Goal: Task Accomplishment & Management: Manage account settings

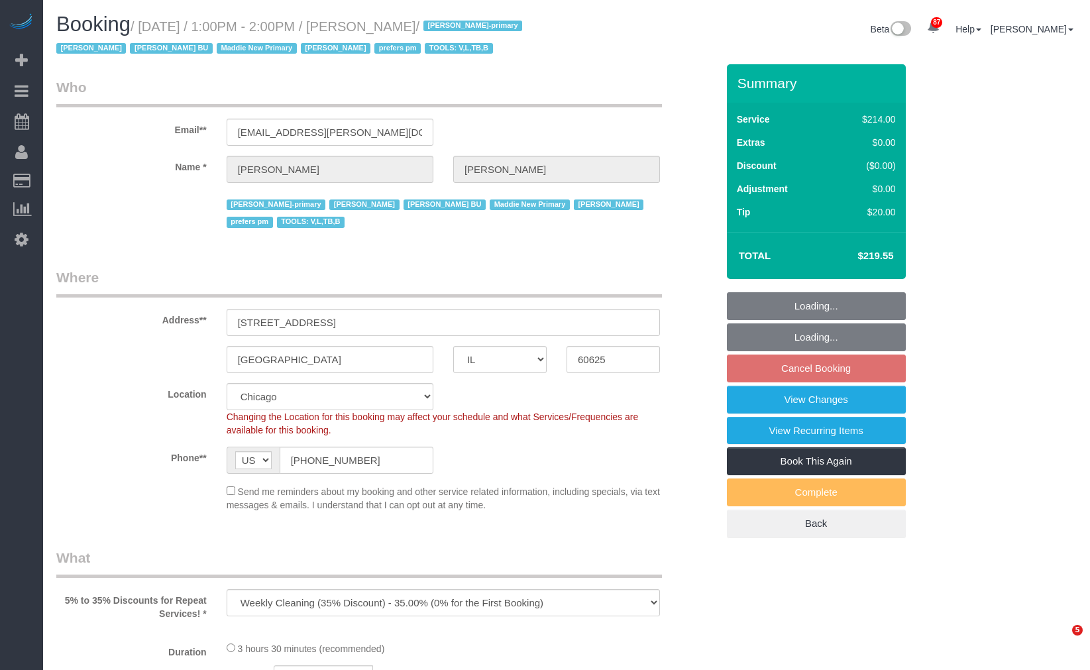
select select "IL"
select select "number:1"
select select "number:66"
select select "number:139"
select select "number:106"
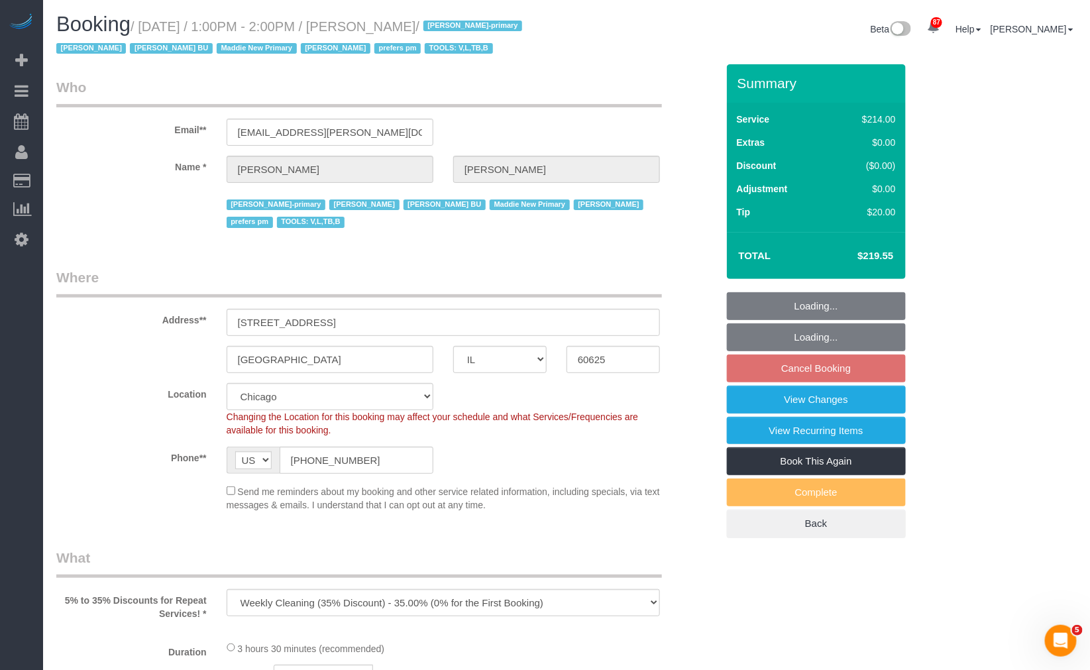
select select "512"
select select "2"
select select "5"
select select "object:1313"
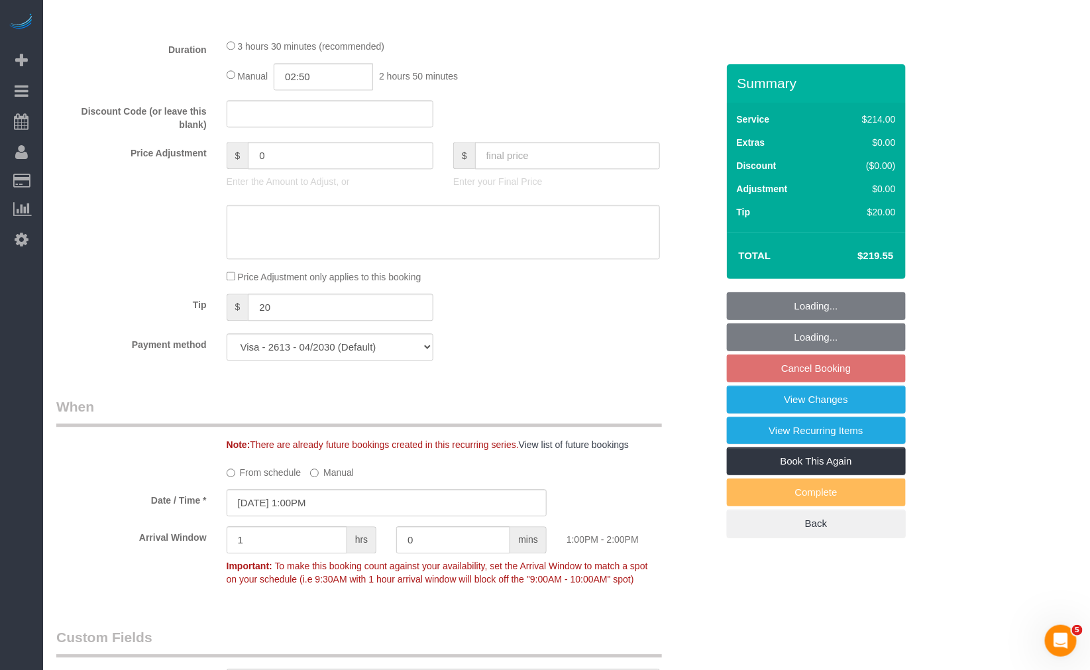
select select "2"
select select "5"
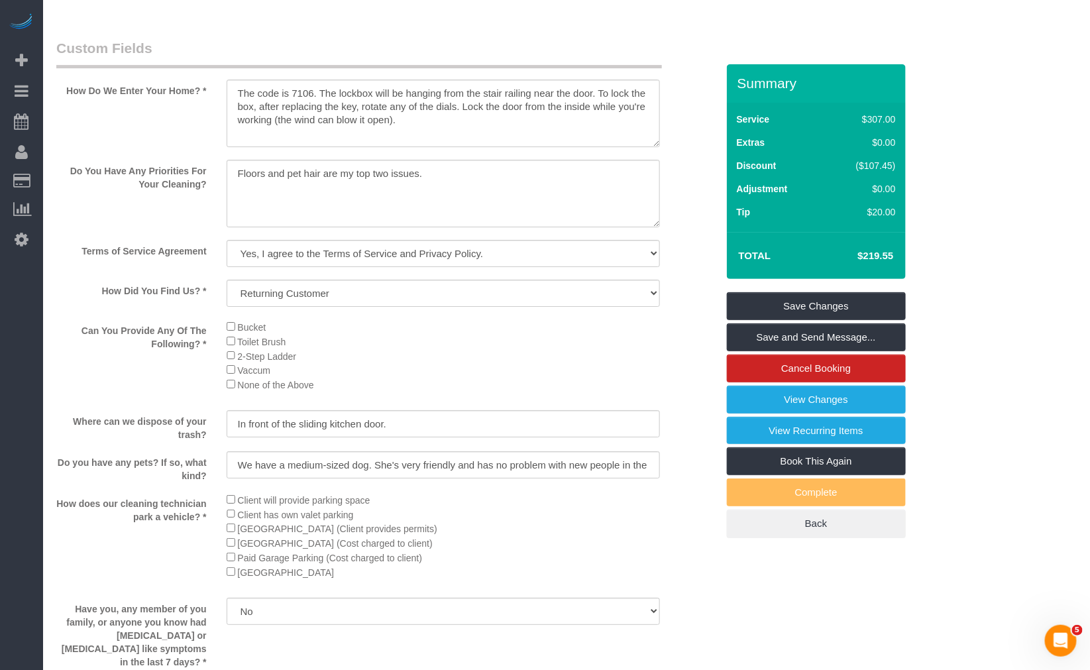
scroll to position [1251, 0]
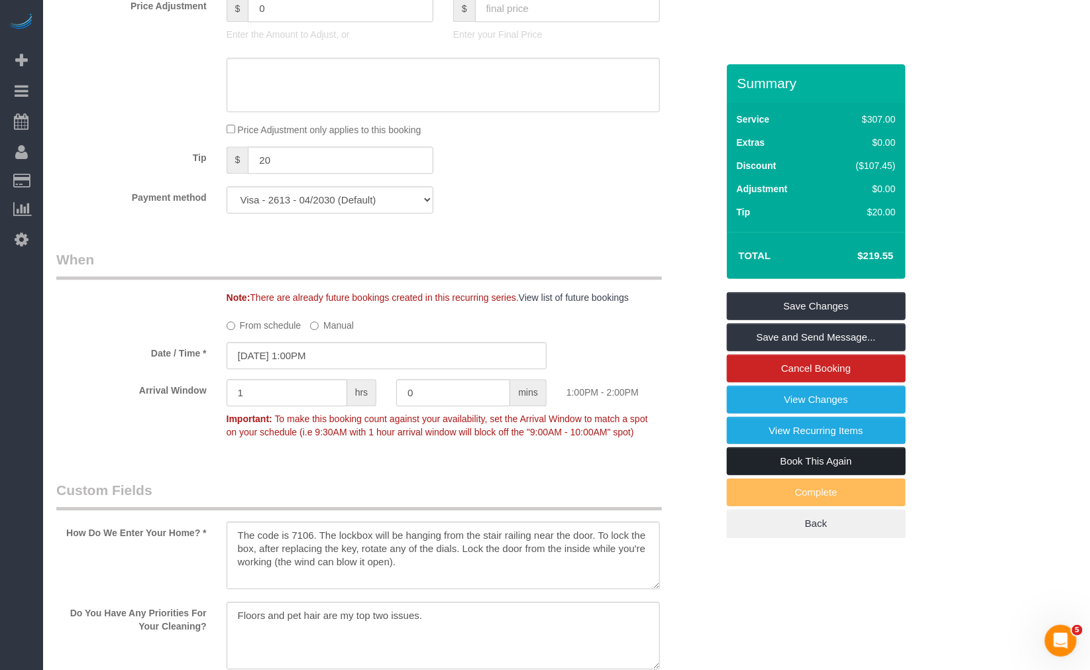
click at [843, 467] on link "Book This Again" at bounding box center [816, 461] width 179 height 28
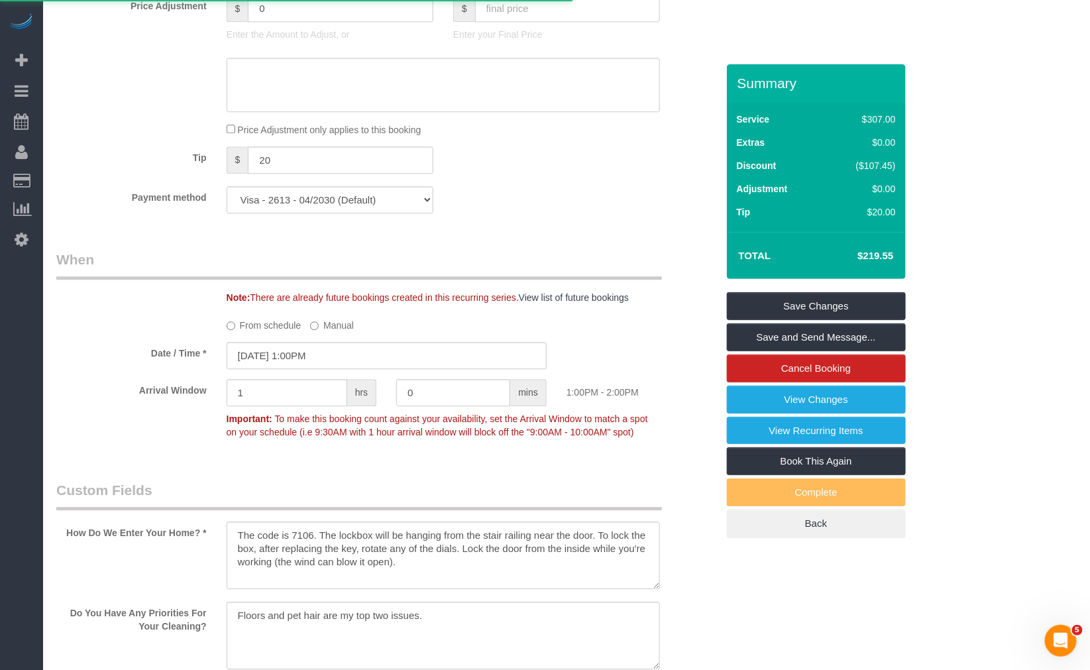
select select "IL"
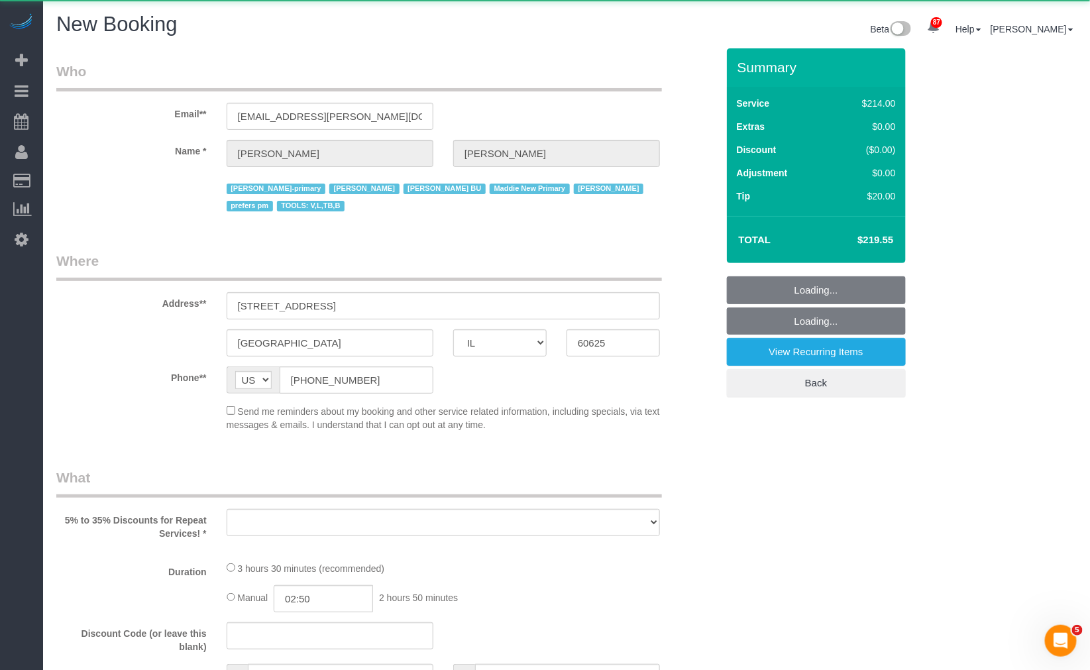
select select "number:1"
select select "number:66"
select select "number:139"
select select "number:106"
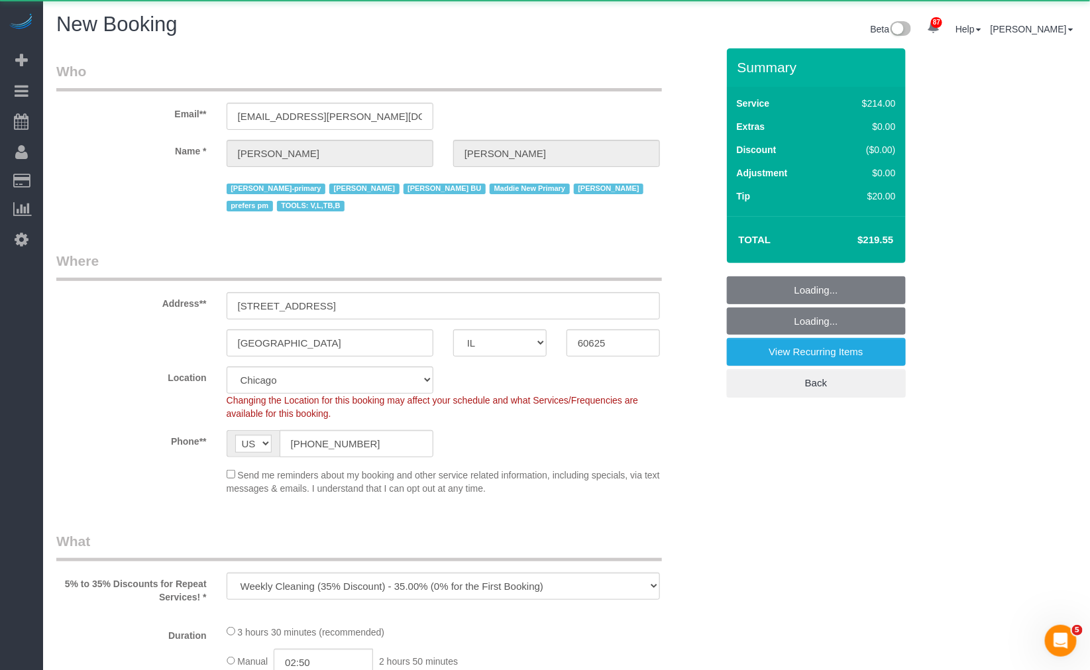
select select "object:2060"
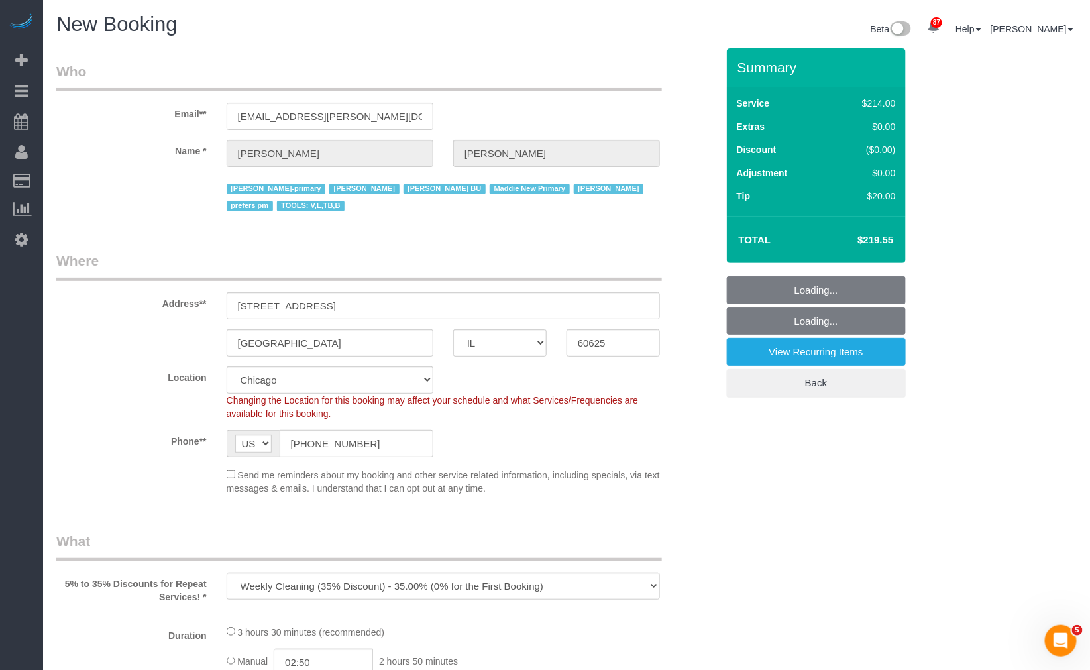
select select "512"
select select "2"
select select "5"
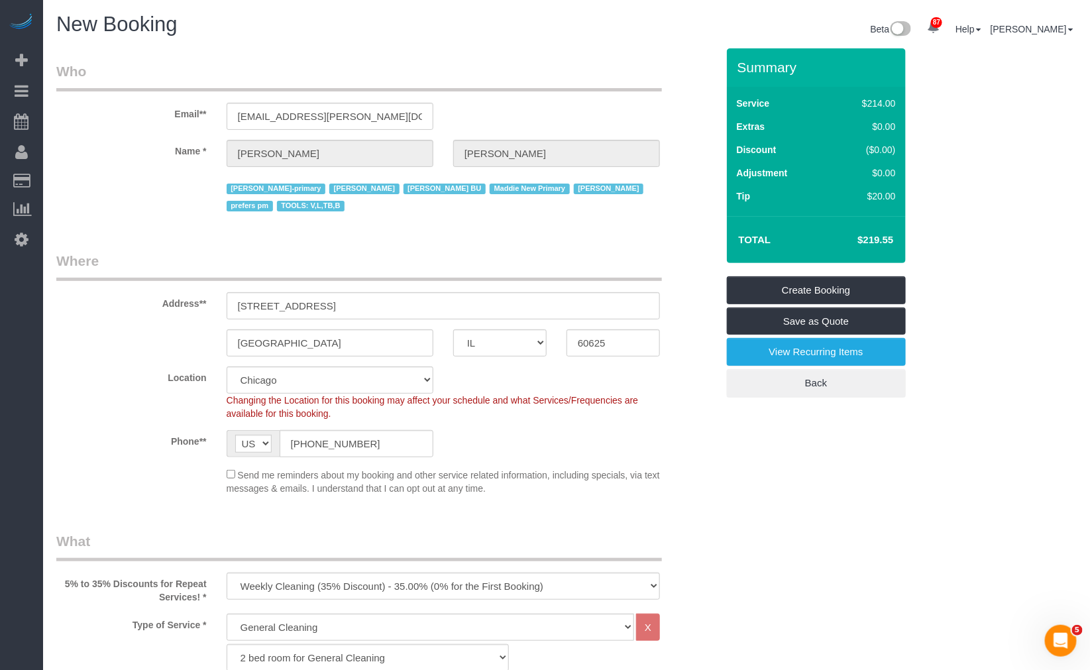
select select "2"
select select "5"
select select "object:2281"
select select "2"
select select "5"
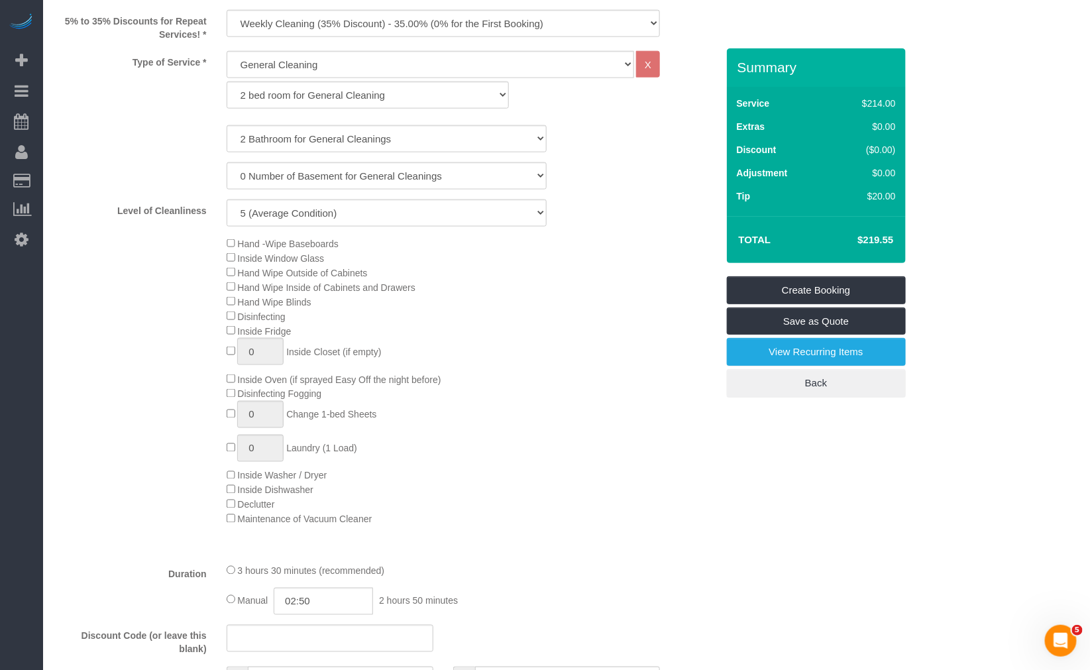
scroll to position [441, 0]
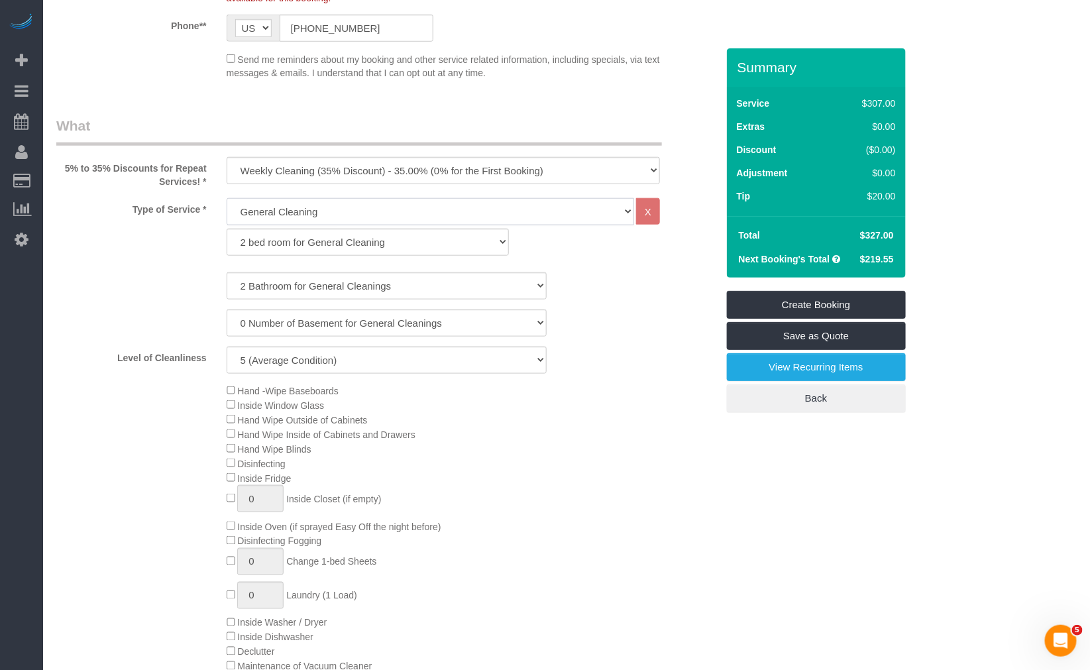
click at [353, 198] on select "General Cleaning Deep Cleaning Move-in / Move-out Cleaning COUNTS Cleaning" at bounding box center [431, 211] width 408 height 27
click at [349, 158] on select "One Time Cleaning Weekly Cleaning (35% Discount) - 35.00% (0% for the First Boo…" at bounding box center [444, 170] width 434 height 27
drag, startPoint x: 349, startPoint y: 256, endPoint x: 345, endPoint y: 247, distance: 9.9
click at [349, 272] on select "1 Bathroom for General Cleaning 2 Bathroom for General Cleanings 3 Bathroom for…" at bounding box center [387, 285] width 320 height 27
click at [335, 160] on select "One Time Cleaning Weekly Cleaning (35% Discount) - 35.00% (0% for the First Boo…" at bounding box center [444, 170] width 434 height 27
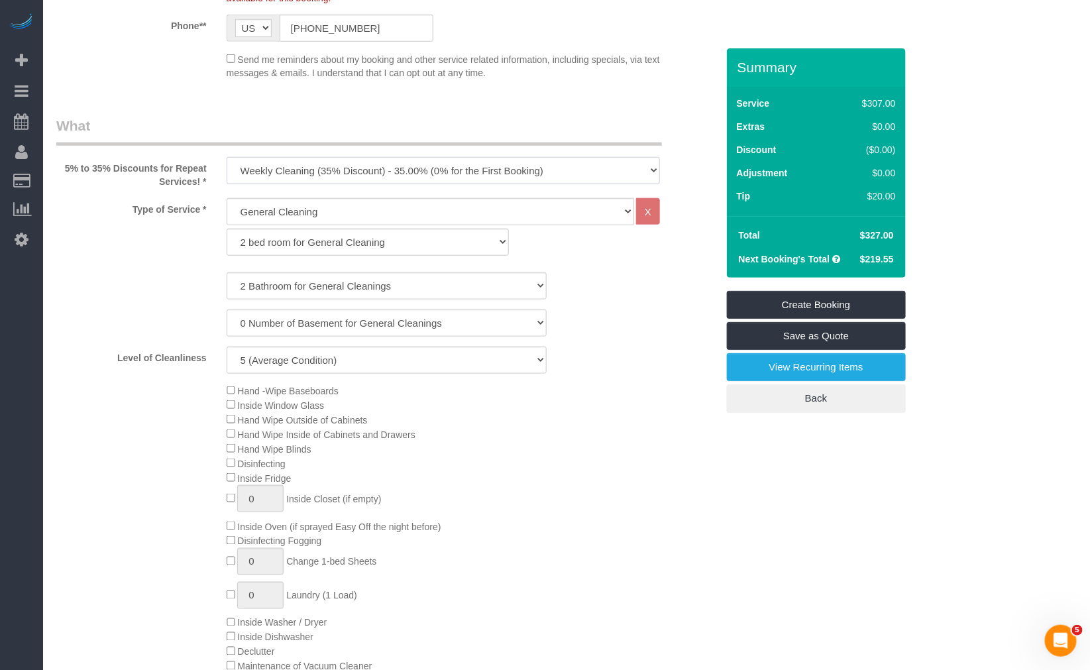
select select "object:2285"
click at [227, 157] on select "One Time Cleaning Weekly Cleaning (35% Discount) - 35.00% (0% for the First Boo…" at bounding box center [444, 170] width 434 height 27
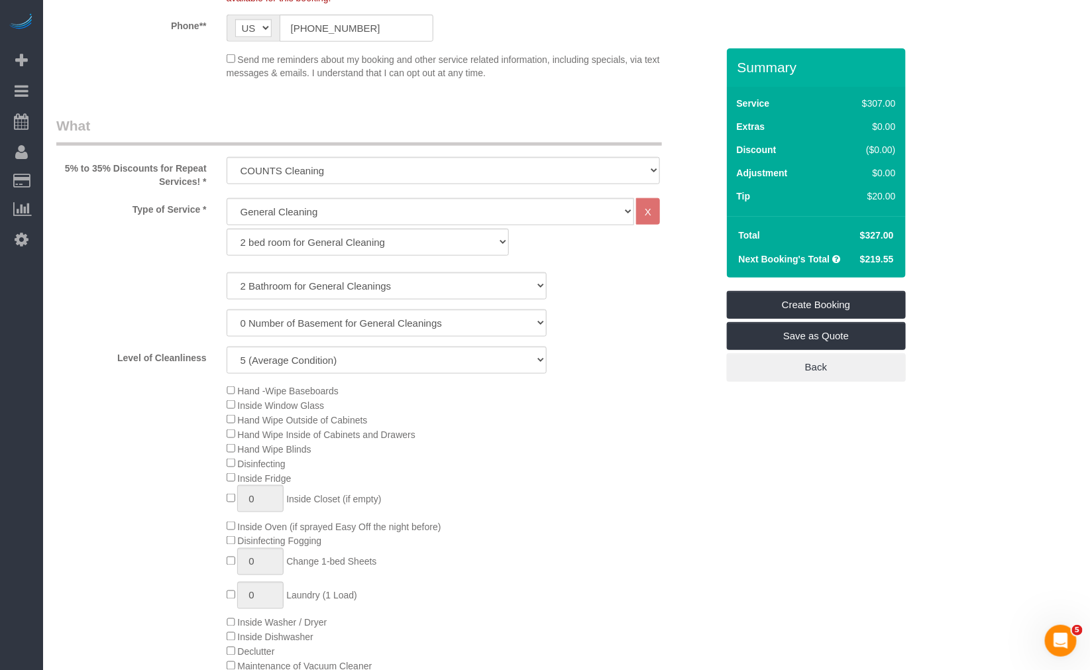
click at [616, 312] on div "0 Number of Basement for General Cleanings 1 Number of Basement for General Cle…" at bounding box center [386, 323] width 681 height 27
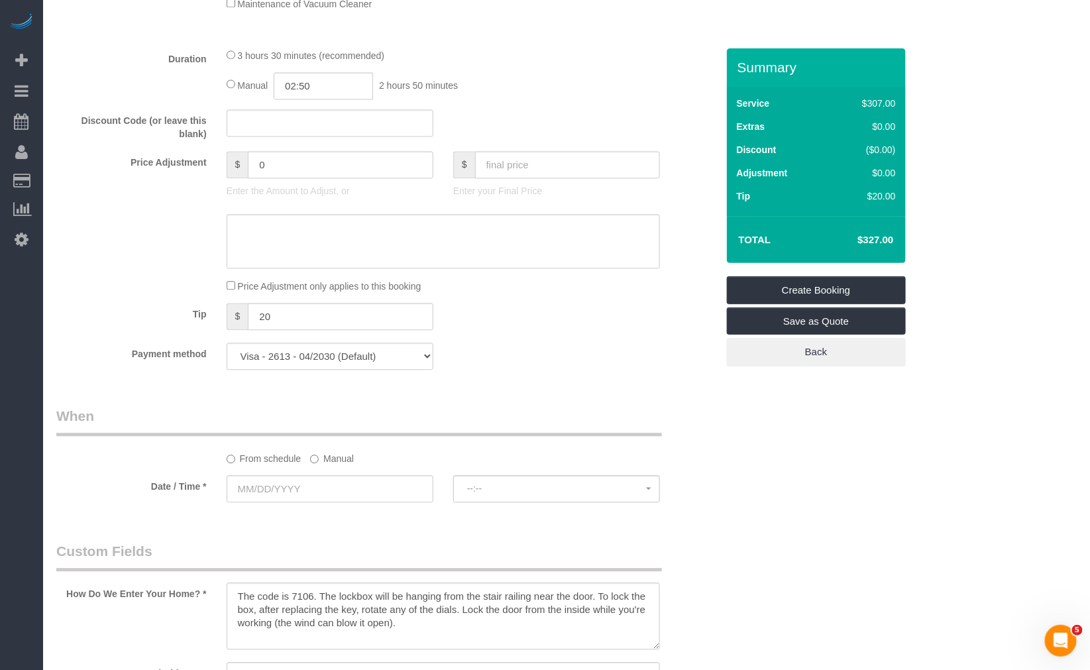
scroll to position [1178, 0]
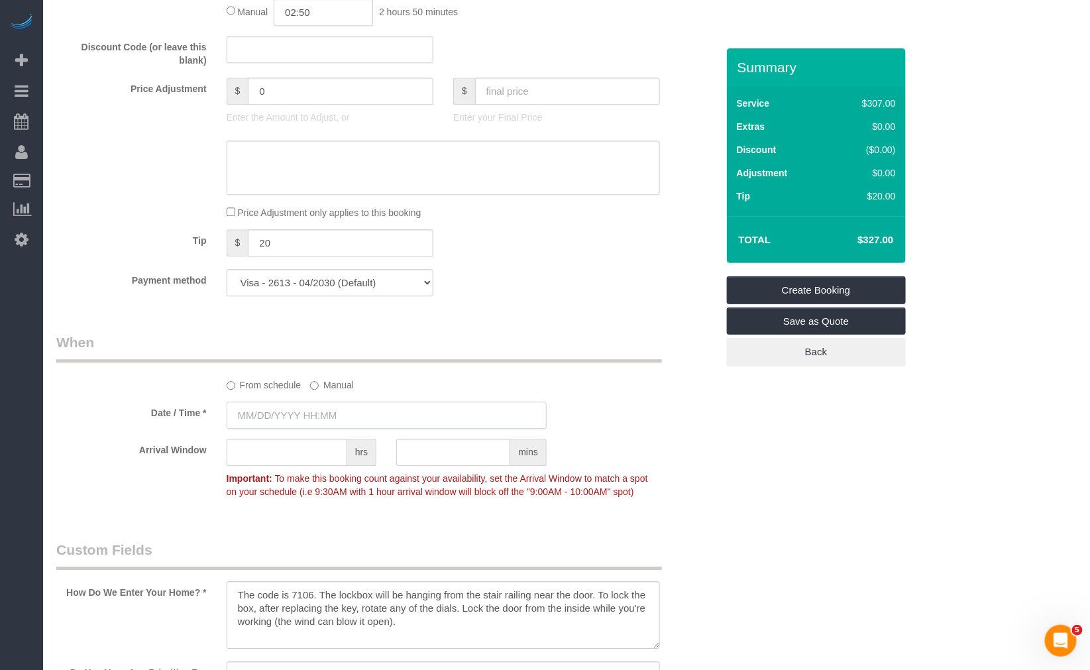
click at [316, 413] on input "text" at bounding box center [387, 415] width 320 height 27
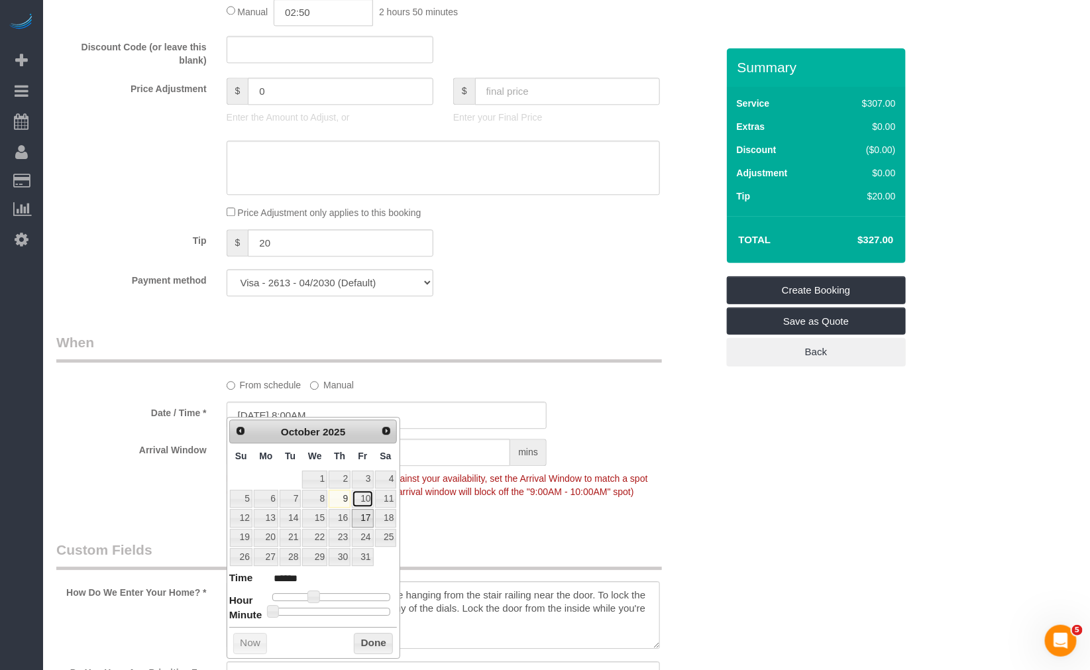
click at [368, 499] on link "10" at bounding box center [362, 499] width 21 height 18
type input "[DATE] 9:00AM"
type input "******"
type input "10/10/2025 10:00AM"
type input "*******"
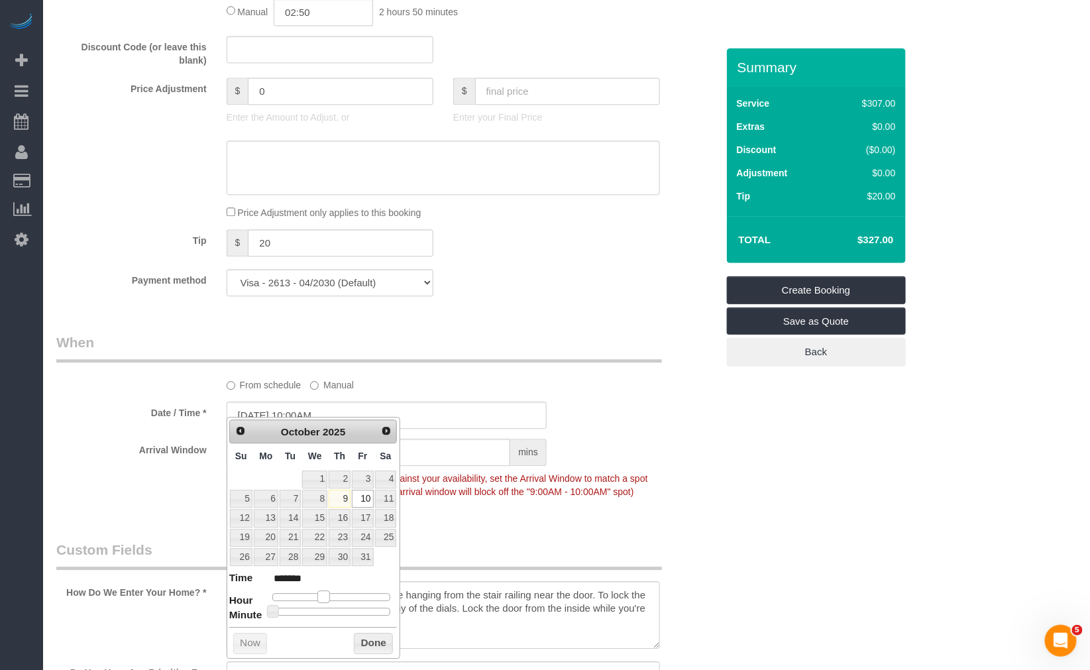
drag, startPoint x: 312, startPoint y: 593, endPoint x: 325, endPoint y: 593, distance: 12.6
click at [325, 593] on span at bounding box center [324, 597] width 12 height 12
click at [375, 642] on button "Done" at bounding box center [373, 643] width 39 height 21
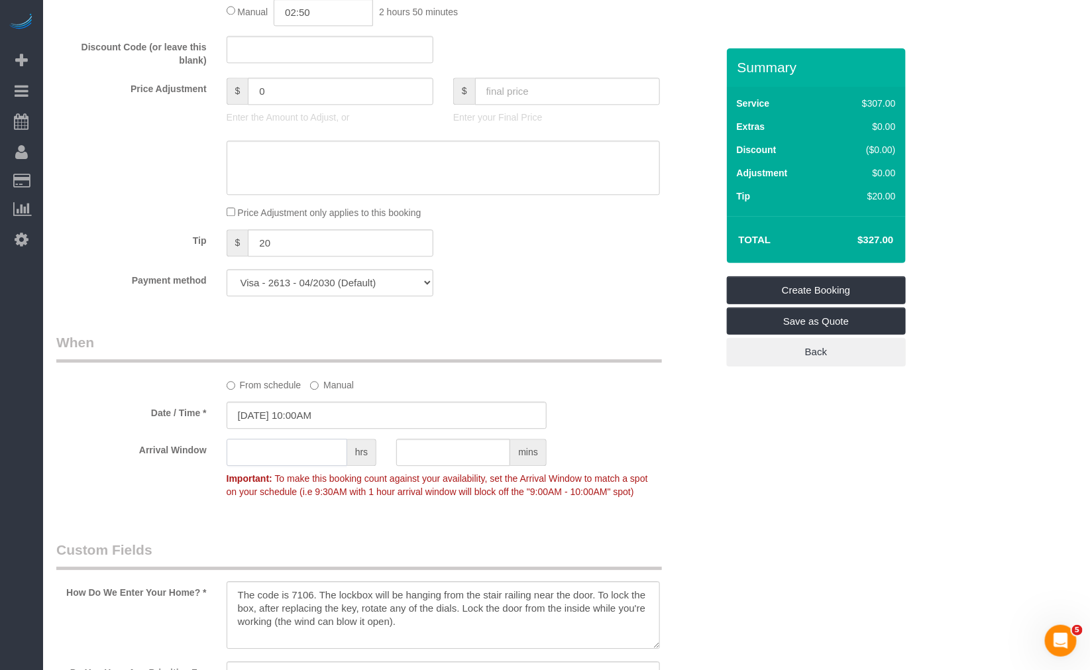
click at [294, 446] on input "text" at bounding box center [287, 452] width 121 height 27
type input "1"
click at [713, 494] on div "Arrival Window 1 hrs mins 10:00AM - 11:00AM Important: To make this booking cou…" at bounding box center [386, 472] width 681 height 66
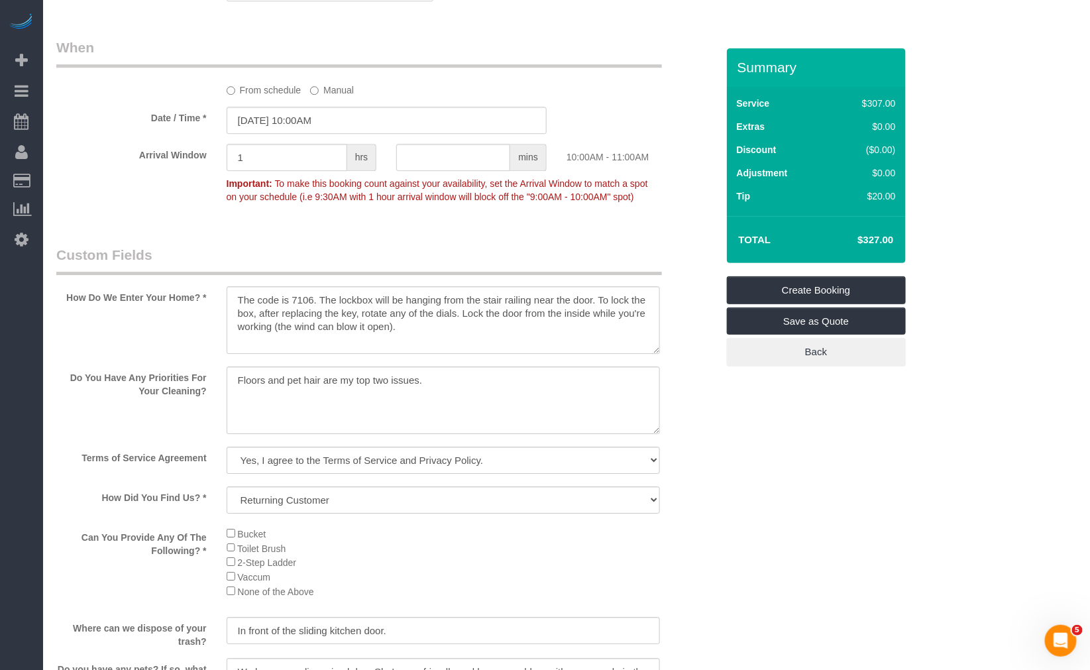
scroll to position [1546, 0]
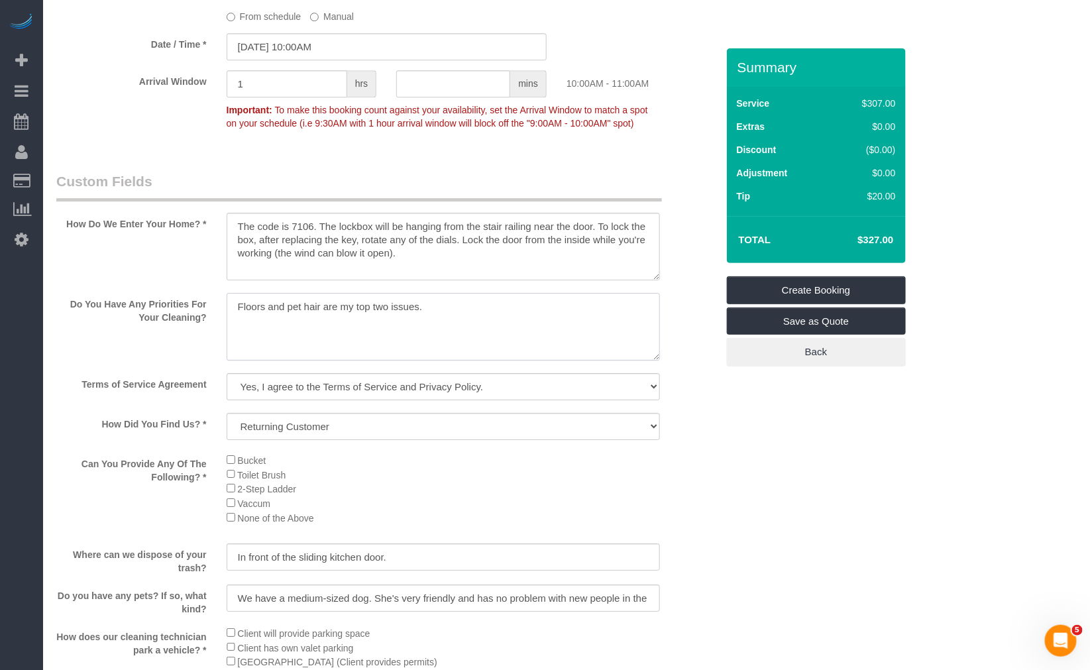
click at [236, 310] on textarea at bounding box center [444, 327] width 434 height 68
click at [270, 333] on textarea at bounding box center [444, 327] width 434 height 68
click at [248, 339] on textarea at bounding box center [444, 327] width 434 height 68
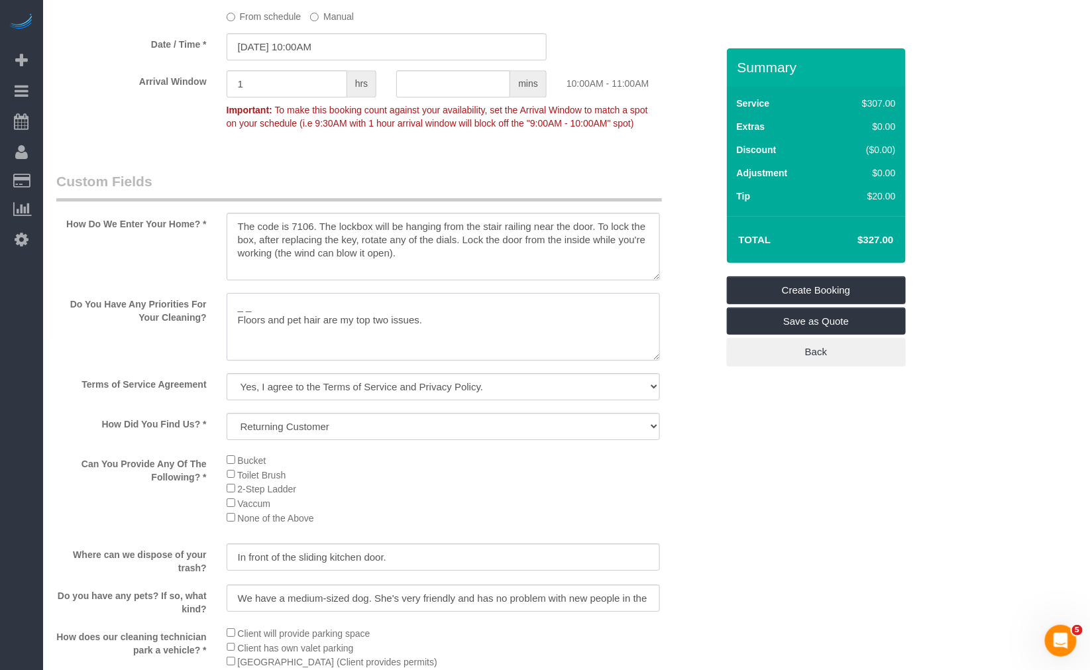
click at [352, 327] on textarea at bounding box center [444, 327] width 434 height 68
click at [300, 315] on textarea at bounding box center [444, 327] width 434 height 68
drag, startPoint x: 241, startPoint y: 309, endPoint x: 243, endPoint y: 329, distance: 20.1
click at [239, 309] on textarea at bounding box center [444, 327] width 434 height 68
click at [321, 316] on textarea at bounding box center [444, 327] width 434 height 68
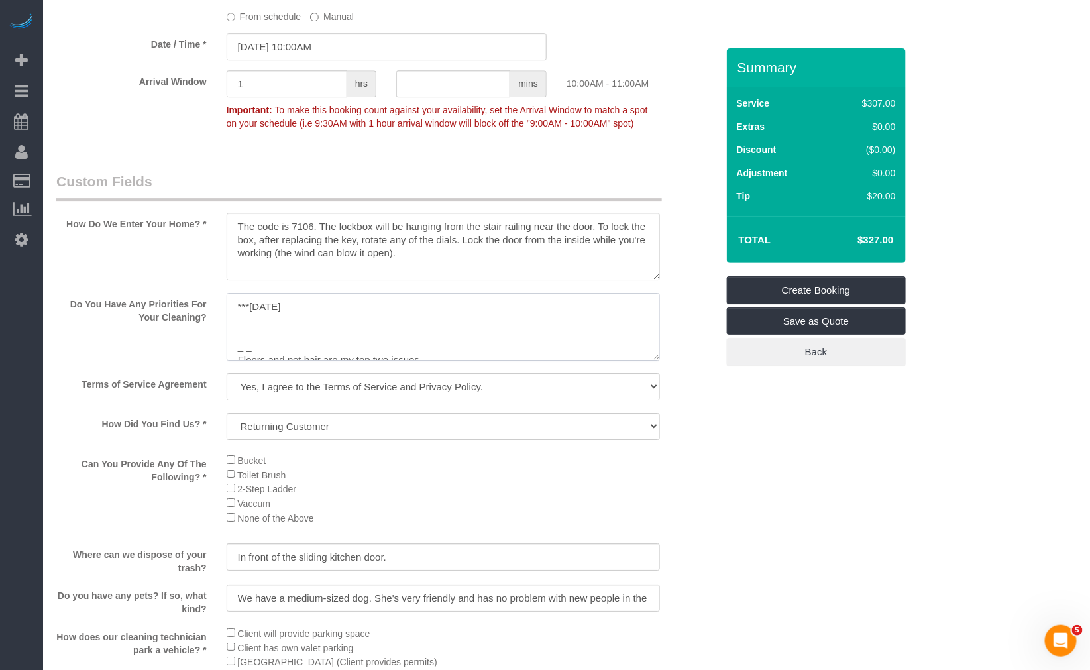
paste textarea "COUNTS Cleaning Tasks: Under: -Under bed -Under furniture -Under cabinets -Unde…"
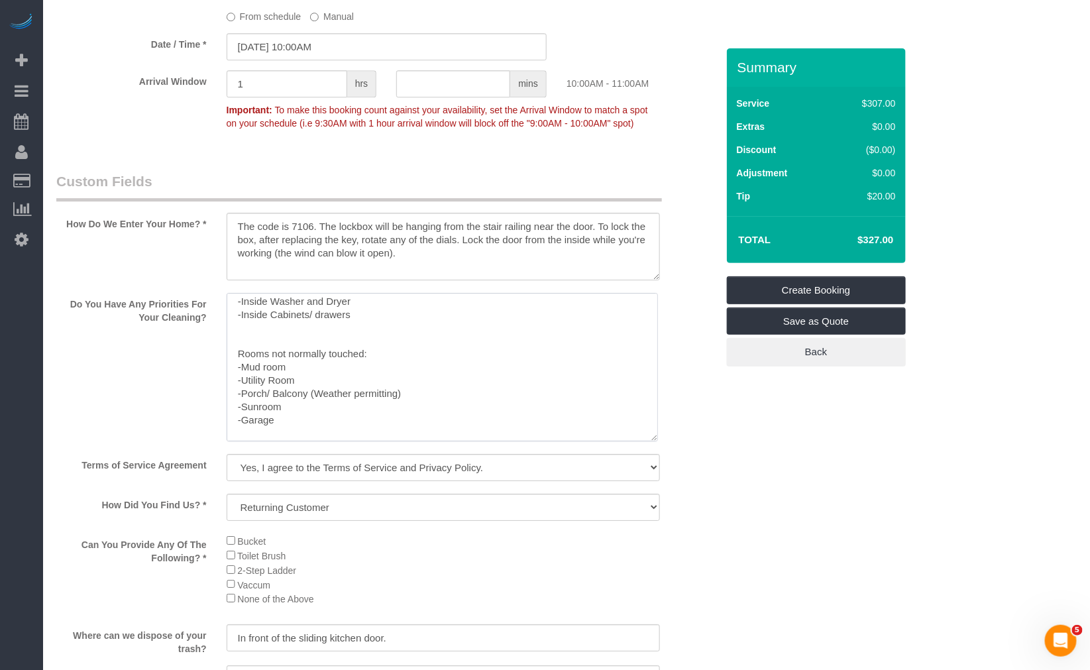
scroll to position [235, 0]
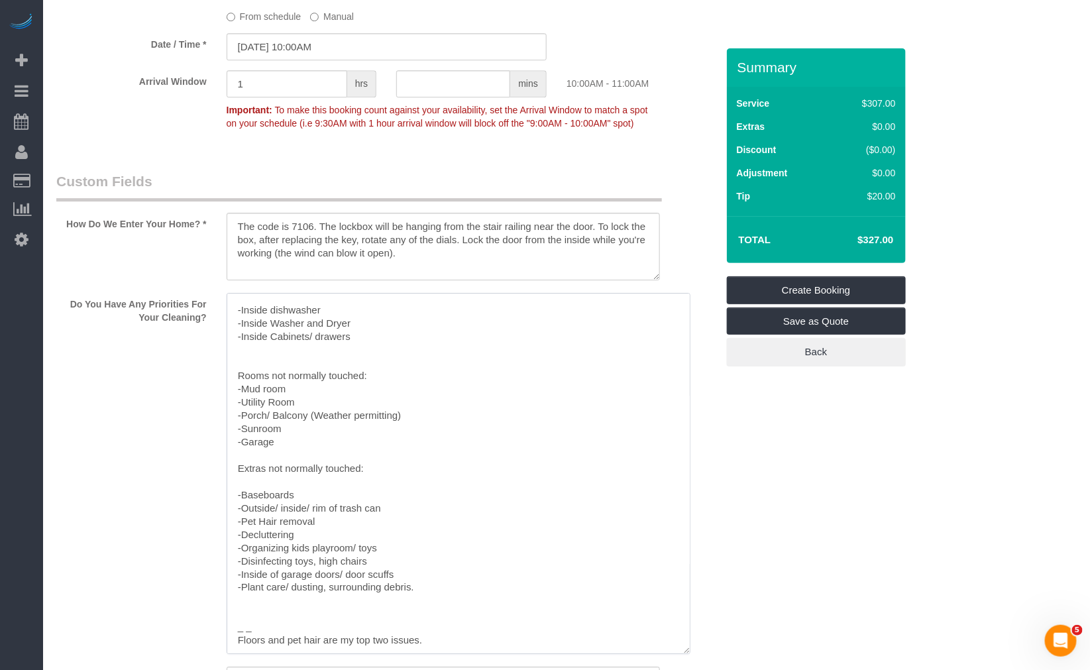
drag, startPoint x: 654, startPoint y: 359, endPoint x: 662, endPoint y: 552, distance: 193.0
click at [685, 652] on textarea at bounding box center [459, 473] width 464 height 361
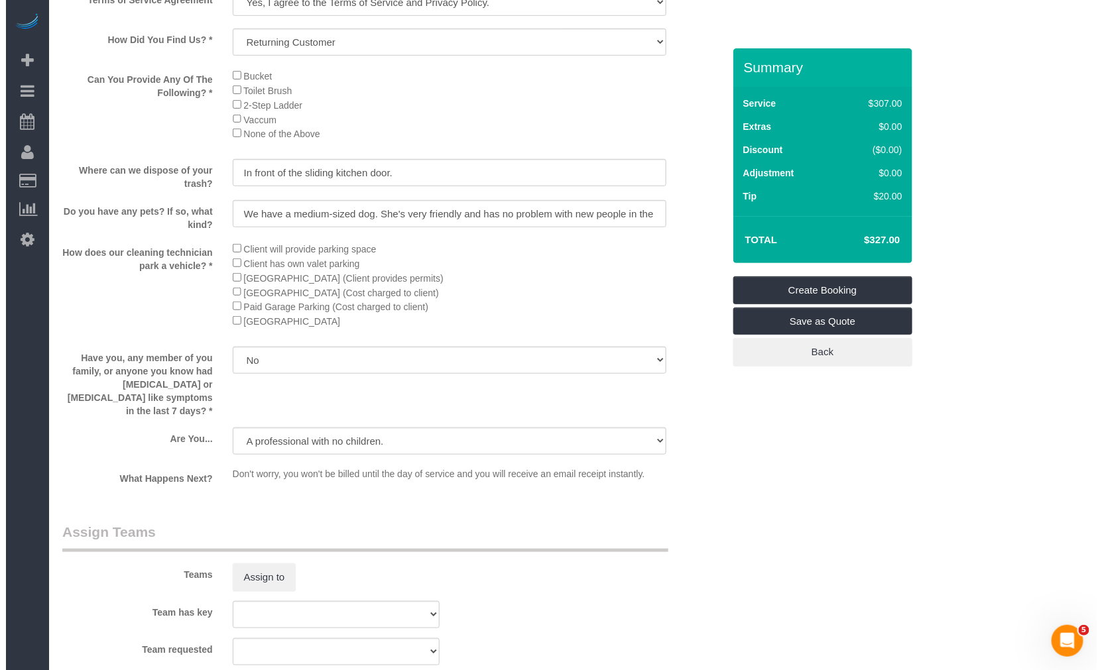
scroll to position [2298, 0]
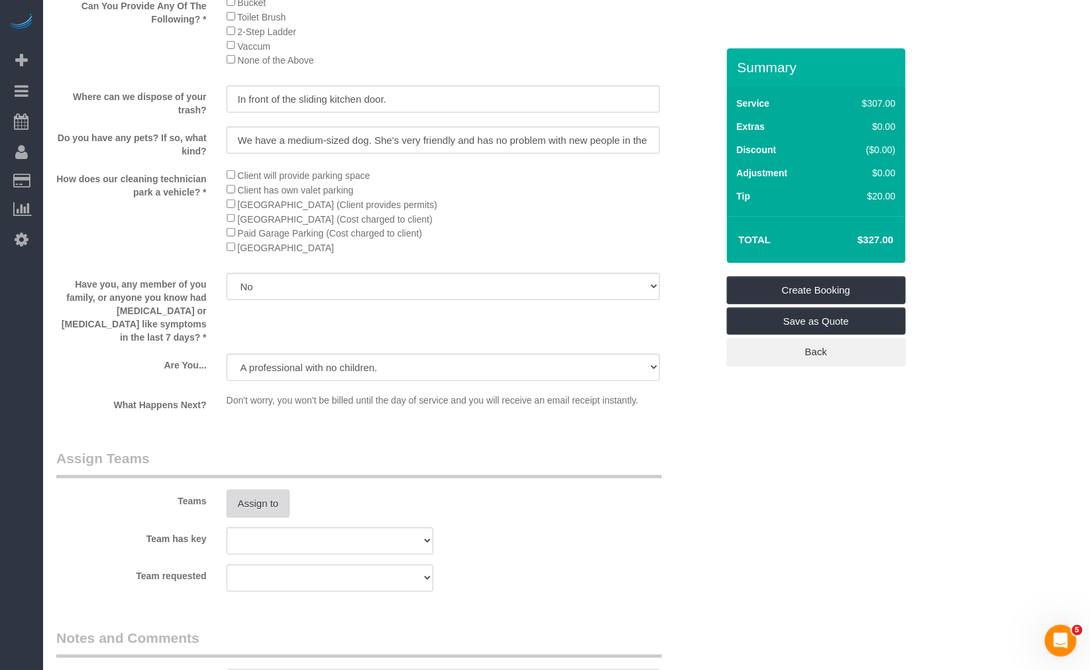
type textarea "***10/9/2025 COUNTS Cleaning Tasks: Under: -Under bed -Under furniture -Under c…"
click at [256, 491] on button "Assign to" at bounding box center [259, 504] width 64 height 28
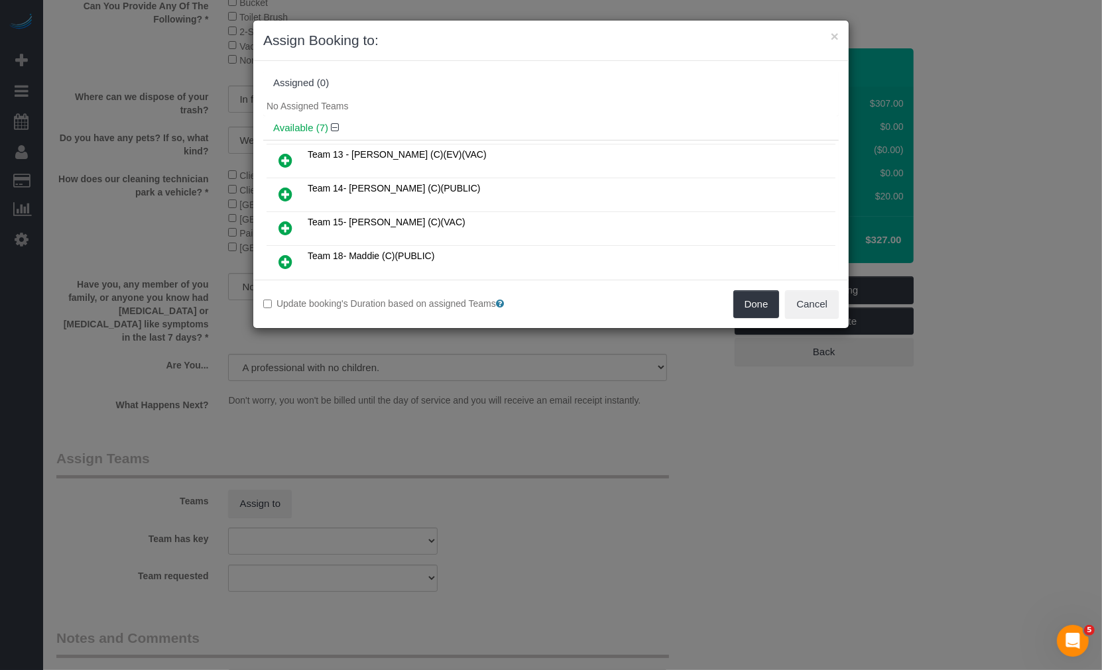
scroll to position [74, 0]
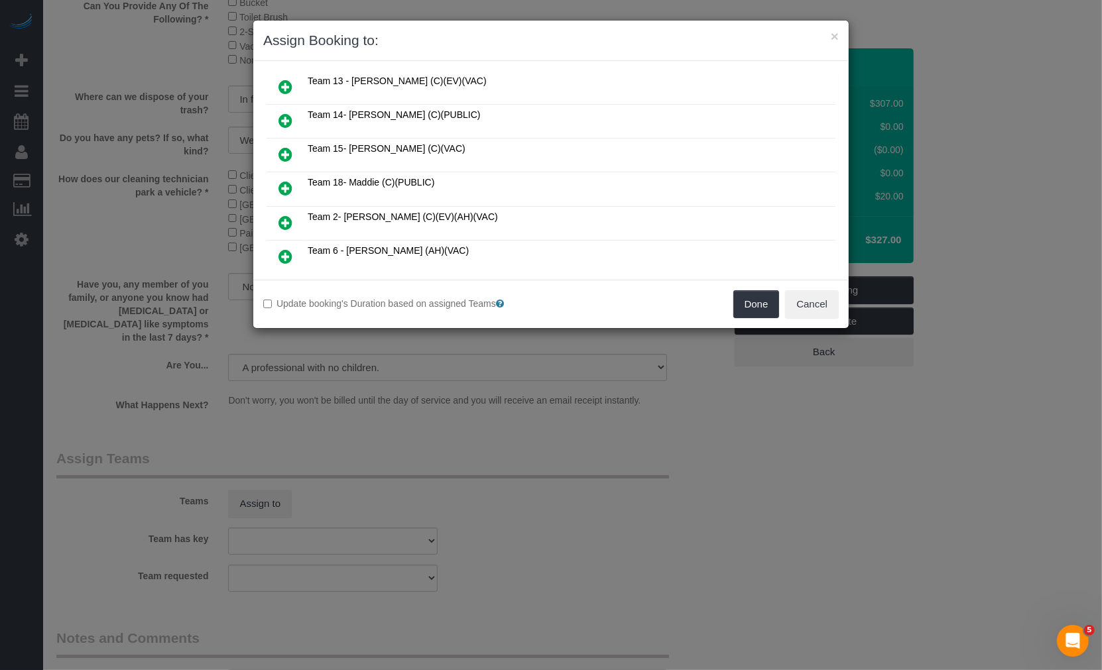
click at [287, 186] on icon at bounding box center [285, 188] width 14 height 16
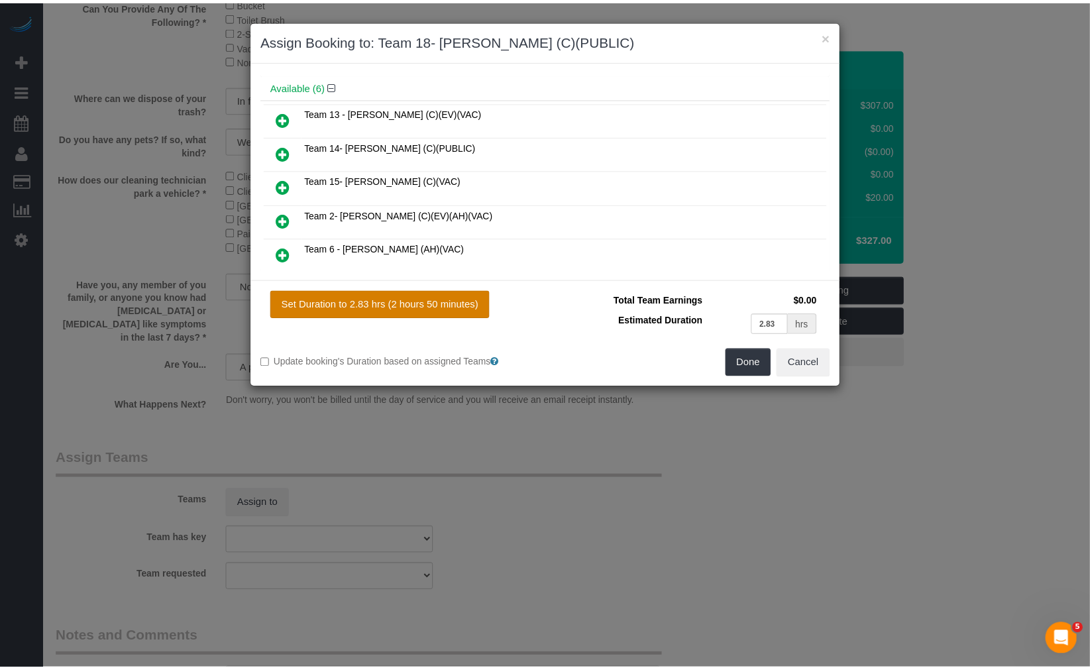
scroll to position [104, 0]
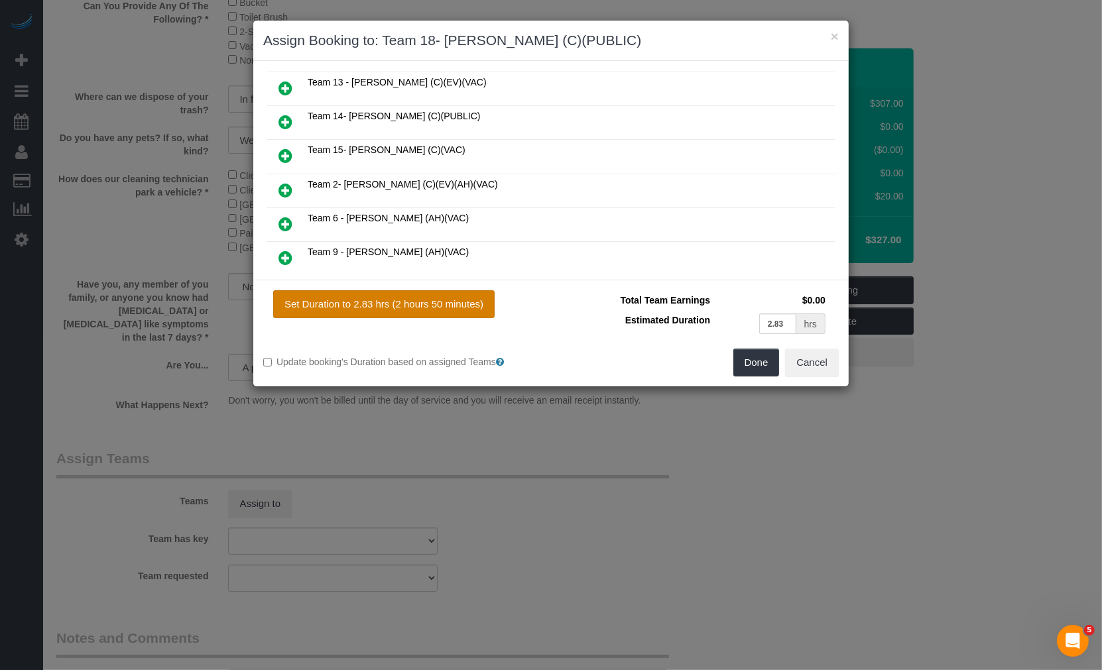
click at [392, 296] on button "Set Duration to 2.83 hrs (2 hours 50 minutes)" at bounding box center [383, 304] width 221 height 28
type input "2.83"
click at [763, 366] on button "Done" at bounding box center [756, 363] width 46 height 28
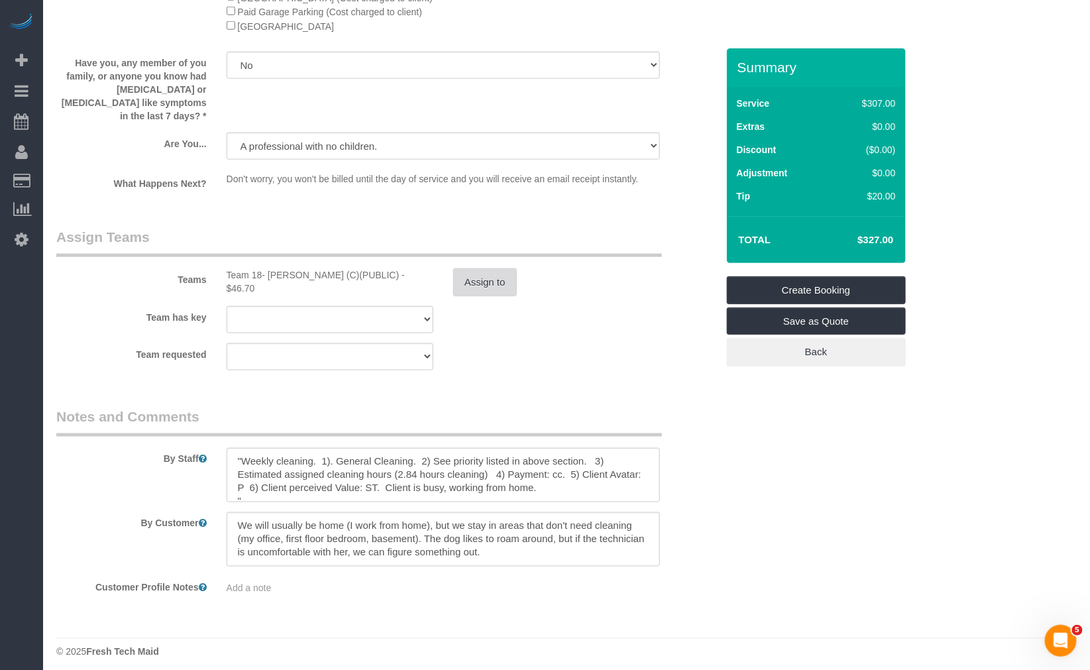
scroll to position [13, 0]
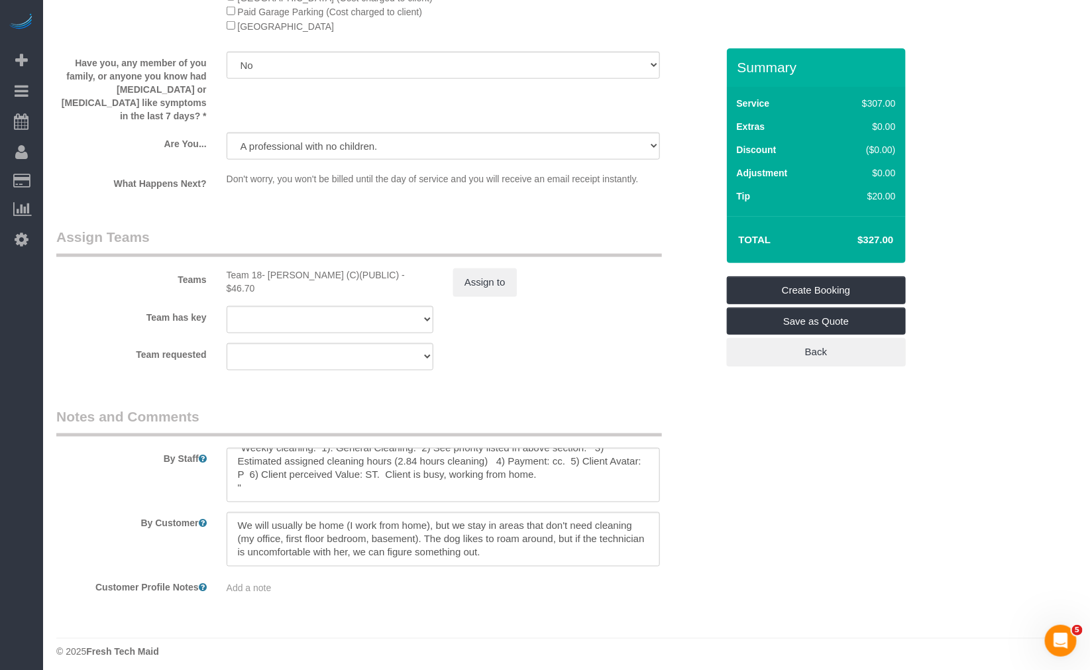
click at [562, 439] on div "By Staff" at bounding box center [386, 454] width 681 height 95
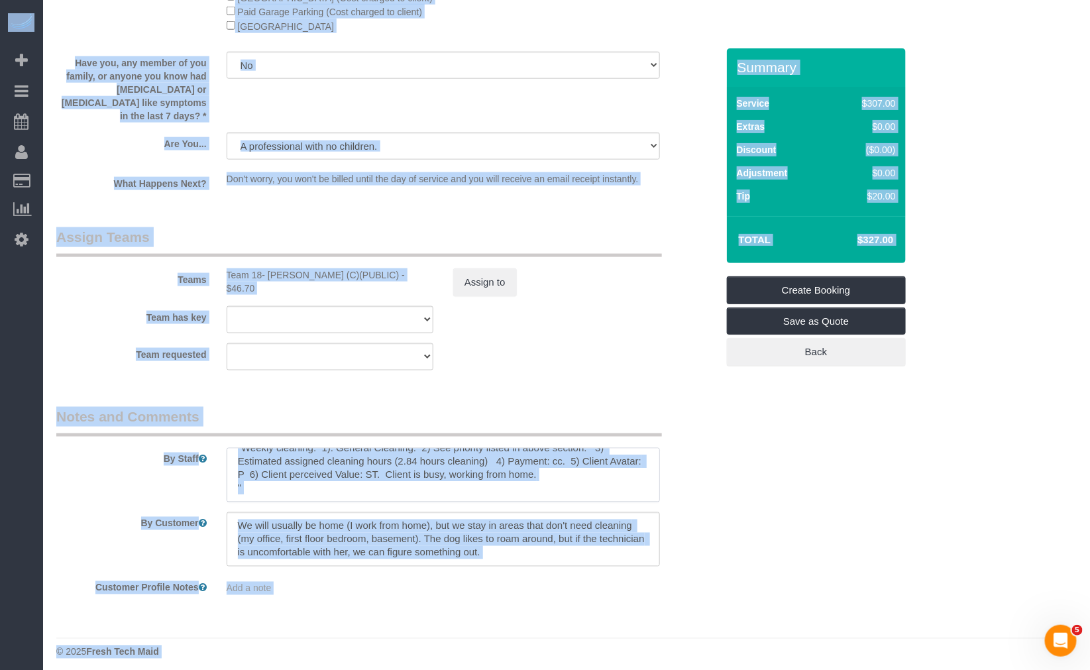
click at [561, 461] on textarea at bounding box center [444, 475] width 434 height 54
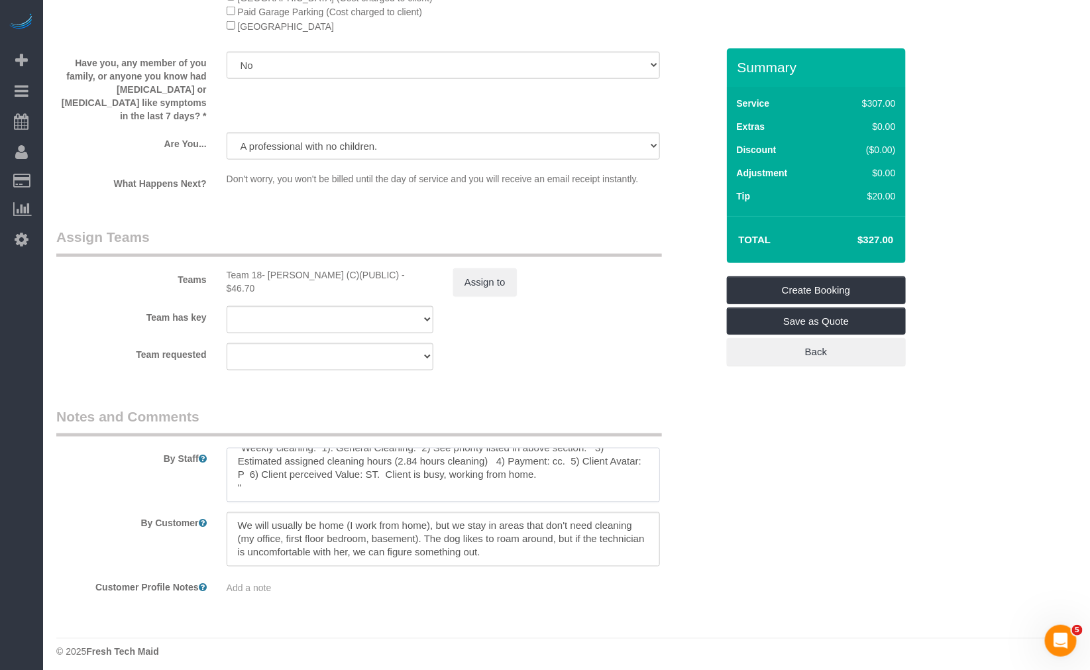
paste textarea "COUNTS CLEANING 1) COUNTS cleaning 2) Client wants us to follow the COUNTS Clea…"
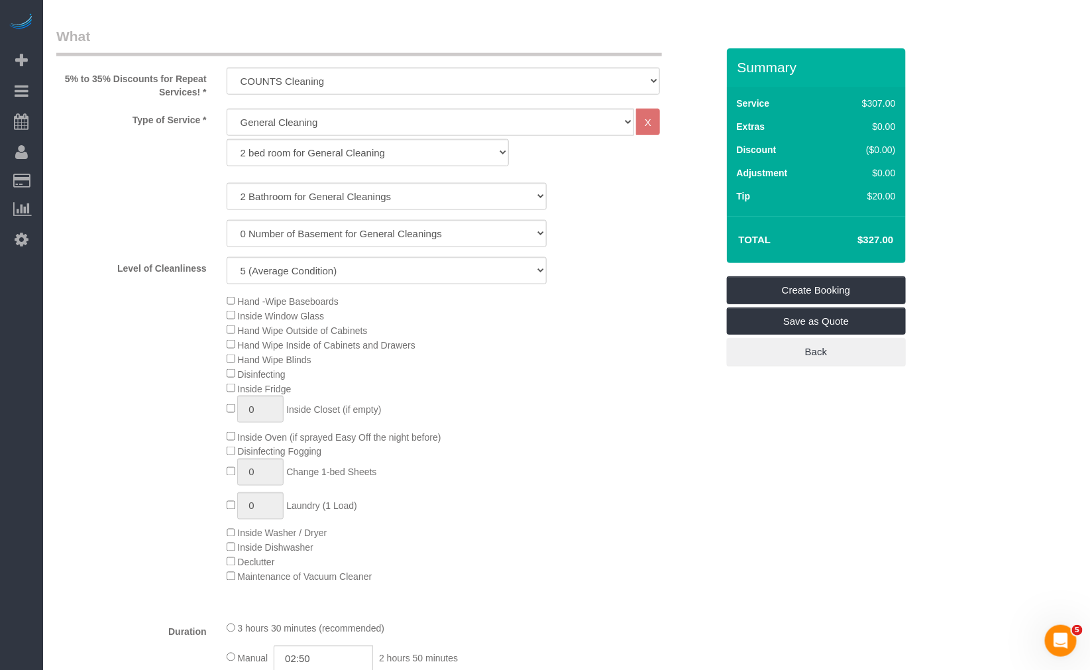
scroll to position [1046, 0]
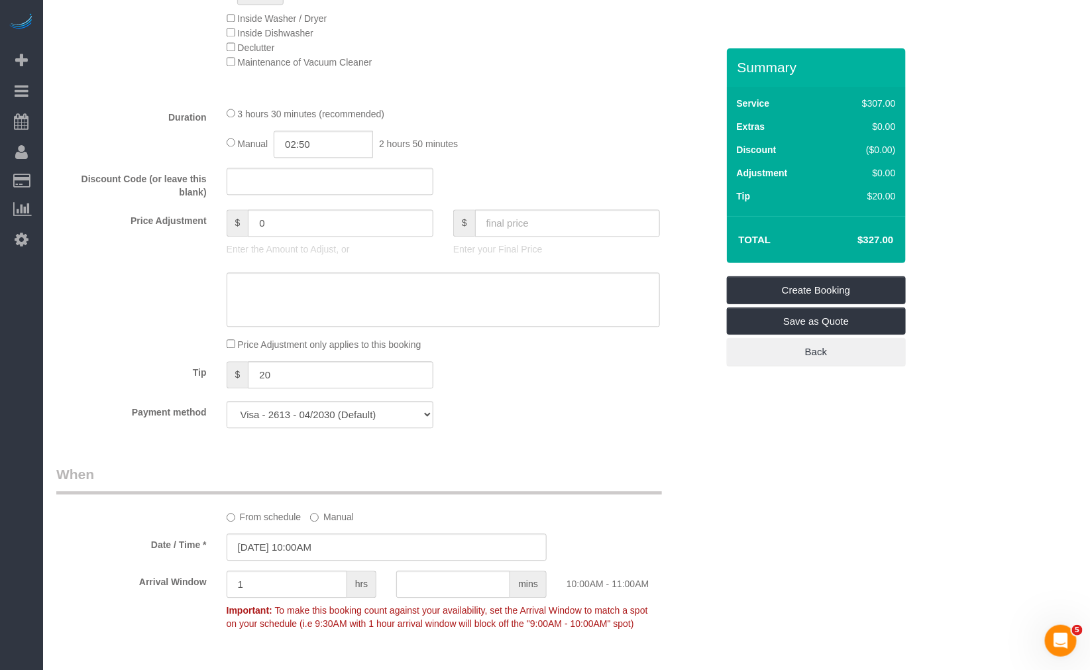
type textarea "COUNTS CLEANING 1) COUNTS cleaning 2) Client wants us to follow the COUNTS Clea…"
click at [520, 215] on input "text" at bounding box center [567, 222] width 185 height 27
type input "0"
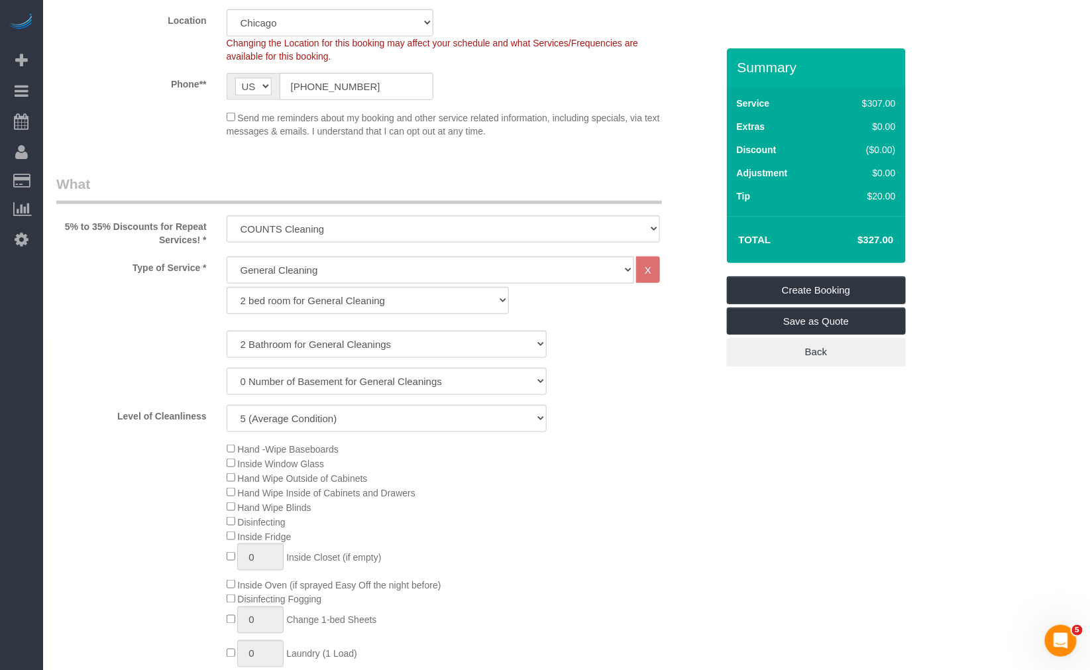
scroll to position [310, 0]
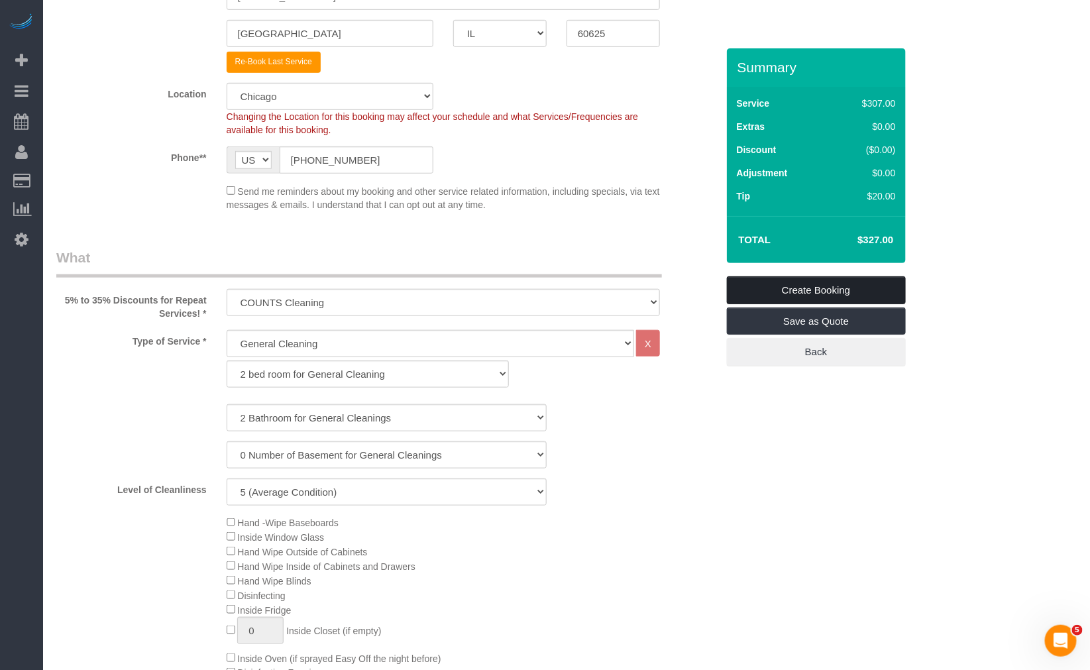
type input "-307"
click at [869, 286] on link "Create Booking" at bounding box center [816, 290] width 179 height 28
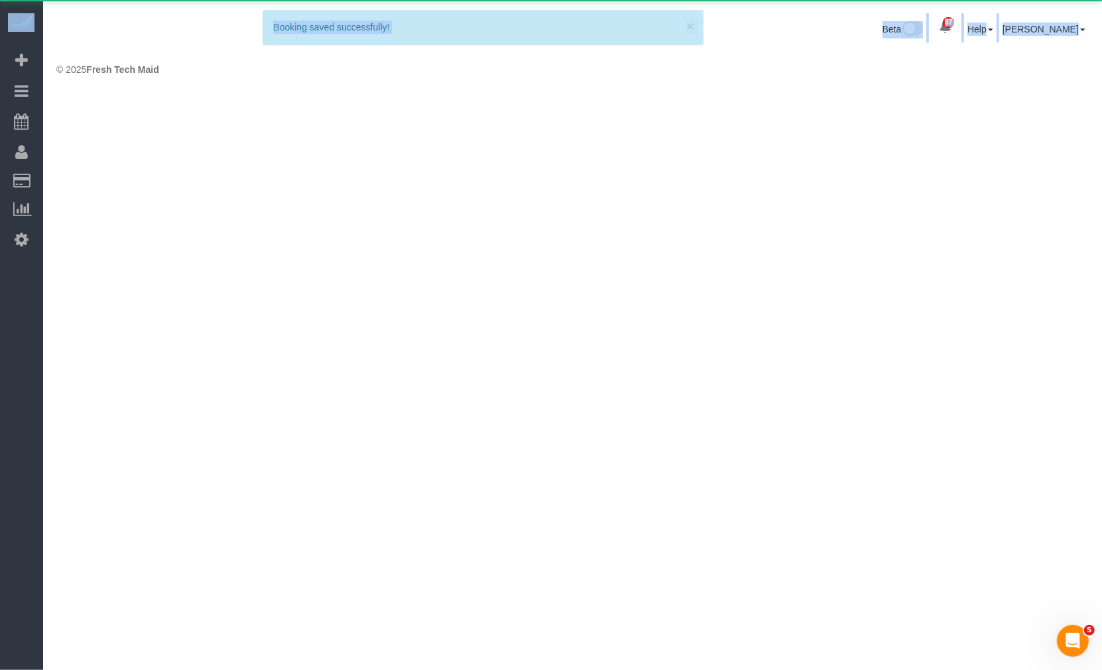
drag, startPoint x: 869, startPoint y: 286, endPoint x: 767, endPoint y: 331, distance: 111.6
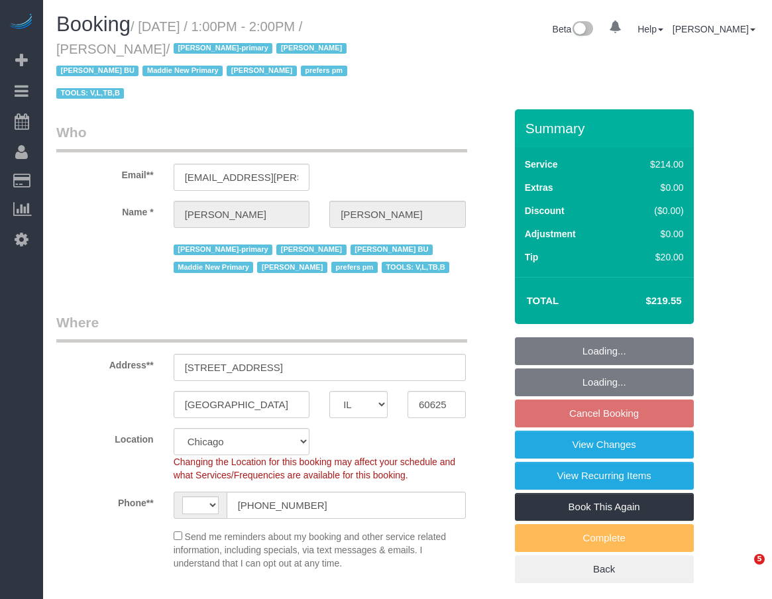
select select "IL"
select select "object:858"
select select "string:US"
select select "number:1"
select select "number:66"
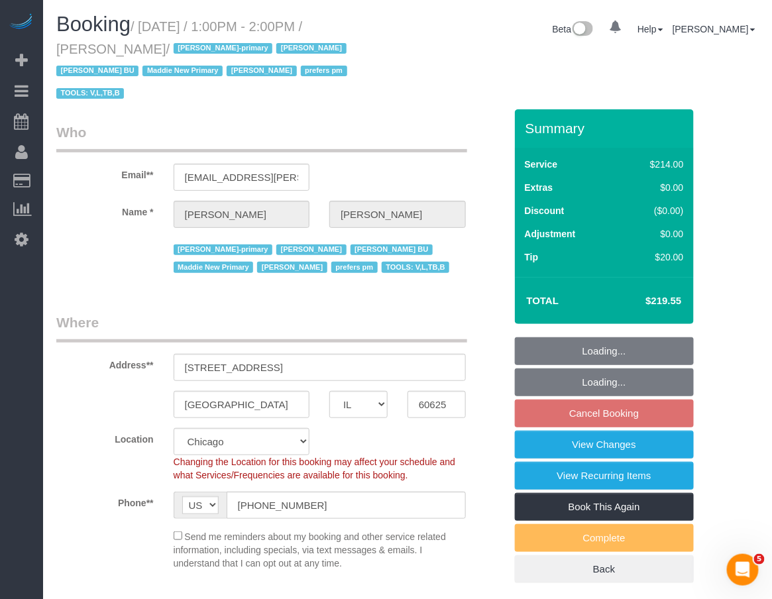
select select "number:139"
select select "number:106"
select select "512"
select select "2"
select select "5"
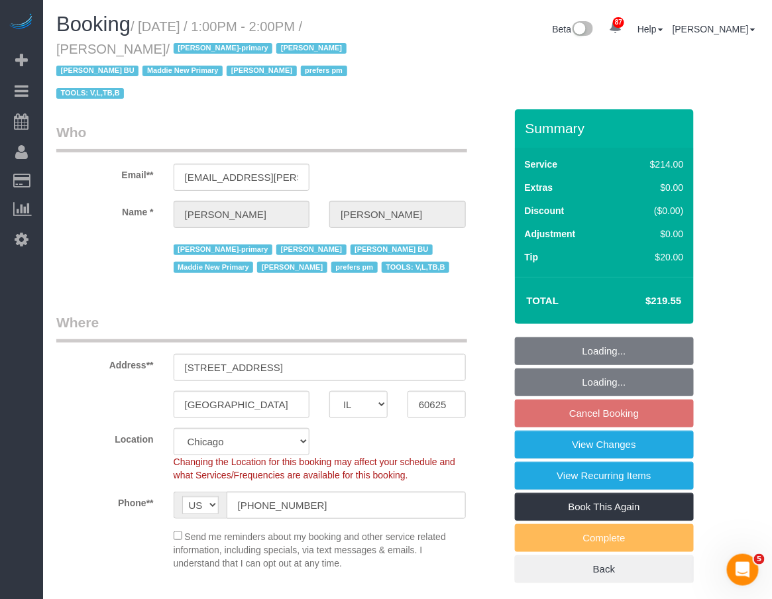
select select "2"
select select "5"
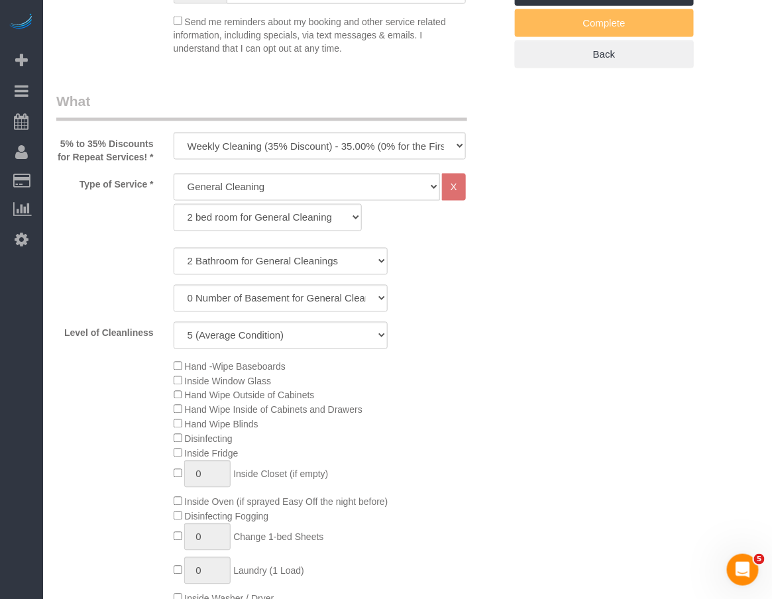
scroll to position [589, 0]
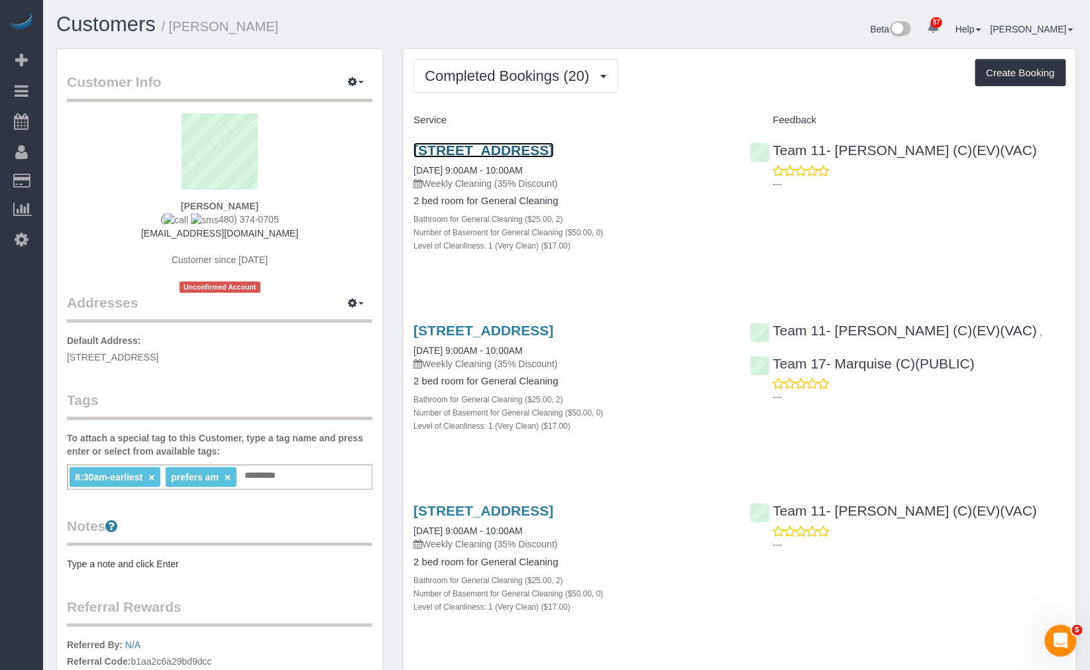
click at [553, 148] on link "[STREET_ADDRESS]" at bounding box center [484, 150] width 140 height 15
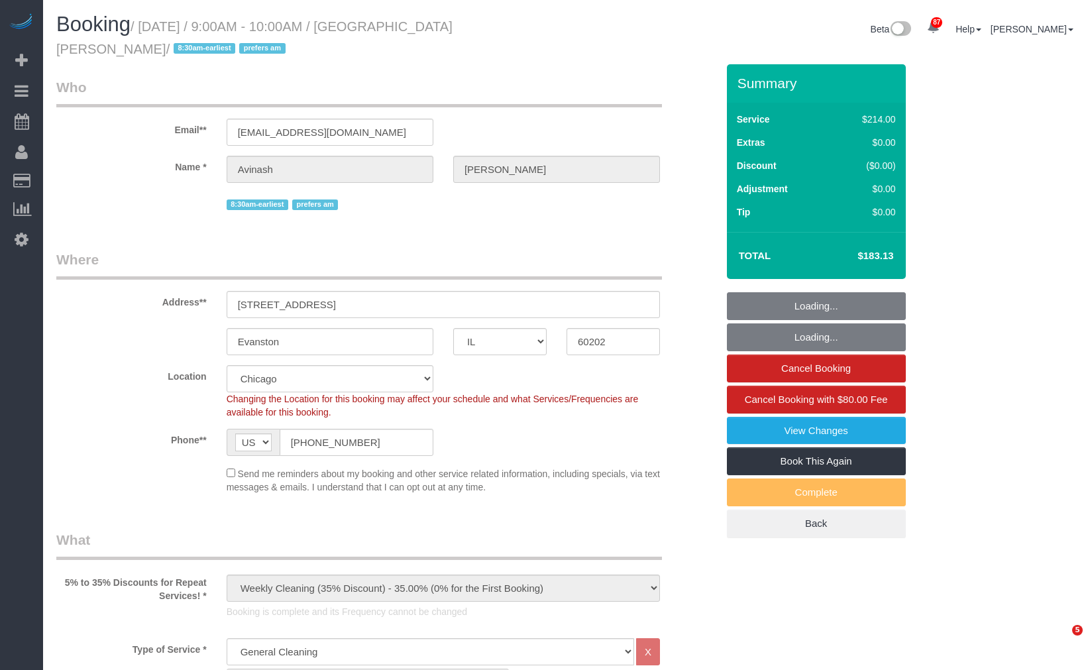
select select "IL"
select select "512"
select select "string:fspay-0c5b9879-da17-4785-acd9-5465d77a9964"
select select "number:1"
select select "number:58"
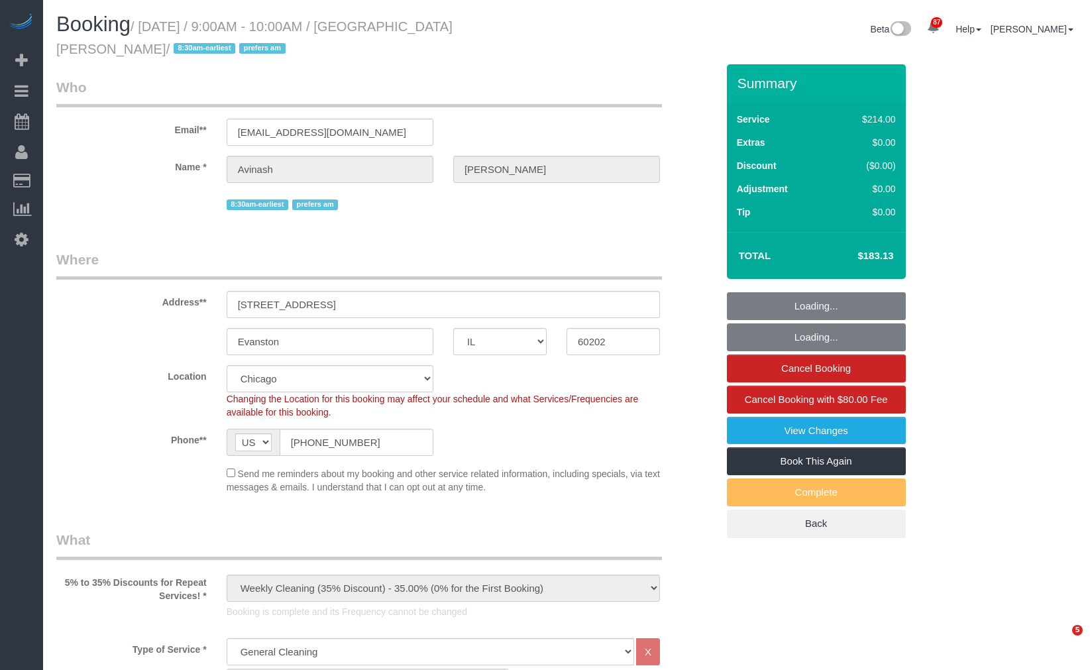
select select "number:139"
select select "number:106"
select select "2"
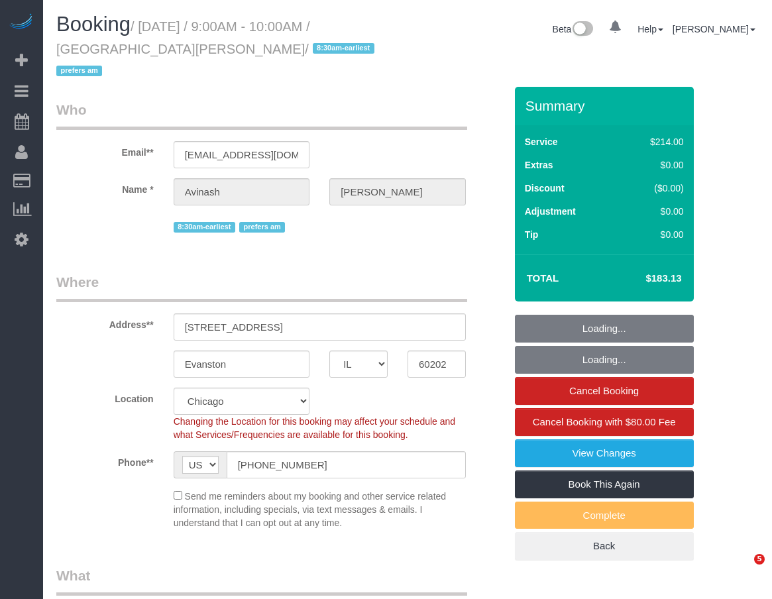
select select "IL"
select select "string:fspay-0c5b9879-da17-4785-acd9-5465d77a9964"
select select "number:1"
select select "number:58"
select select "number:139"
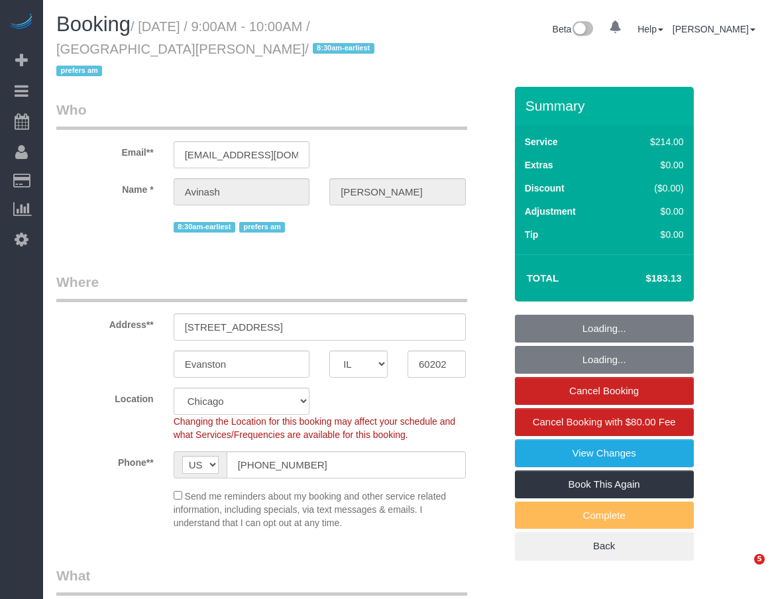
select select "number:106"
select select "object:1373"
select select "512"
select select "2"
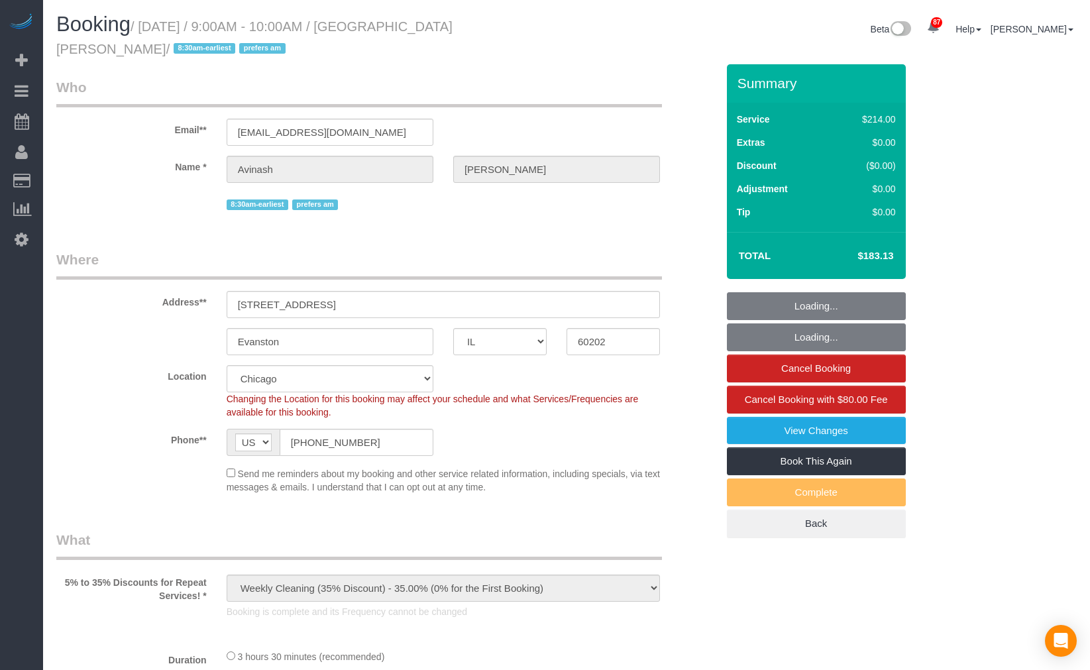
select select "IL"
select select "string:fspay-0c5b9879-da17-4785-acd9-5465d77a9964"
select select "object:1299"
select select "512"
select select "2"
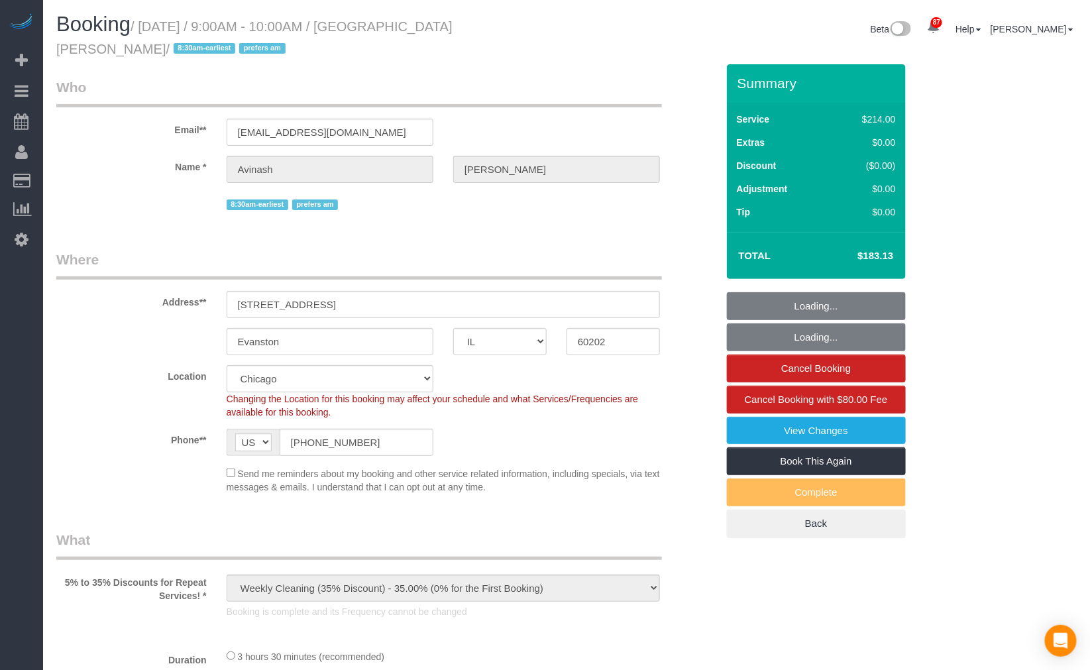
select select "number:1"
select select "number:58"
select select "number:139"
select select "number:106"
select select "2"
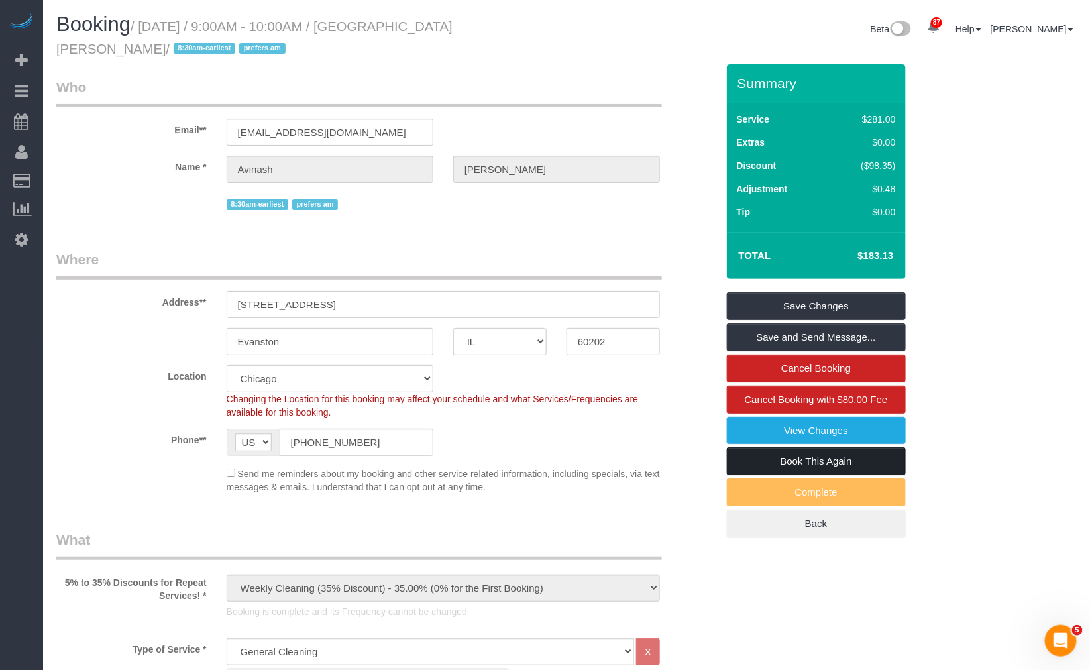
click at [833, 465] on link "Book This Again" at bounding box center [816, 461] width 179 height 28
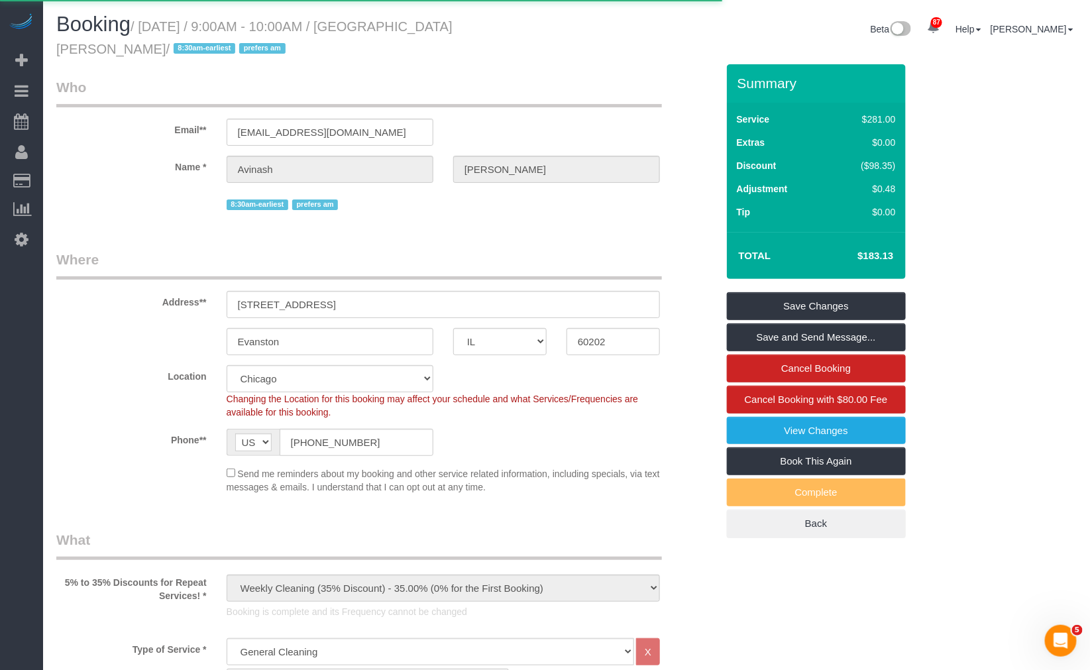
select select "IL"
select select "string:fspay-0c5b9879-da17-4785-acd9-5465d77a9964"
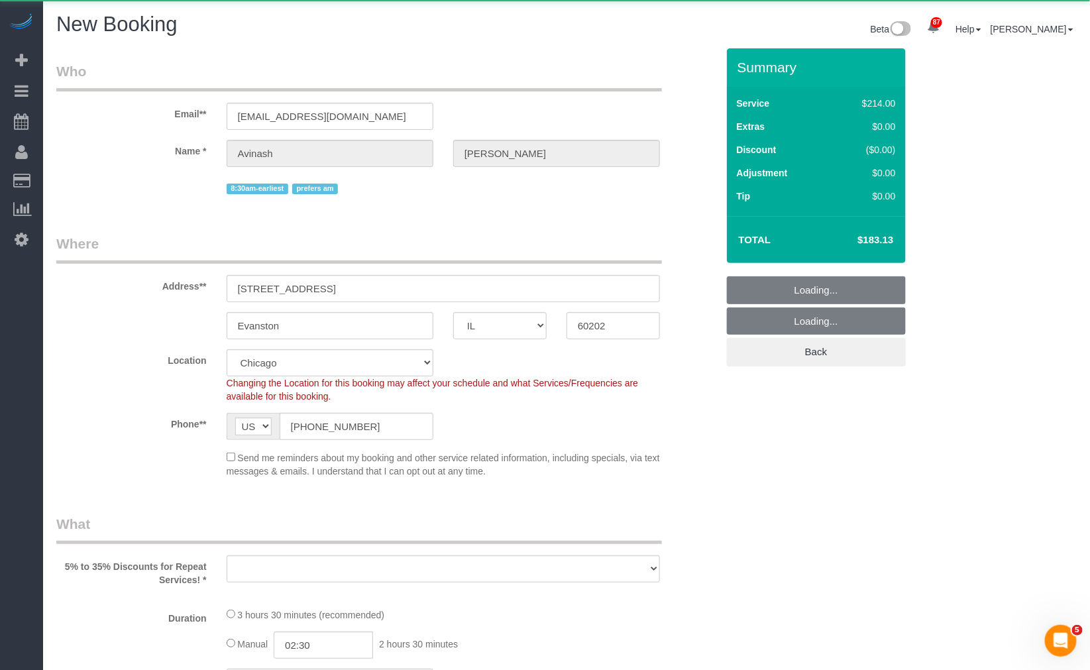
select select "512"
select select "2"
select select "number:1"
select select "number:58"
select select "number:139"
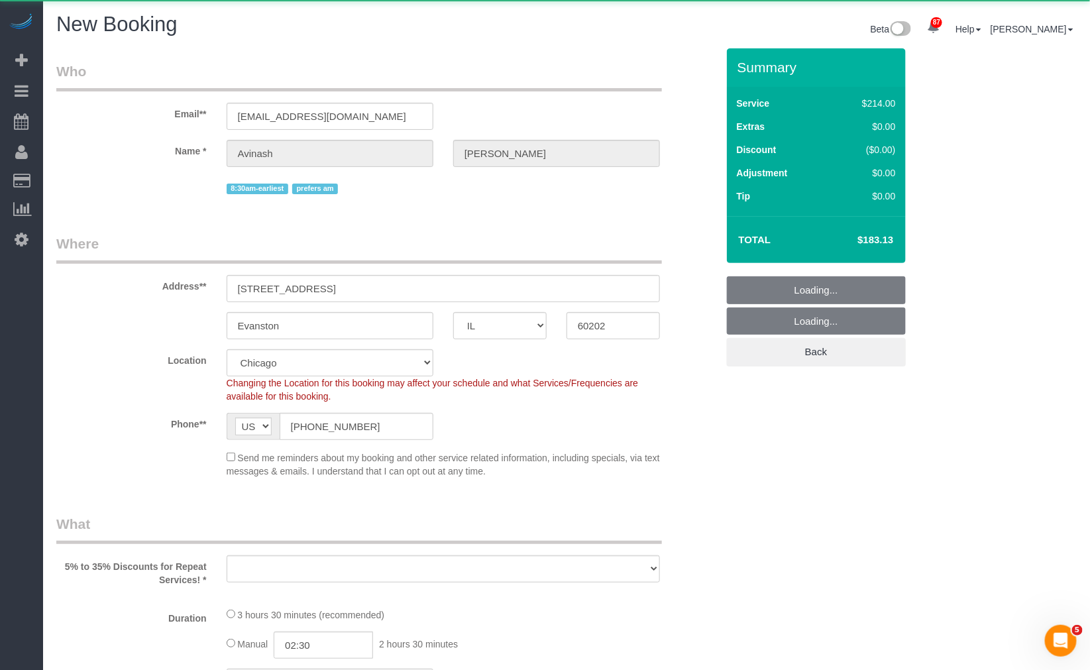
select select "number:106"
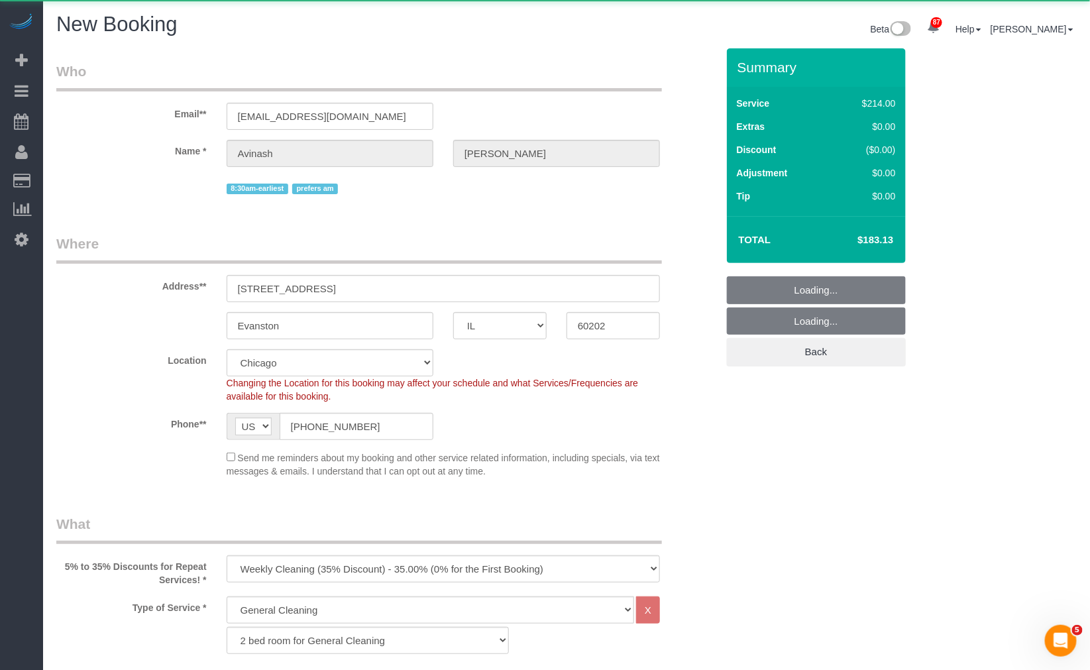
select select "object:2177"
select select "2"
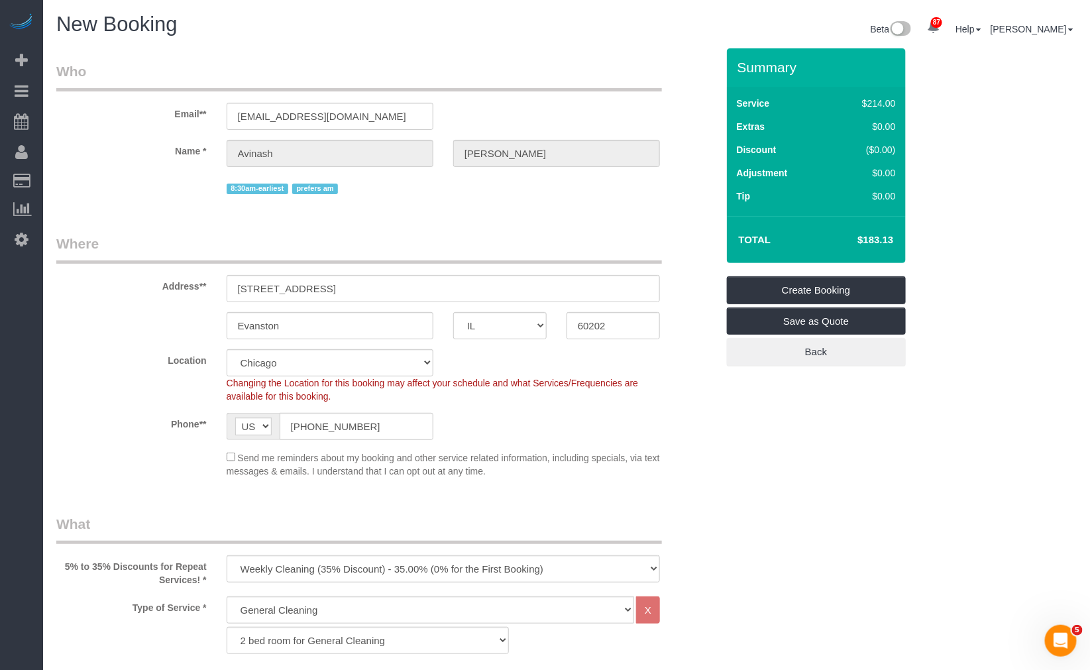
select select "object:2329"
select select "2"
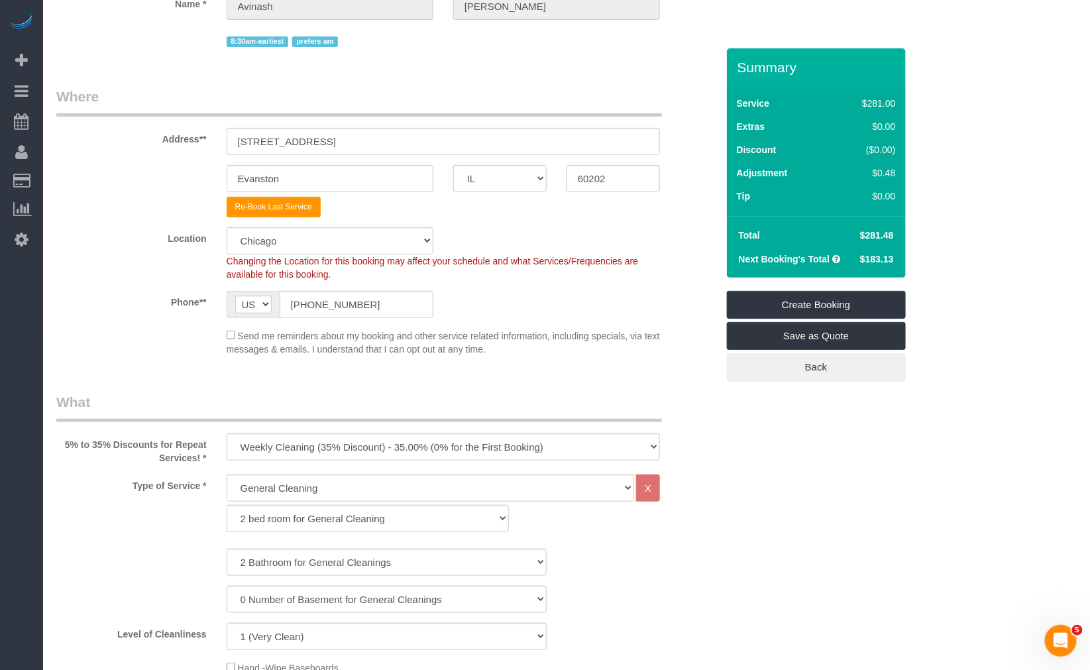
scroll to position [221, 0]
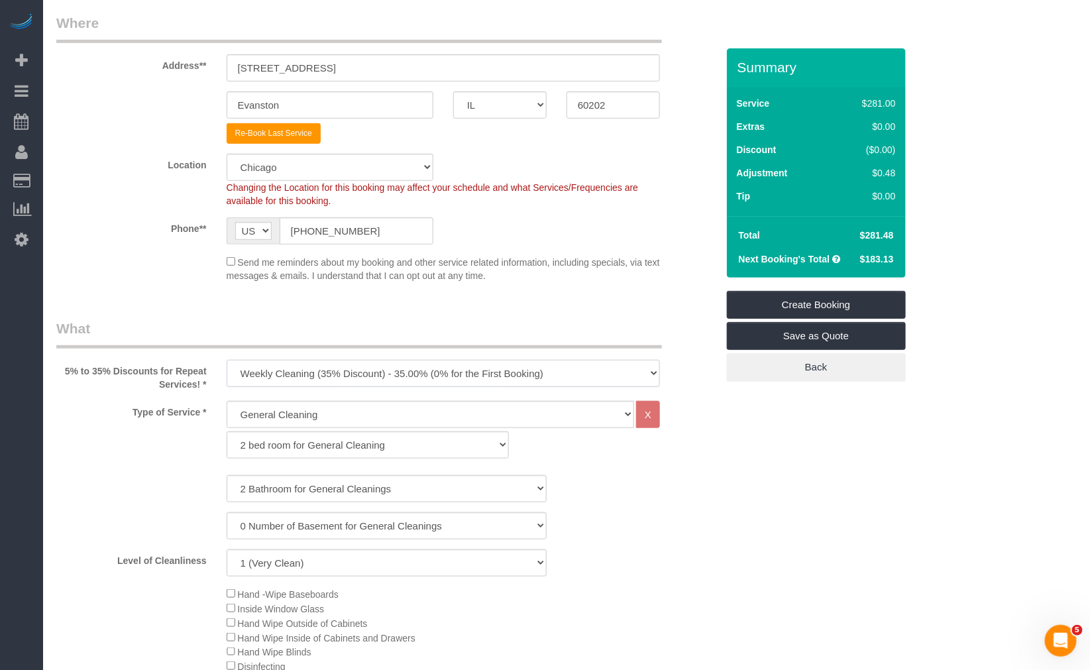
click at [406, 371] on select "One Time Cleaning Weekly Cleaning (35% Discount) - 35.00% (0% for the First Boo…" at bounding box center [444, 373] width 434 height 27
select select "object:2333"
click at [227, 360] on select "One Time Cleaning Weekly Cleaning (35% Discount) - 35.00% (0% for the First Boo…" at bounding box center [444, 373] width 434 height 27
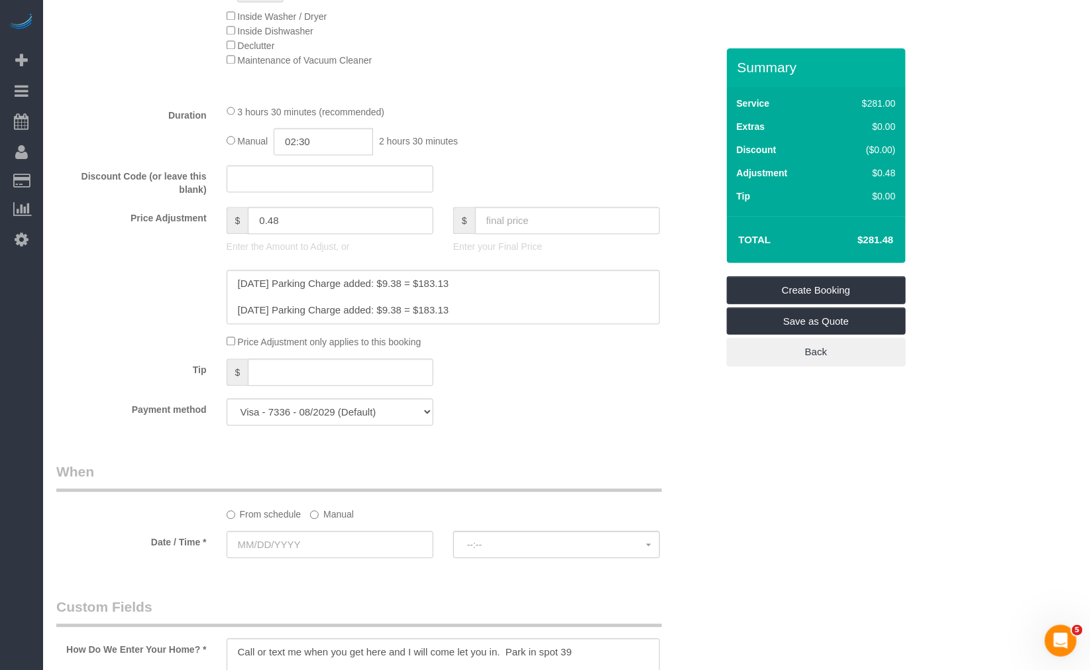
scroll to position [1251, 0]
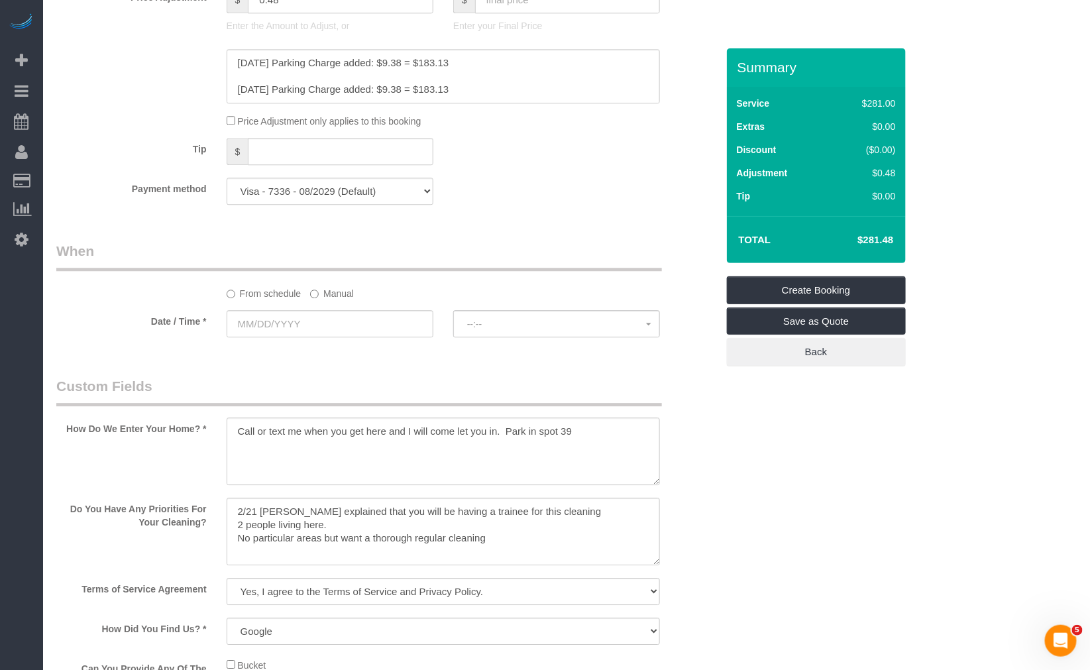
click at [336, 296] on label "Manual" at bounding box center [332, 291] width 44 height 18
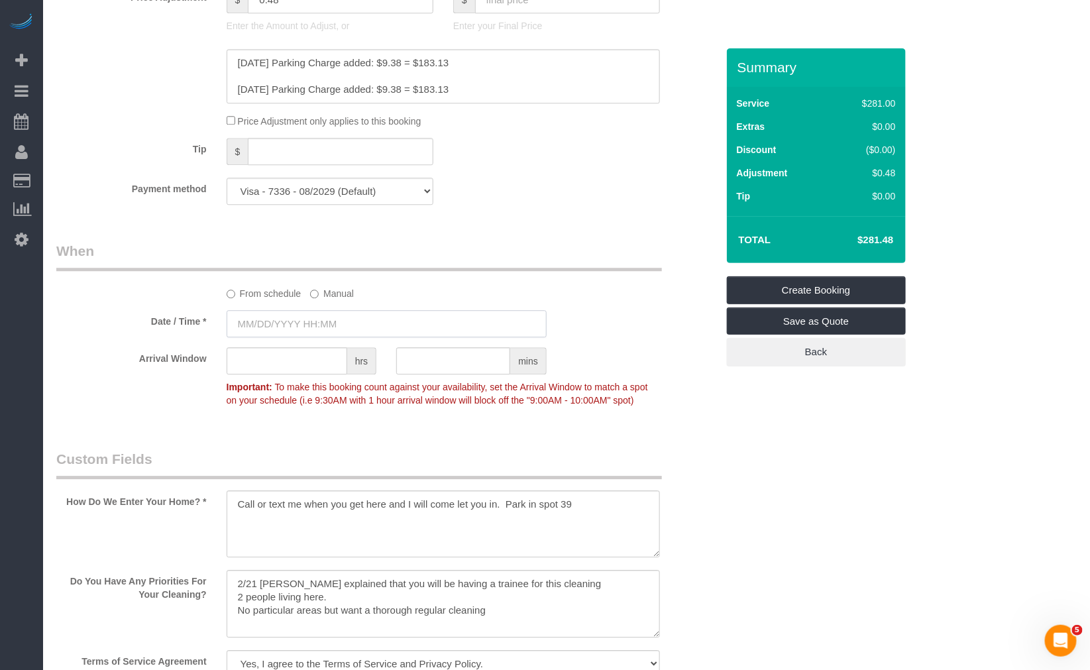
click at [323, 335] on input "text" at bounding box center [387, 323] width 320 height 27
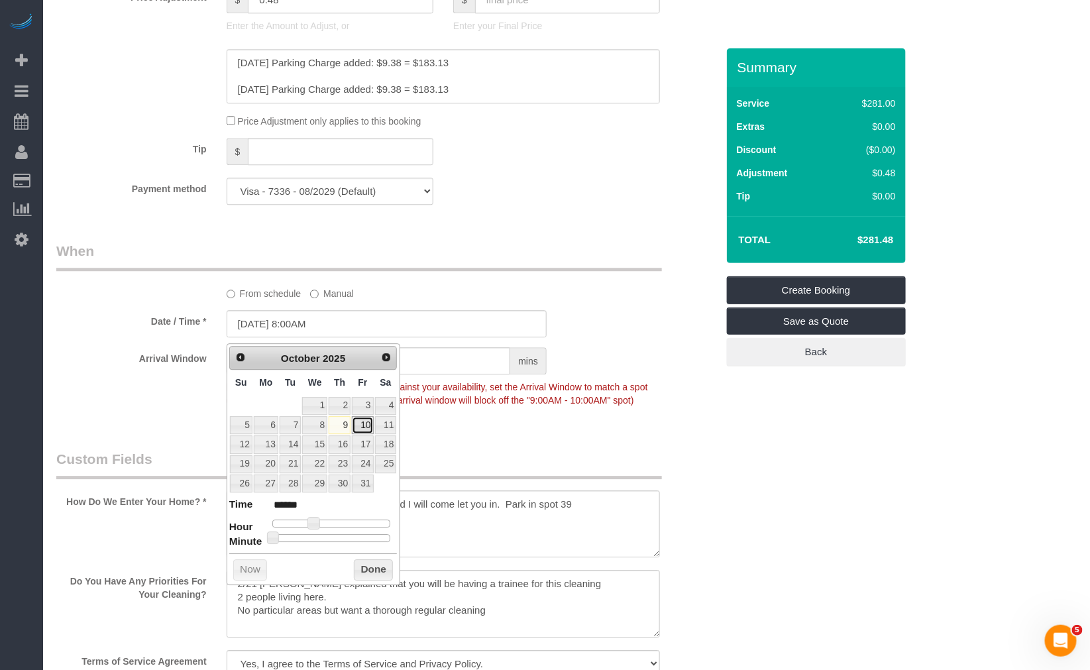
click at [365, 426] on link "10" at bounding box center [362, 425] width 21 height 18
type input "10/10/2025 9:00AM"
type input "******"
click at [320, 524] on span at bounding box center [319, 523] width 12 height 12
click at [380, 571] on button "Done" at bounding box center [373, 569] width 39 height 21
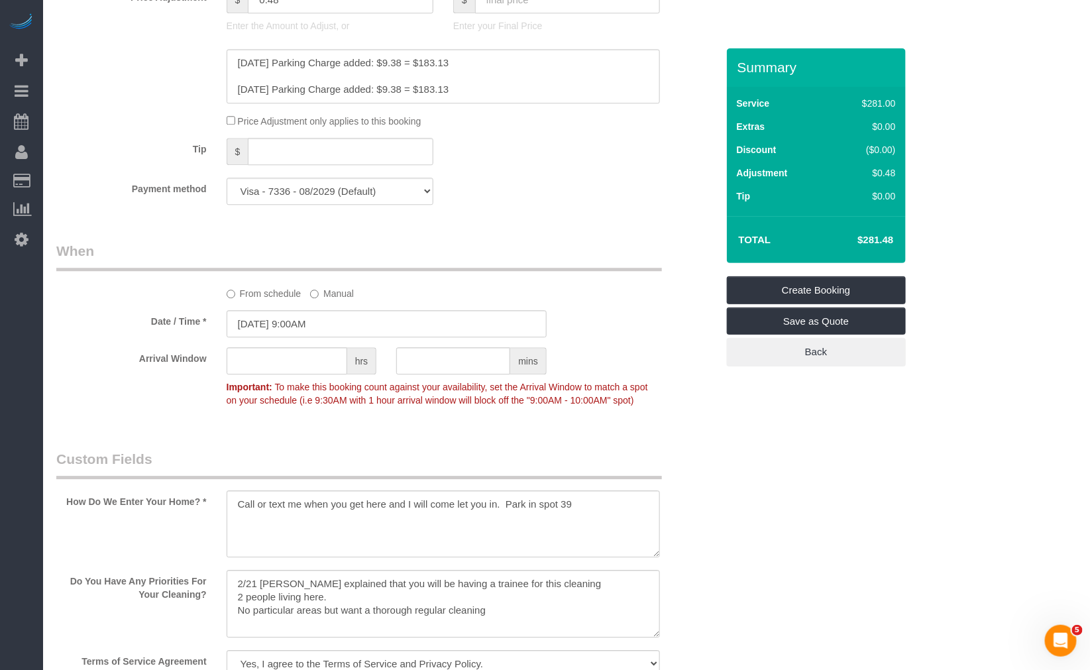
click at [286, 389] on span "To make this booking count against your availability, set the Arrival Window to…" at bounding box center [438, 394] width 422 height 24
click at [283, 375] on input "text" at bounding box center [287, 360] width 121 height 27
type input "1"
drag, startPoint x: 428, startPoint y: 479, endPoint x: 413, endPoint y: 484, distance: 15.3
click at [422, 479] on legend "Custom Fields" at bounding box center [359, 464] width 606 height 30
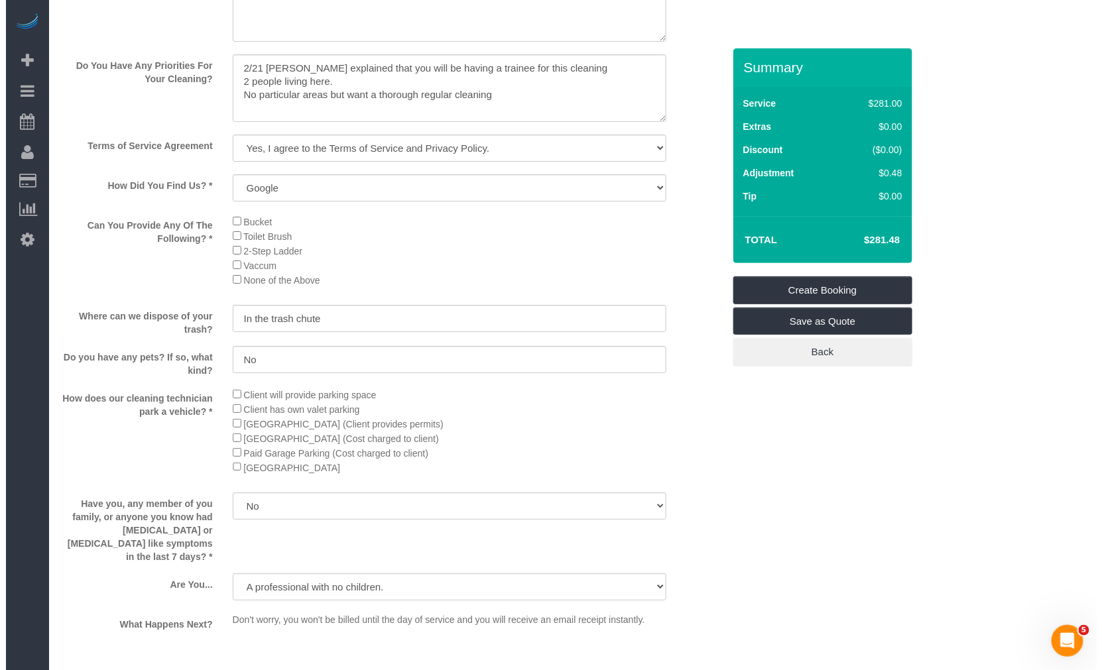
scroll to position [2225, 0]
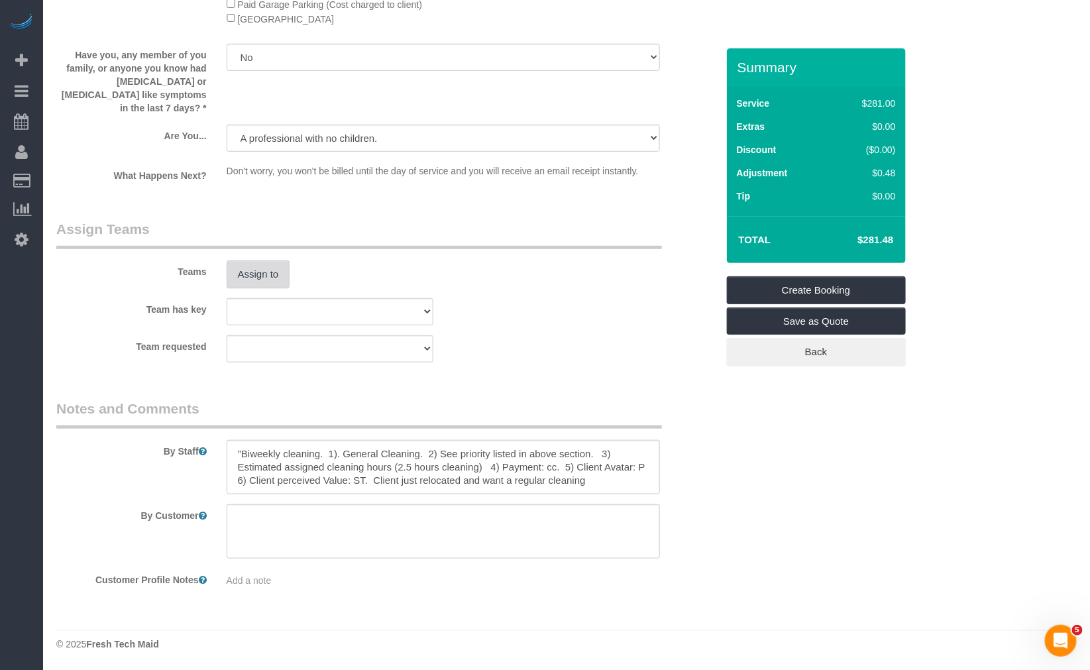
click at [266, 262] on button "Assign to" at bounding box center [259, 275] width 64 height 28
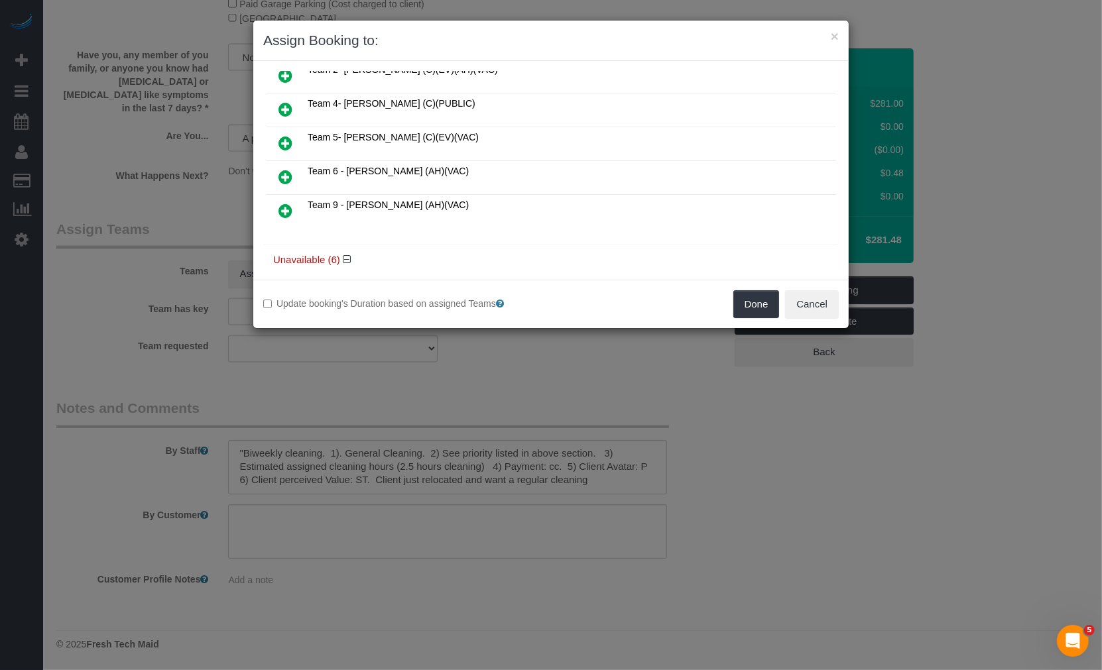
click at [292, 139] on icon at bounding box center [285, 143] width 14 height 16
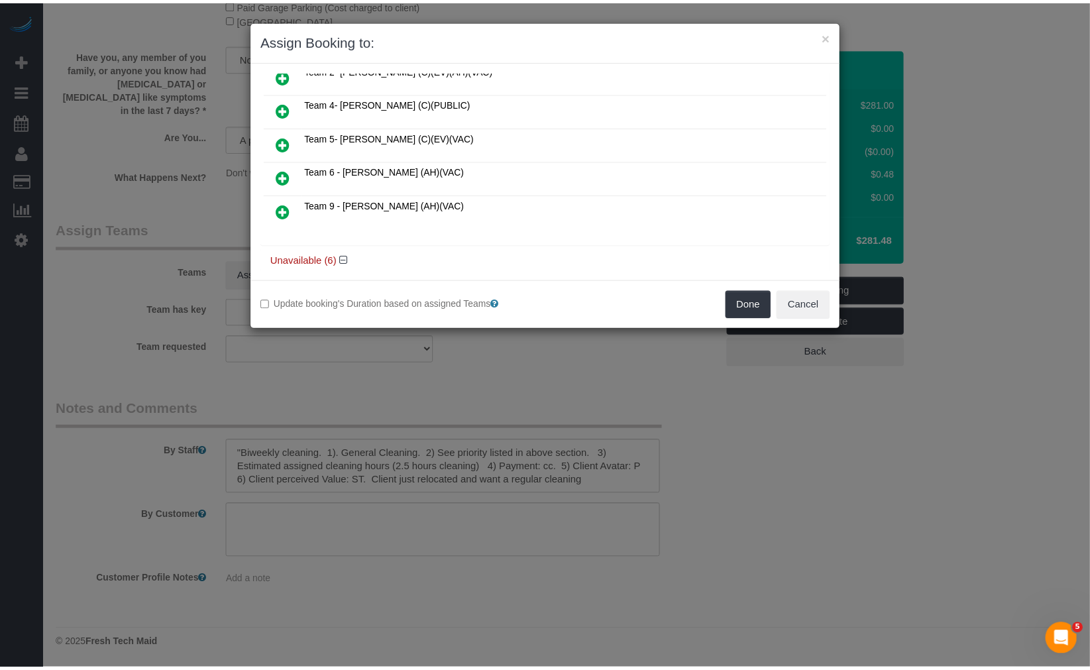
scroll to position [252, 0]
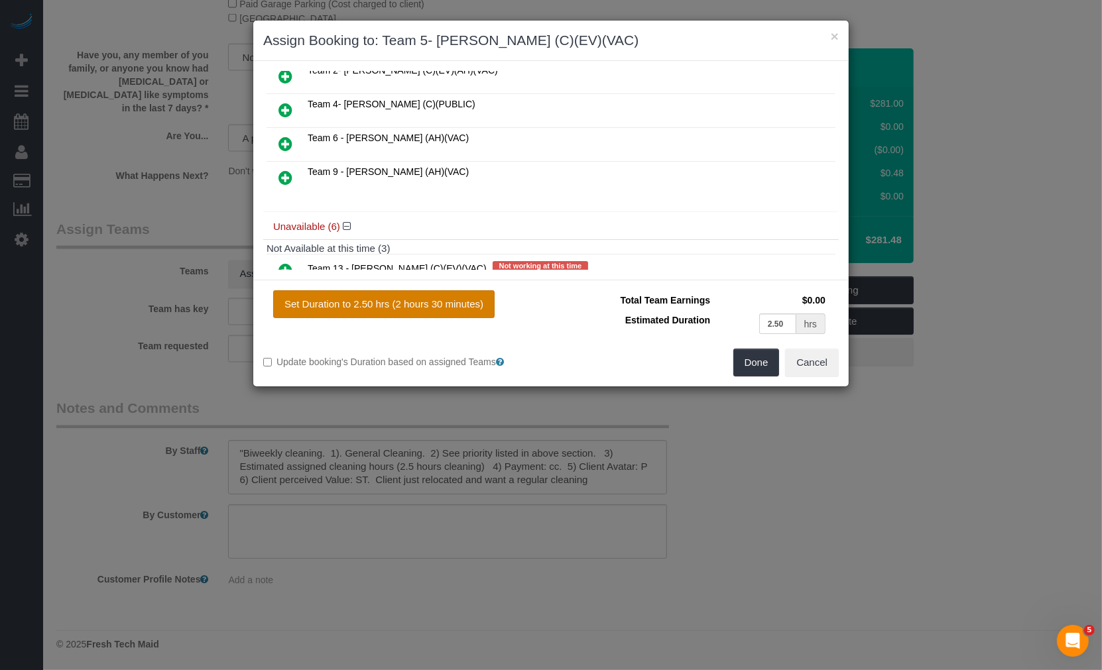
click at [449, 302] on button "Set Duration to 2.50 hrs (2 hours 30 minutes)" at bounding box center [383, 304] width 221 height 28
type input "2.50"
click at [753, 359] on button "Done" at bounding box center [756, 363] width 46 height 28
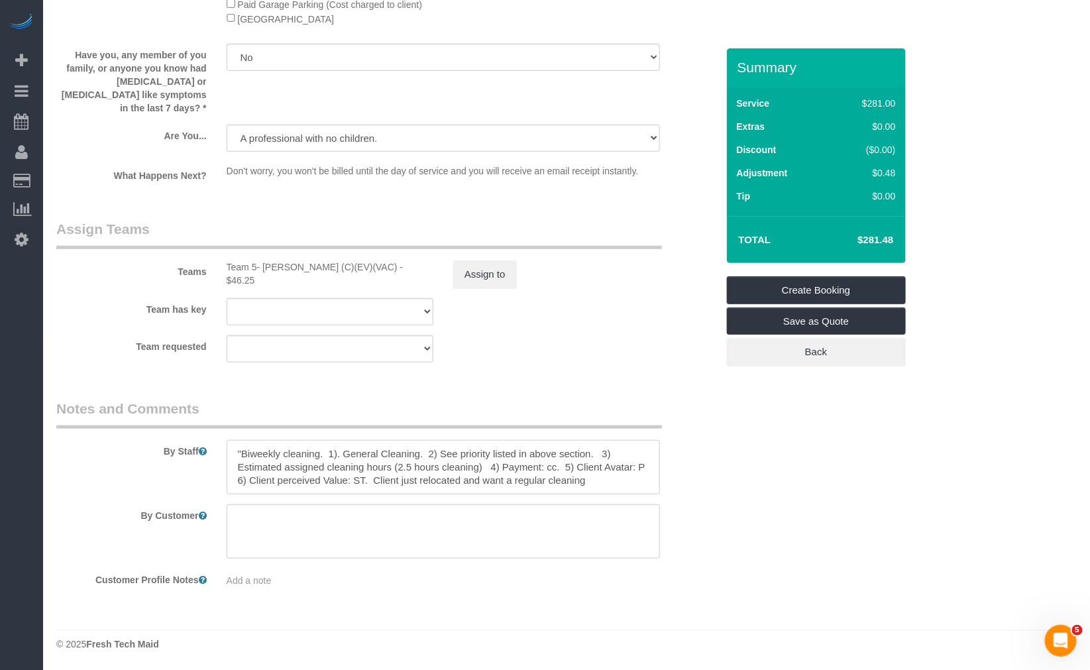
scroll to position [13, 0]
click at [605, 469] on textarea at bounding box center [444, 467] width 434 height 54
paste textarea "COUNTS CLEANING 1) COUNTS cleaning 2) Client wants us to follow the COUNTS Clea…"
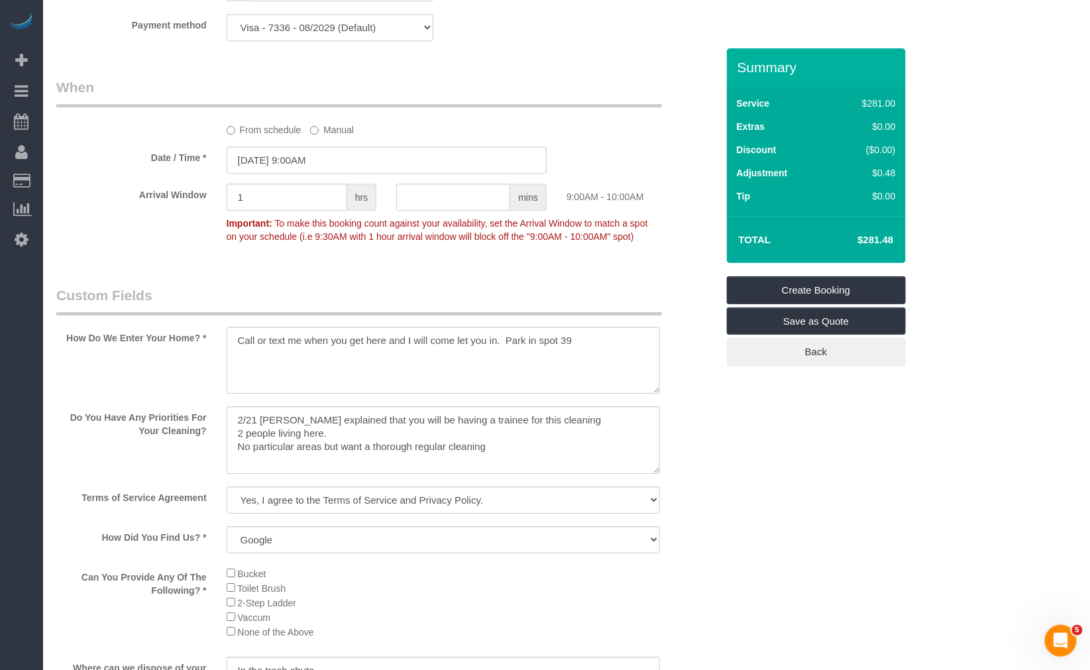
scroll to position [1562, 0]
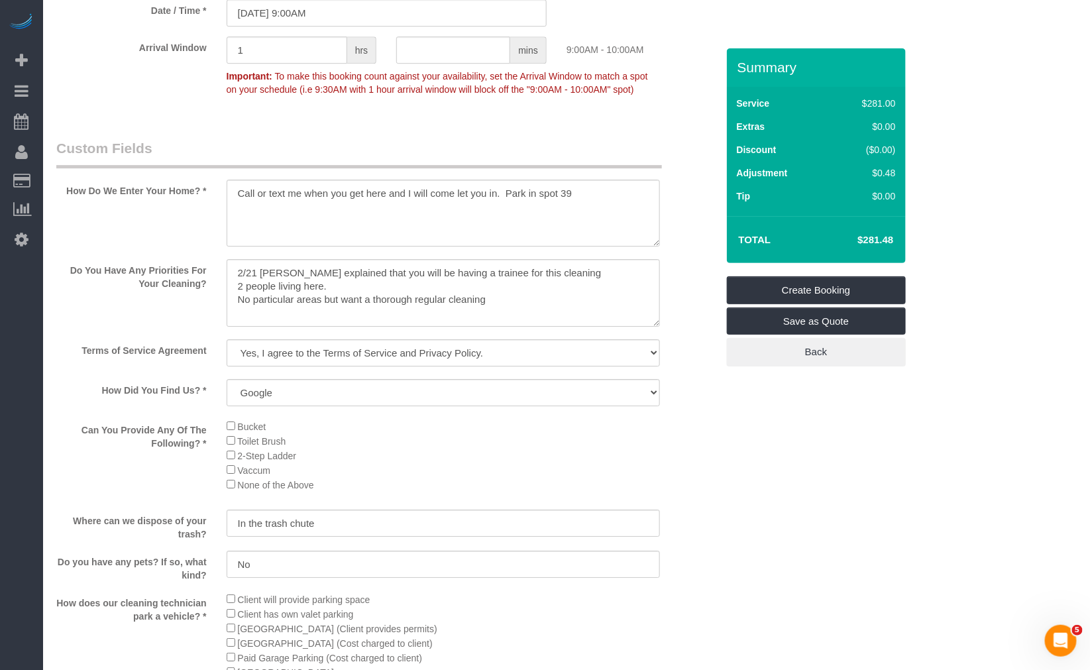
type textarea "COUNTS CLEANING 1) COUNTS cleaning 2) Client wants us to follow the COUNTS Clea…"
click at [536, 312] on textarea at bounding box center [444, 293] width 434 height 68
click at [236, 292] on textarea at bounding box center [444, 293] width 434 height 68
drag, startPoint x: 524, startPoint y: 317, endPoint x: 202, endPoint y: 272, distance: 325.9
click at [202, 272] on sui-booking-custom-fields "How Do We Enter Your Home? * Do You Have Any Priorities For Your Cleaning? Term…" at bounding box center [386, 488] width 661 height 699
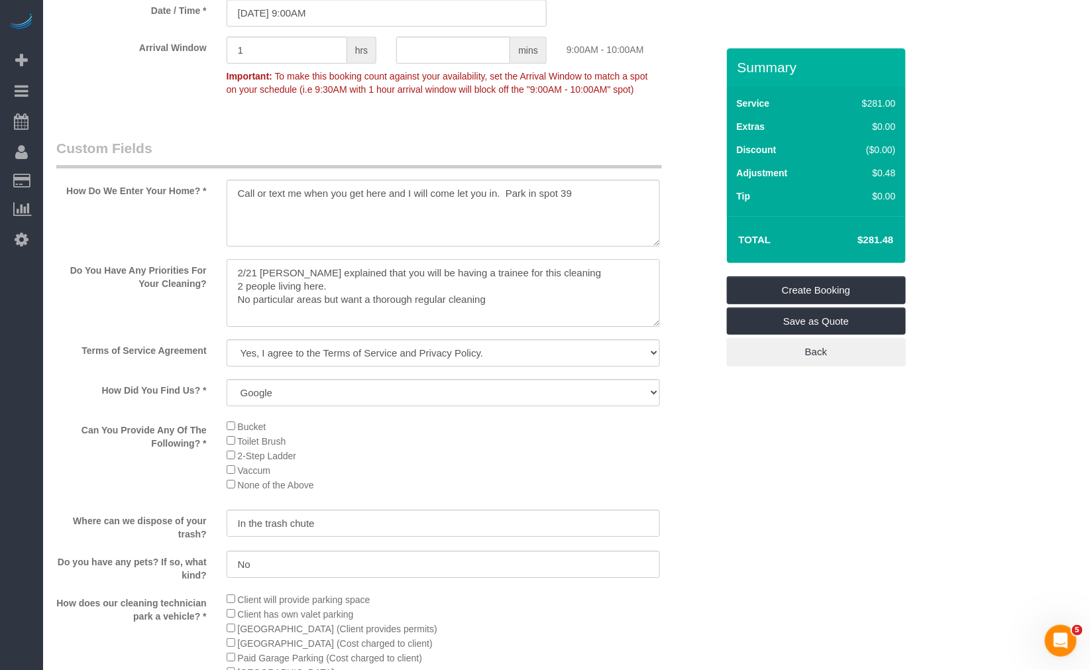
click at [483, 301] on textarea at bounding box center [444, 293] width 434 height 68
paste textarea "COUNTS Cleaning Tasks: Under: -Under bed -Under furniture -Under cabinets -Unde…"
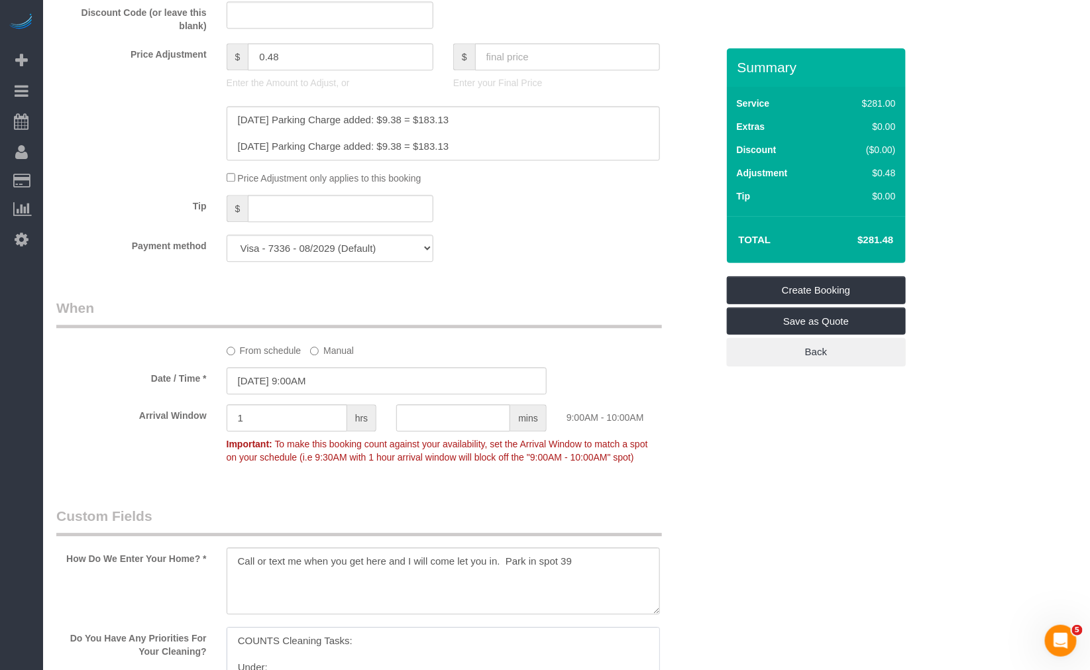
scroll to position [900, 0]
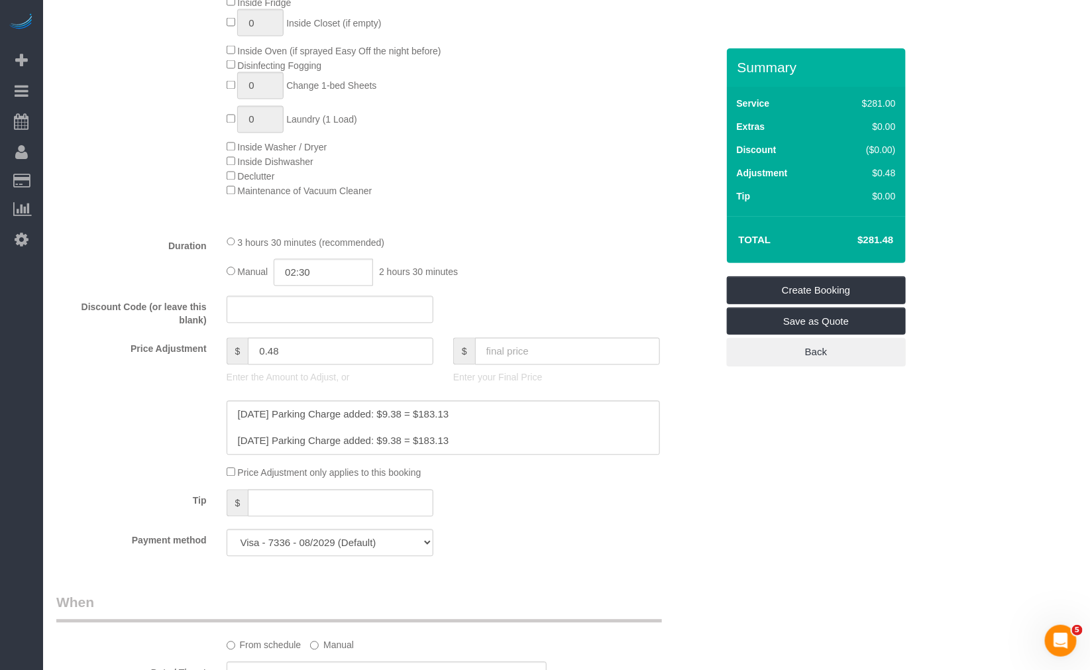
type textarea "COUNTS Cleaning Tasks: Under: -Under bed -Under furniture -Under cabinets -Unde…"
drag, startPoint x: 530, startPoint y: 355, endPoint x: 540, endPoint y: 349, distance: 10.7
click at [531, 355] on input "text" at bounding box center [567, 351] width 185 height 27
type input "0"
click at [598, 233] on fieldset "What 5% to 35% Discounts for Repeat Services! * One Time Cleaning Weekly Cleani…" at bounding box center [386, 103] width 661 height 927
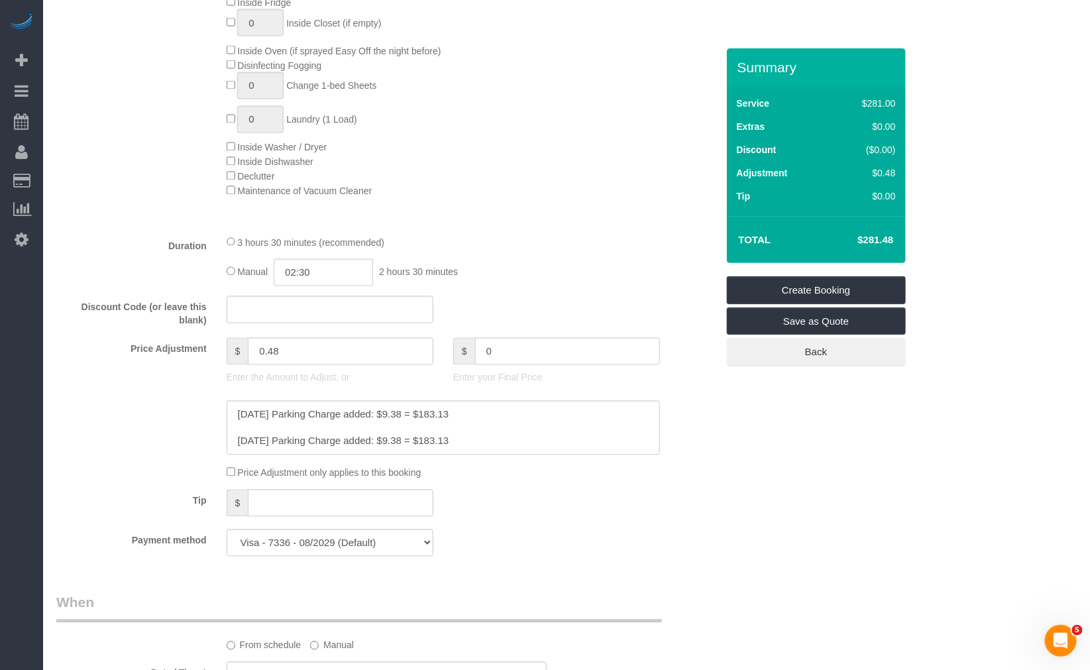
scroll to position [384, 0]
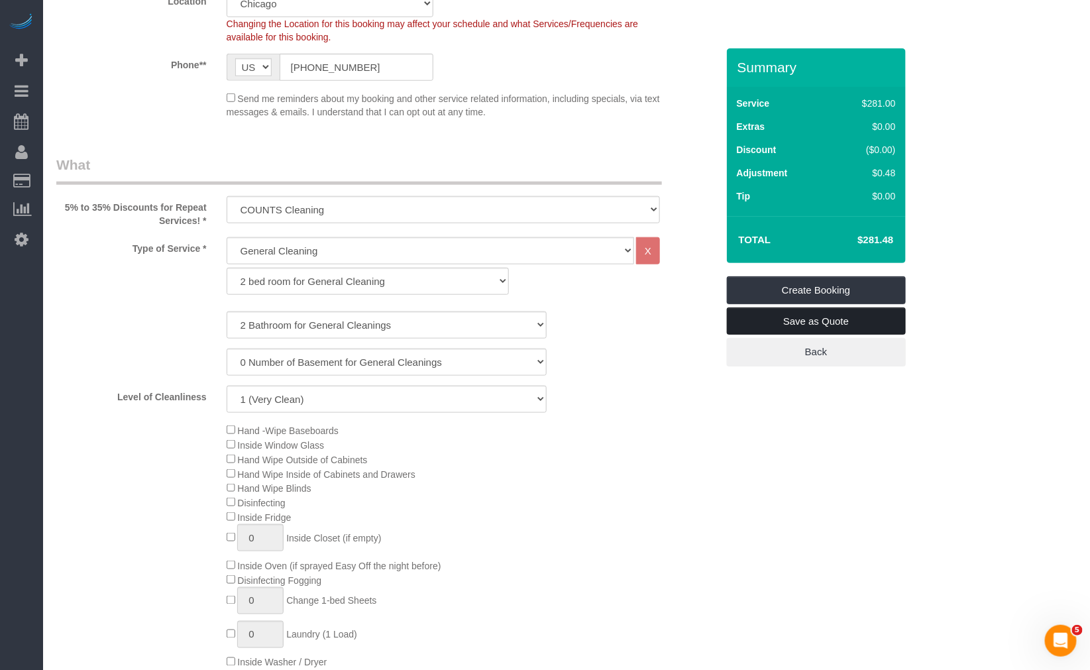
type input "-281"
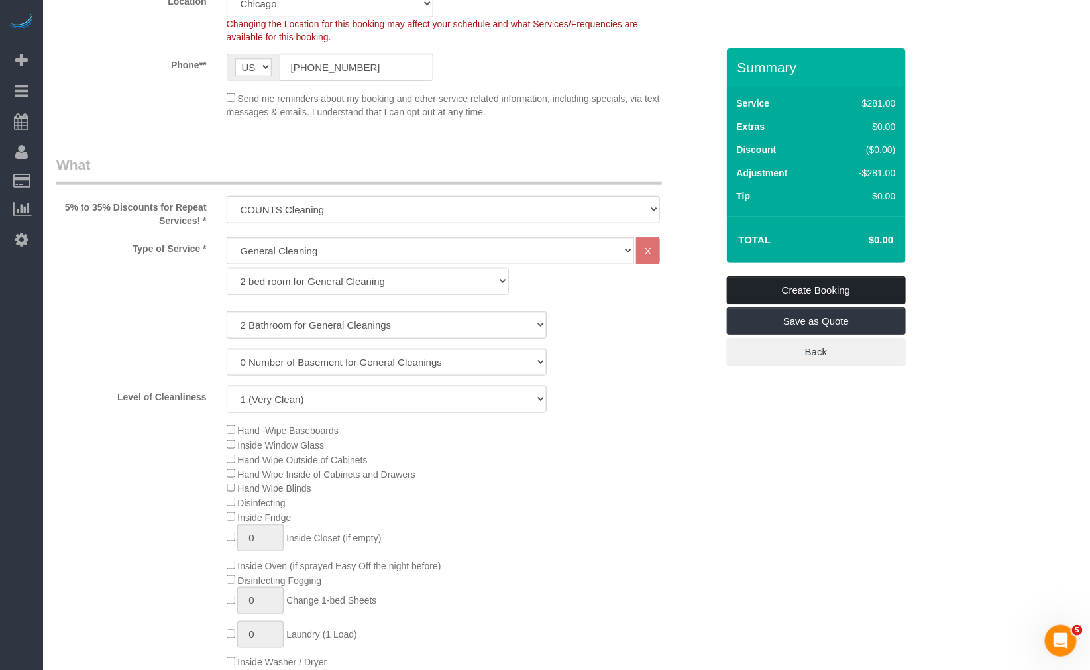
click at [827, 288] on link "Create Booking" at bounding box center [816, 290] width 179 height 28
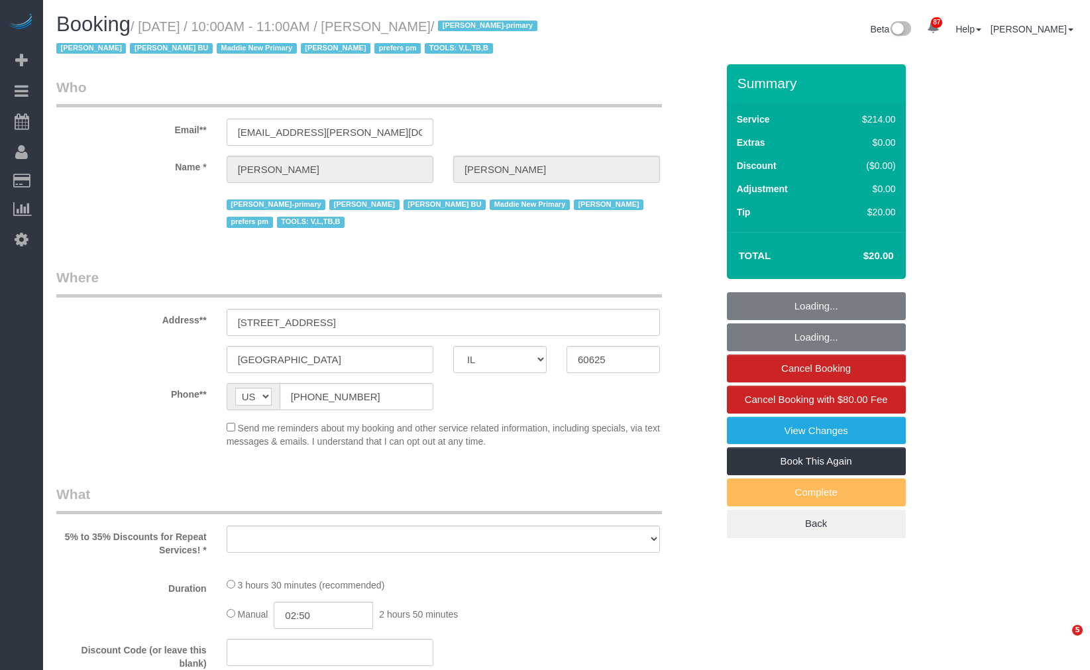
select select "IL"
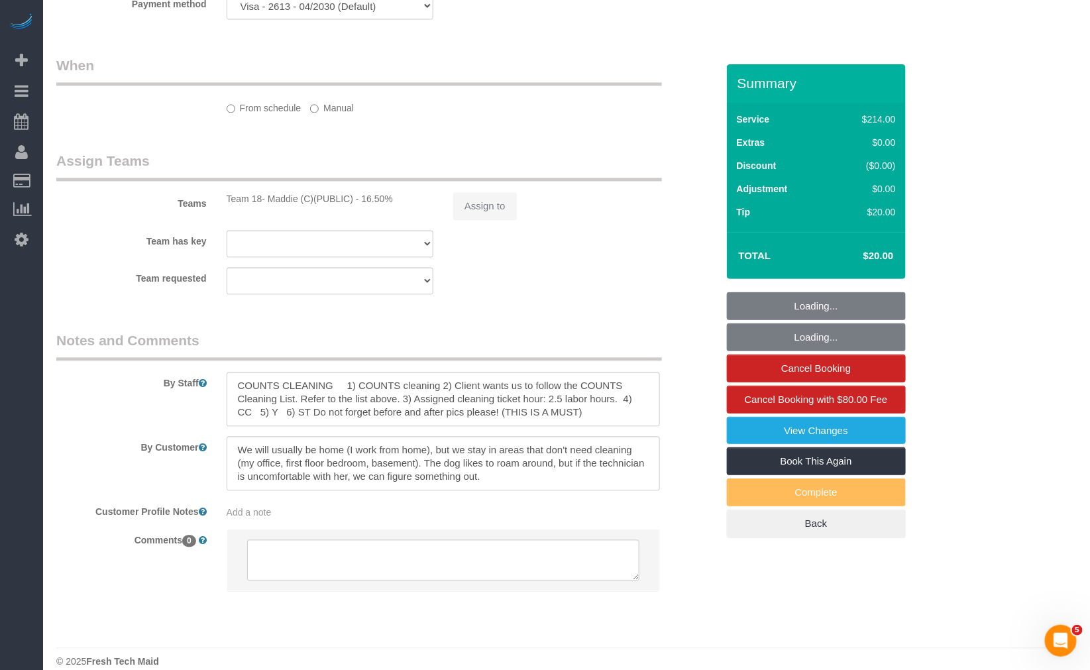
select select "object:1153"
select select "512"
select select "2"
select select "5"
select select "number:1"
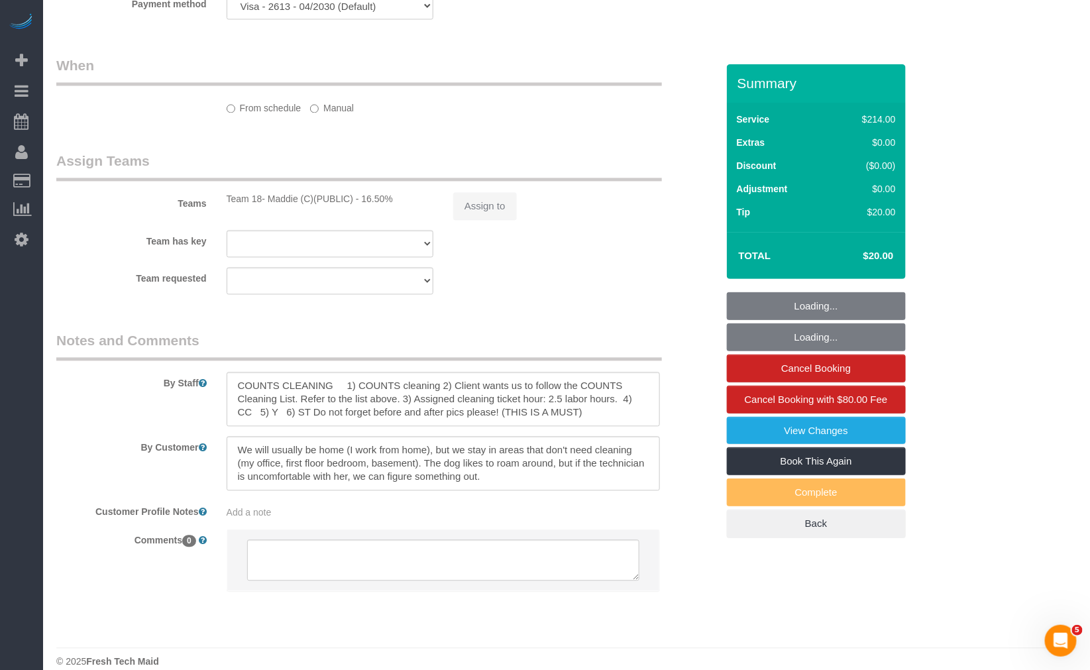
select select "number:66"
select select "number:139"
select select "number:106"
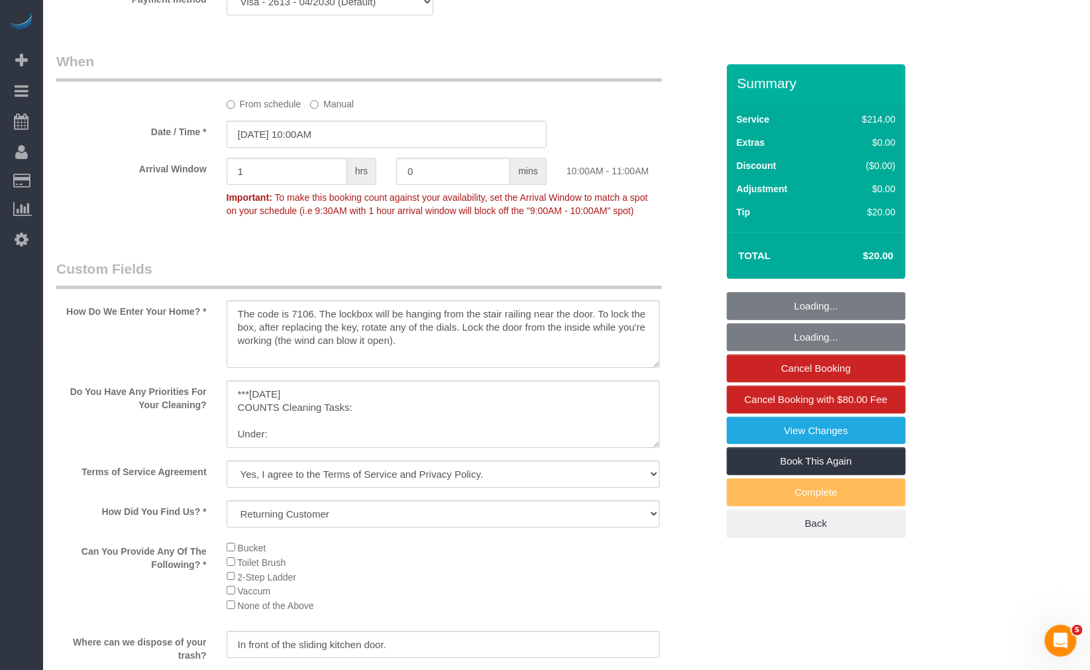
select select "2"
select select "5"
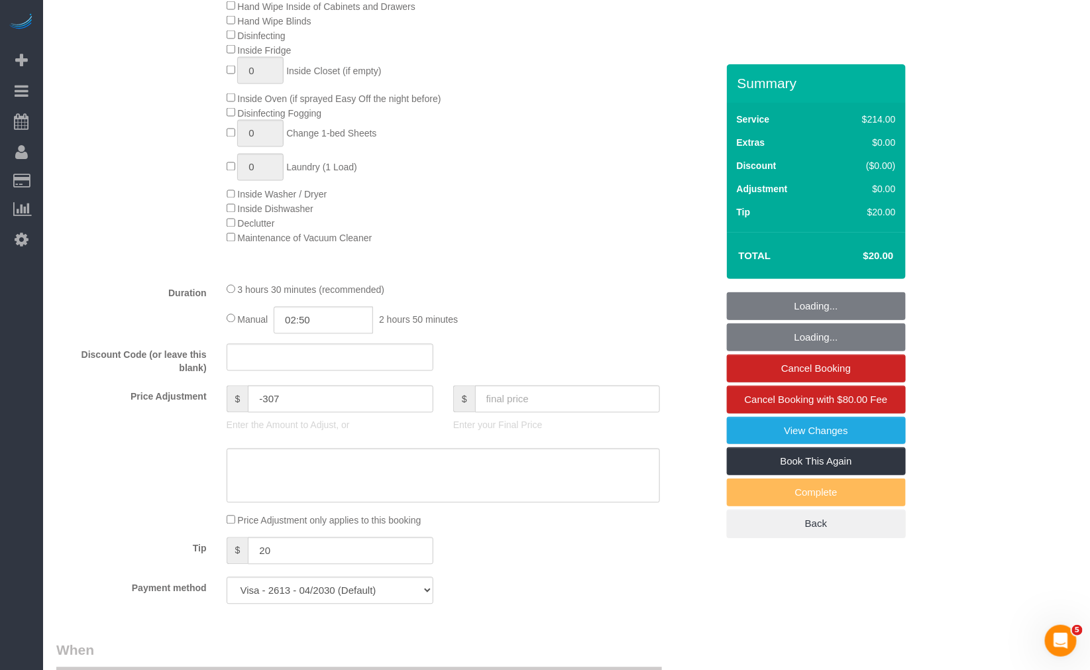
scroll to position [935, 0]
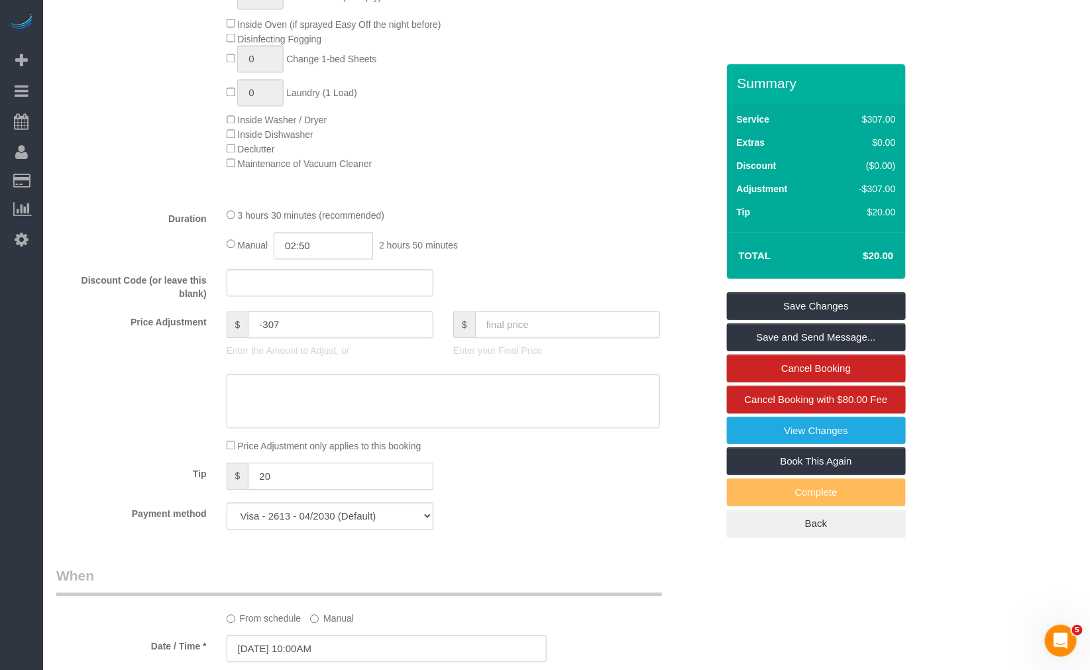
drag, startPoint x: 297, startPoint y: 458, endPoint x: 170, endPoint y: 459, distance: 126.6
click at [232, 472] on div "$ 20" at bounding box center [330, 476] width 207 height 27
type input "0"
click at [607, 473] on div "Tip $ 0" at bounding box center [386, 478] width 681 height 30
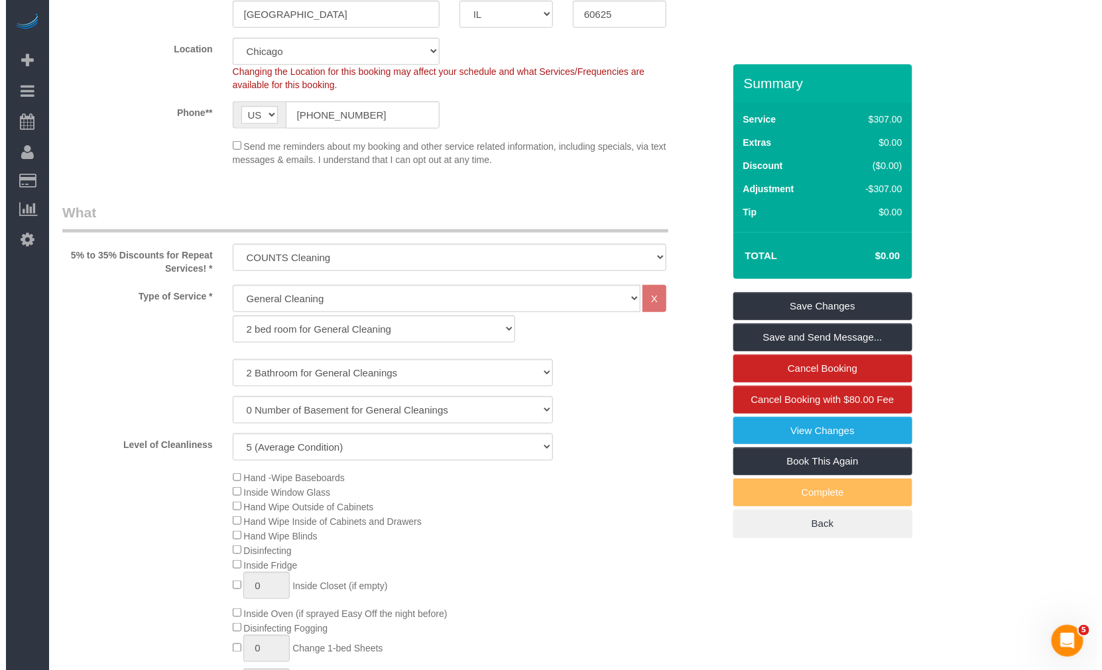
scroll to position [0, 0]
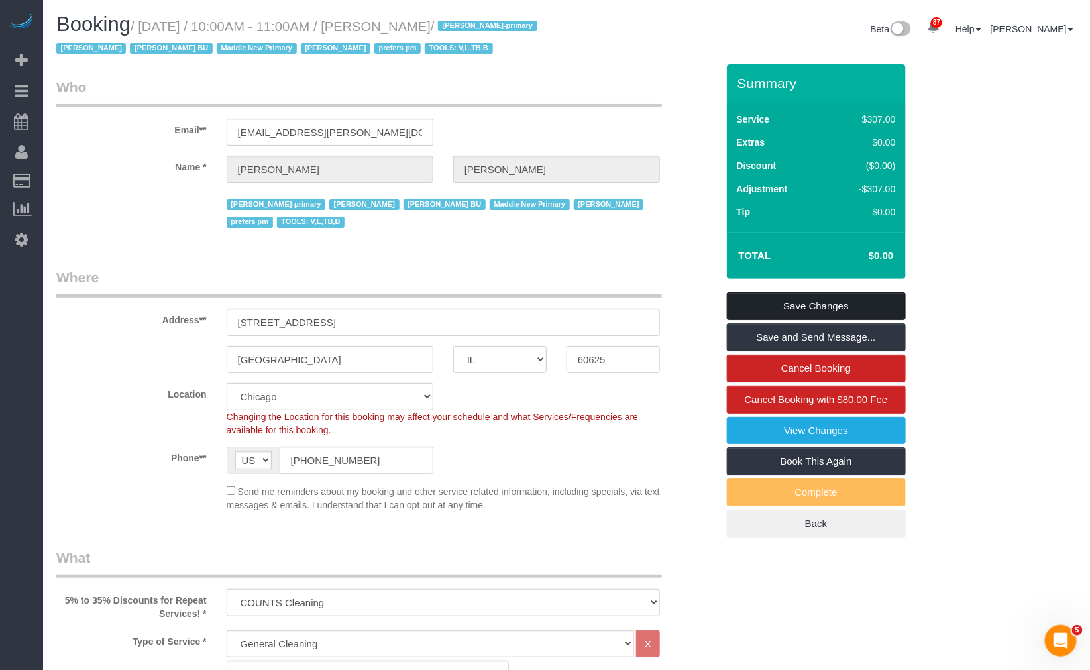
click at [860, 304] on link "Save Changes" at bounding box center [816, 306] width 179 height 28
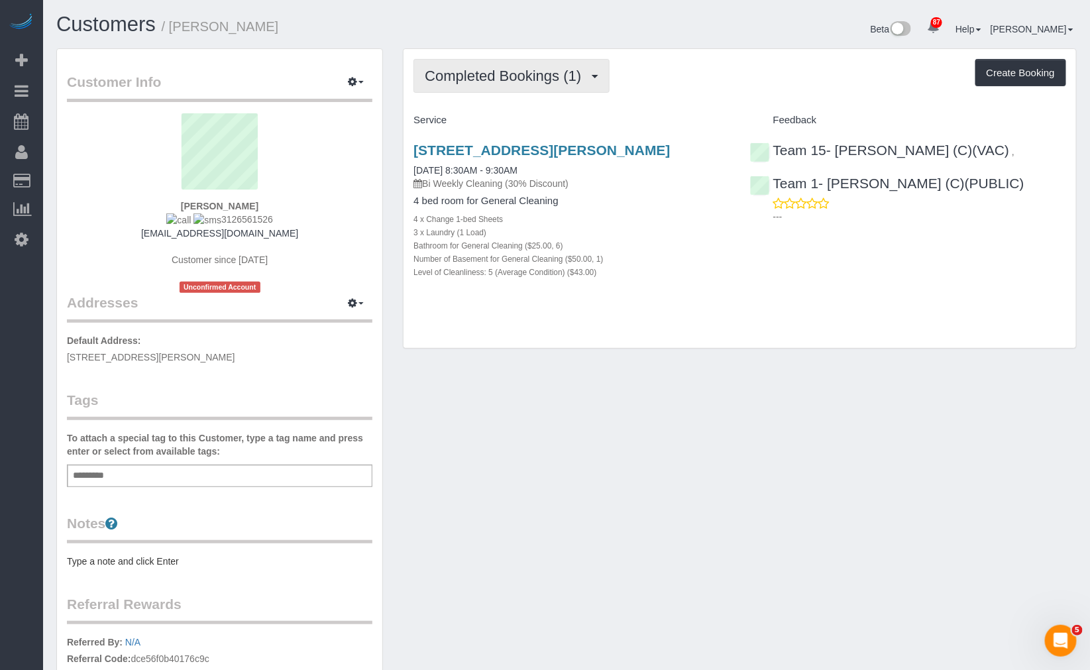
click at [494, 87] on button "Completed Bookings (1)" at bounding box center [512, 76] width 196 height 34
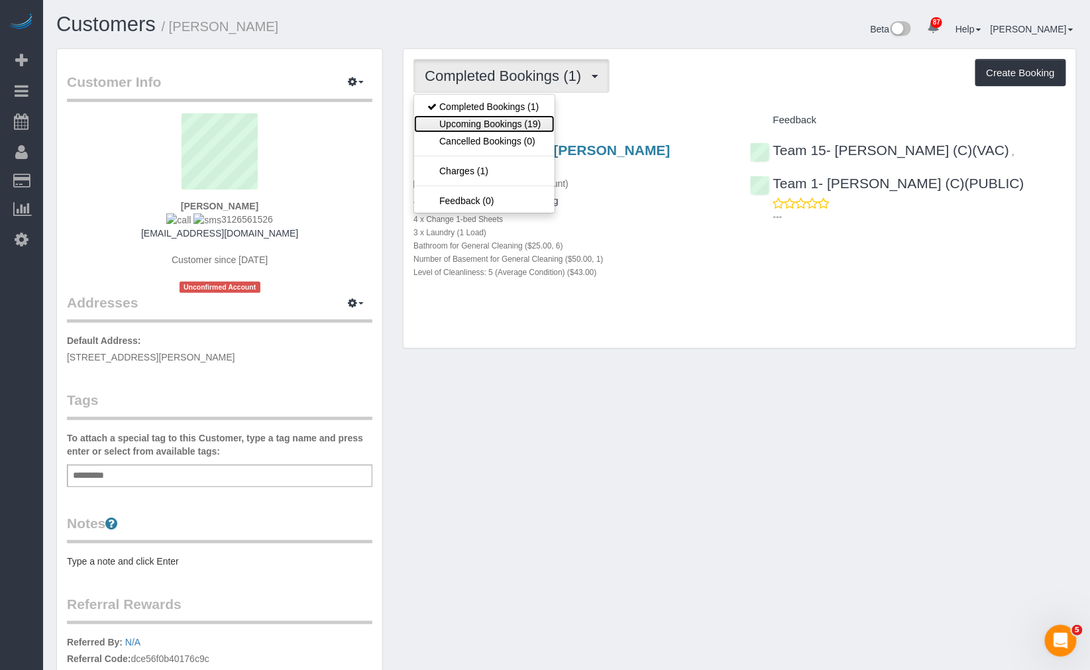
click at [498, 117] on link "Upcoming Bookings (19)" at bounding box center [484, 123] width 140 height 17
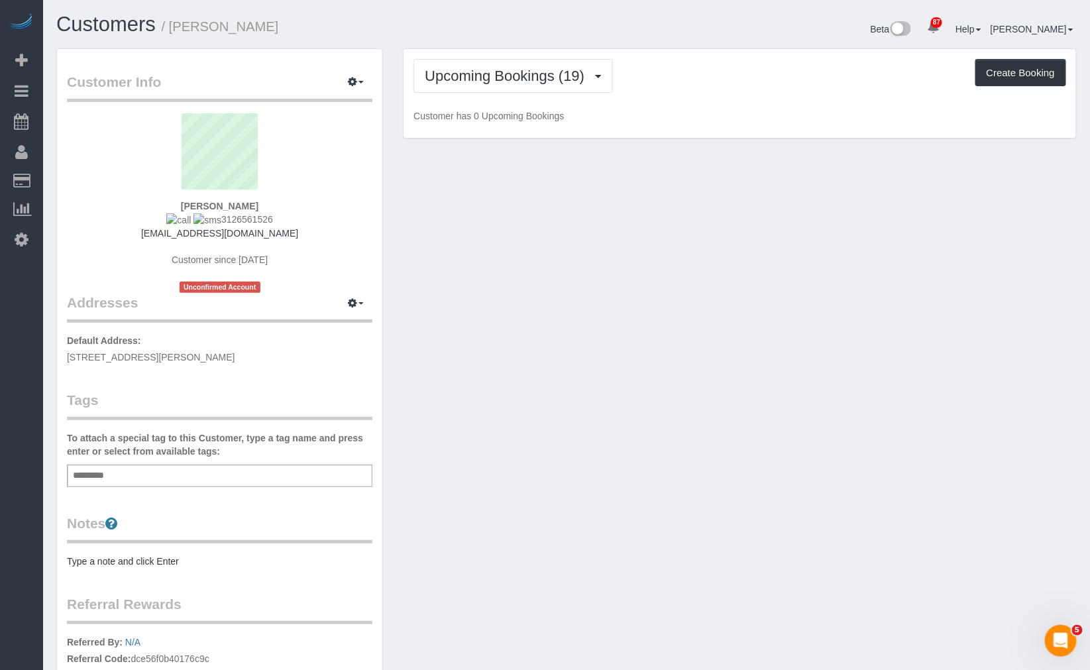
click at [514, 49] on div "Upcoming Bookings (19) Completed Bookings (1) Upcoming Bookings (19) Cancelled …" at bounding box center [740, 93] width 673 height 89
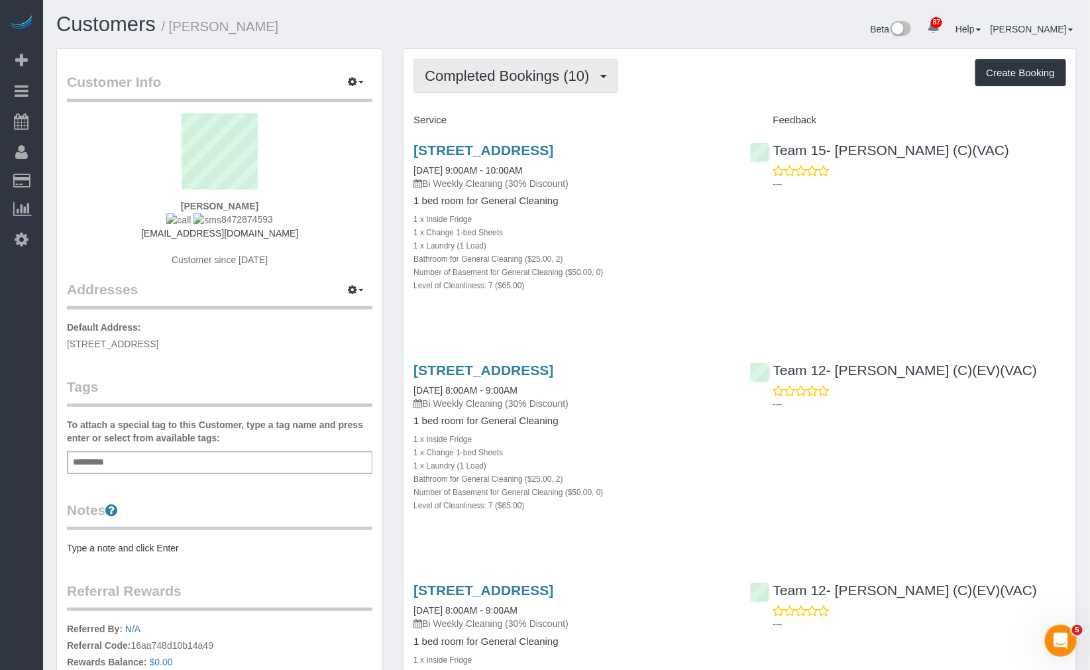
click at [562, 83] on span "Completed Bookings (10)" at bounding box center [510, 76] width 171 height 17
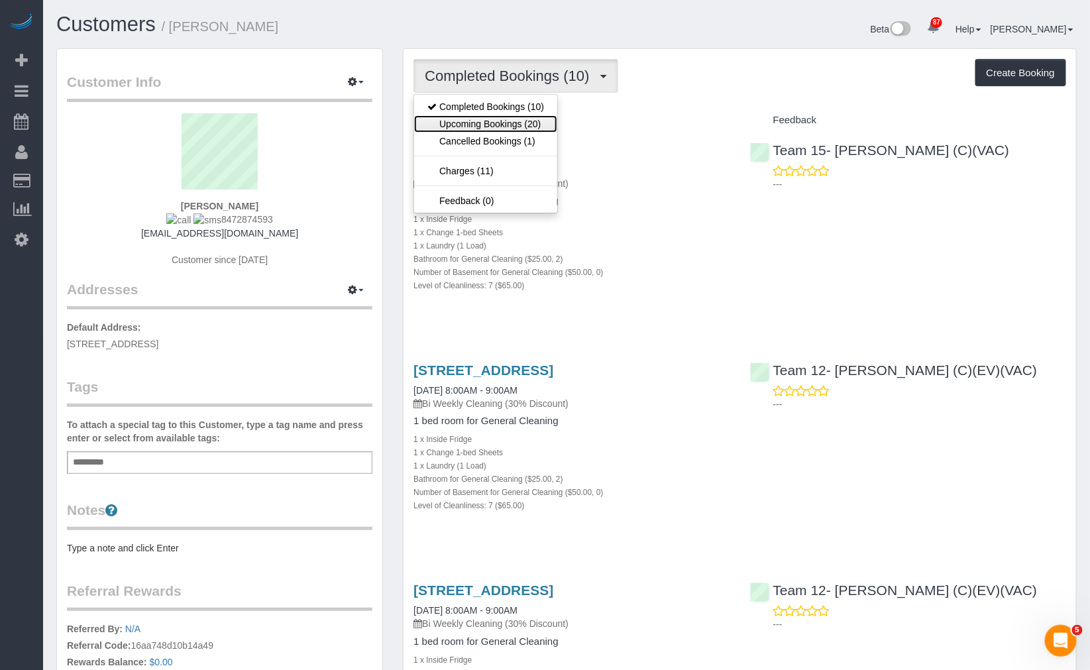
click at [542, 115] on link "Upcoming Bookings (20)" at bounding box center [485, 123] width 143 height 17
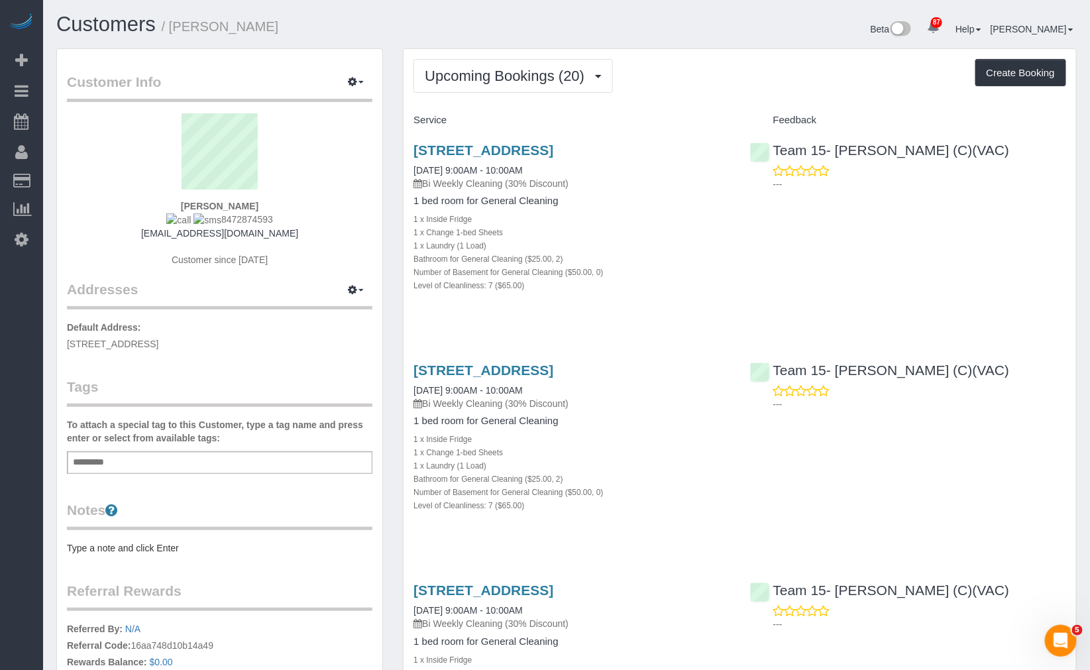
drag, startPoint x: 528, startPoint y: 156, endPoint x: 551, endPoint y: 170, distance: 26.8
click at [548, 158] on h3 "[STREET_ADDRESS]" at bounding box center [572, 150] width 316 height 15
click at [546, 85] on button "Upcoming Bookings (20)" at bounding box center [514, 76] width 200 height 34
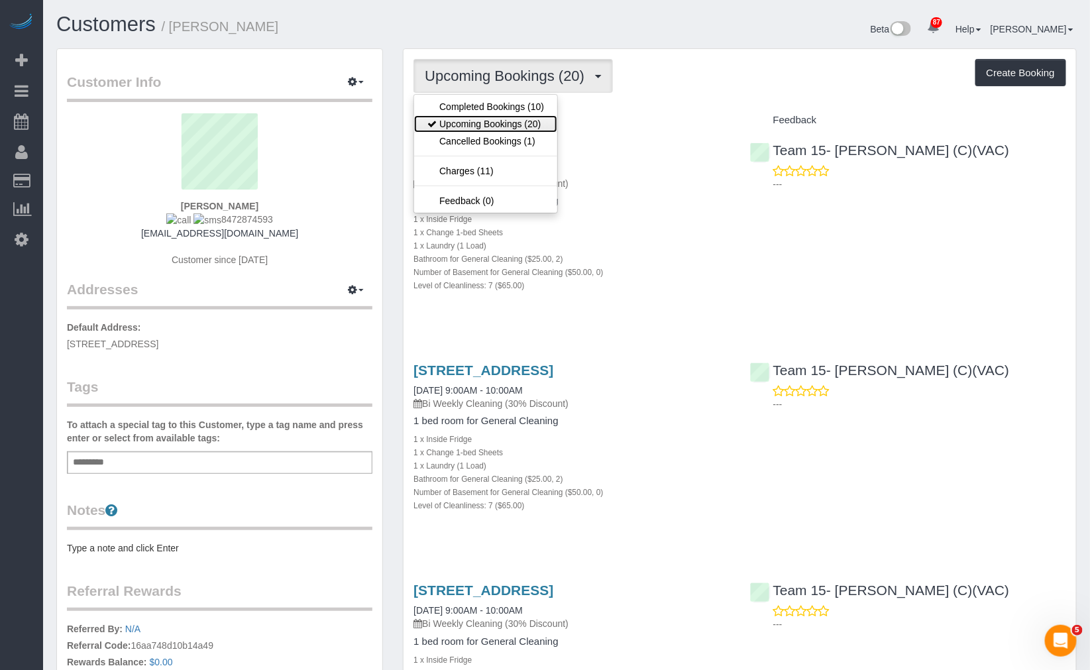
click at [532, 130] on link "Upcoming Bookings (20)" at bounding box center [485, 123] width 143 height 17
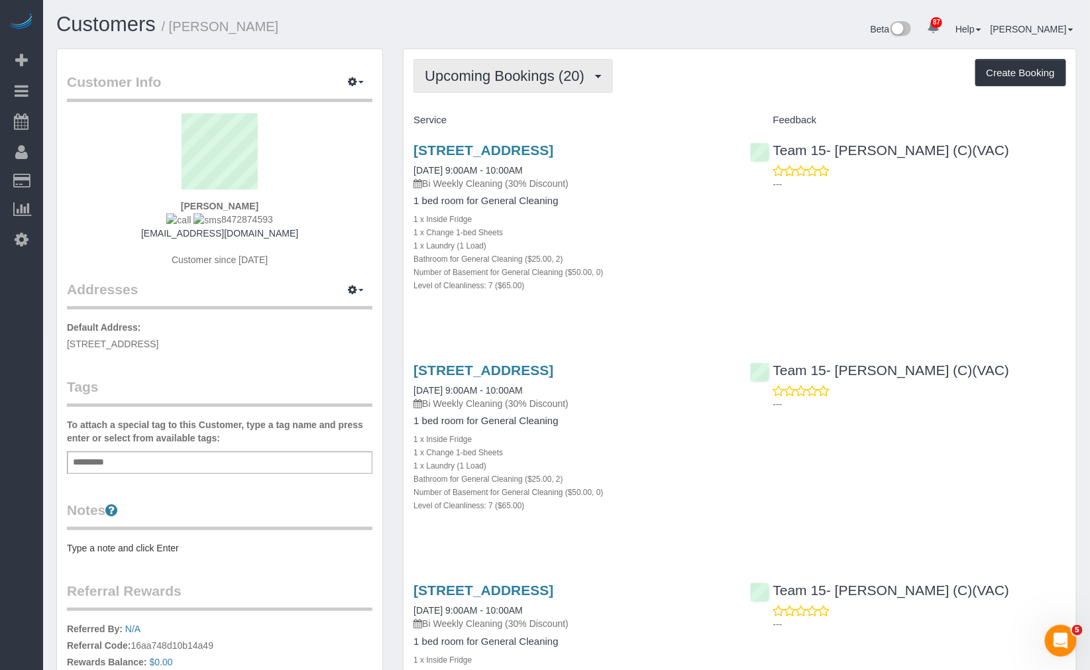
click at [514, 70] on span "Upcoming Bookings (20)" at bounding box center [508, 76] width 166 height 17
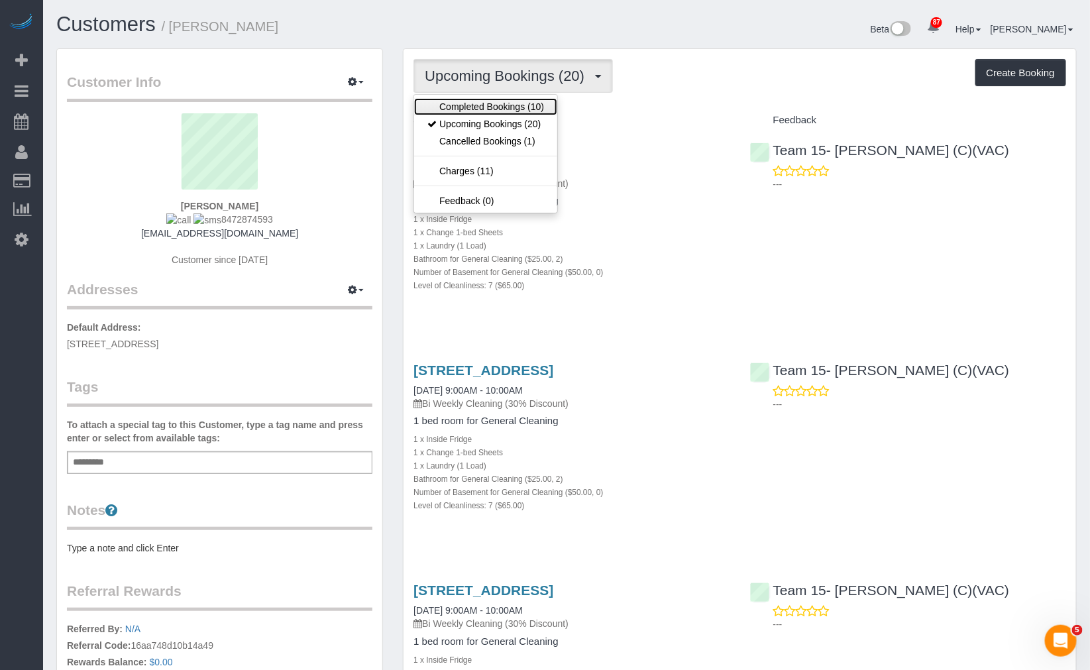
click at [511, 106] on link "Completed Bookings (10)" at bounding box center [485, 106] width 143 height 17
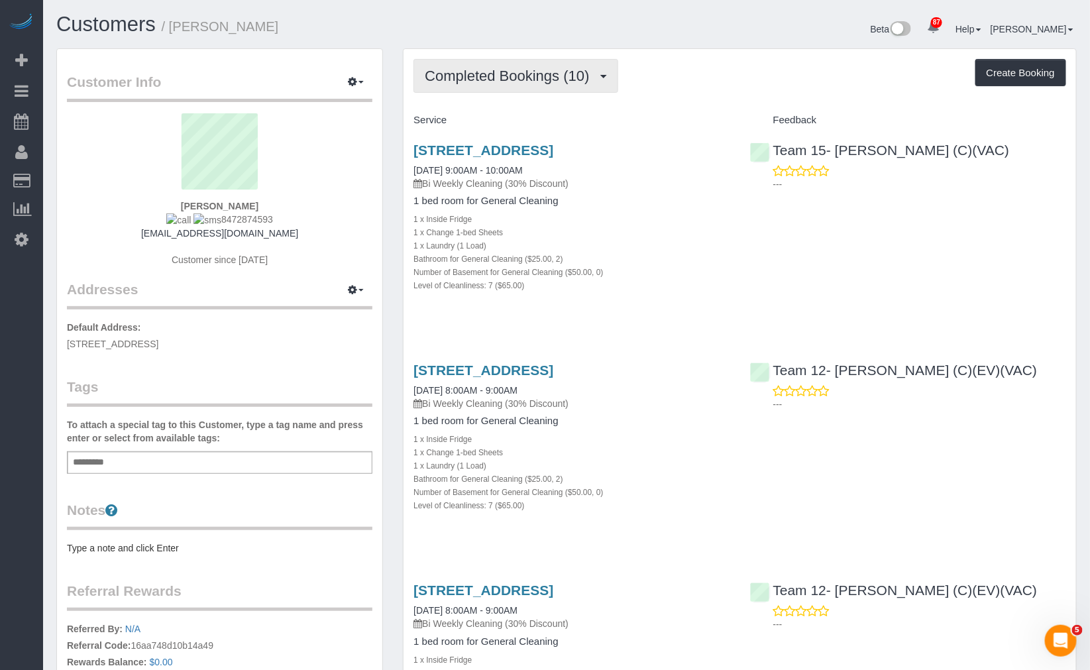
click at [540, 77] on span "Completed Bookings (10)" at bounding box center [510, 76] width 171 height 17
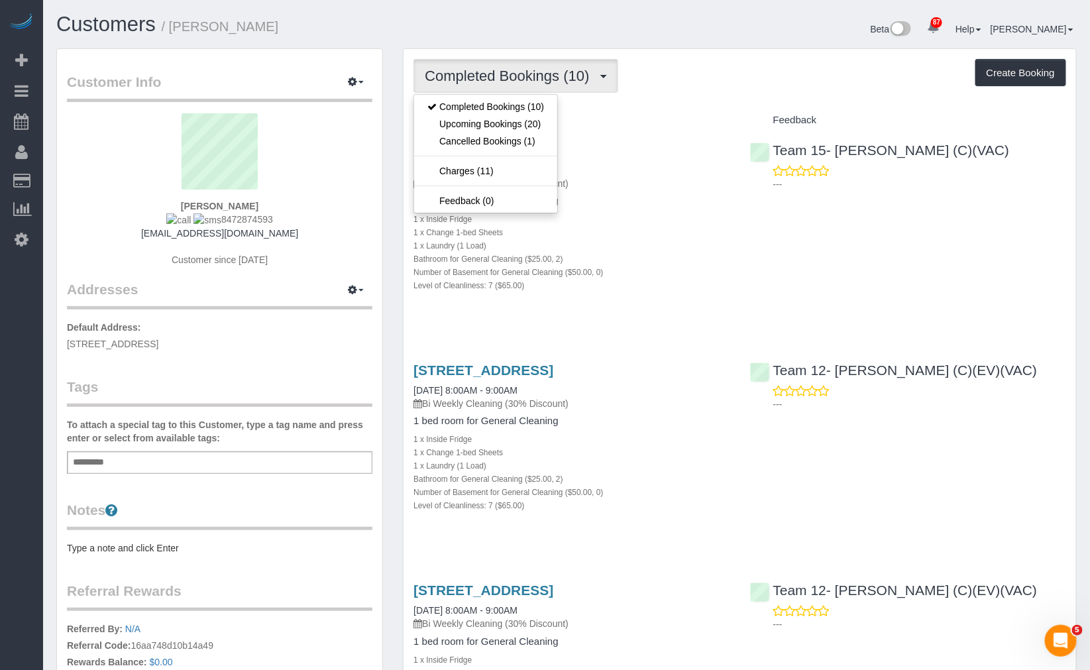
click at [685, 80] on div "Completed Bookings (10) Completed Bookings (10) Upcoming Bookings (20) Cancelle…" at bounding box center [740, 76] width 653 height 34
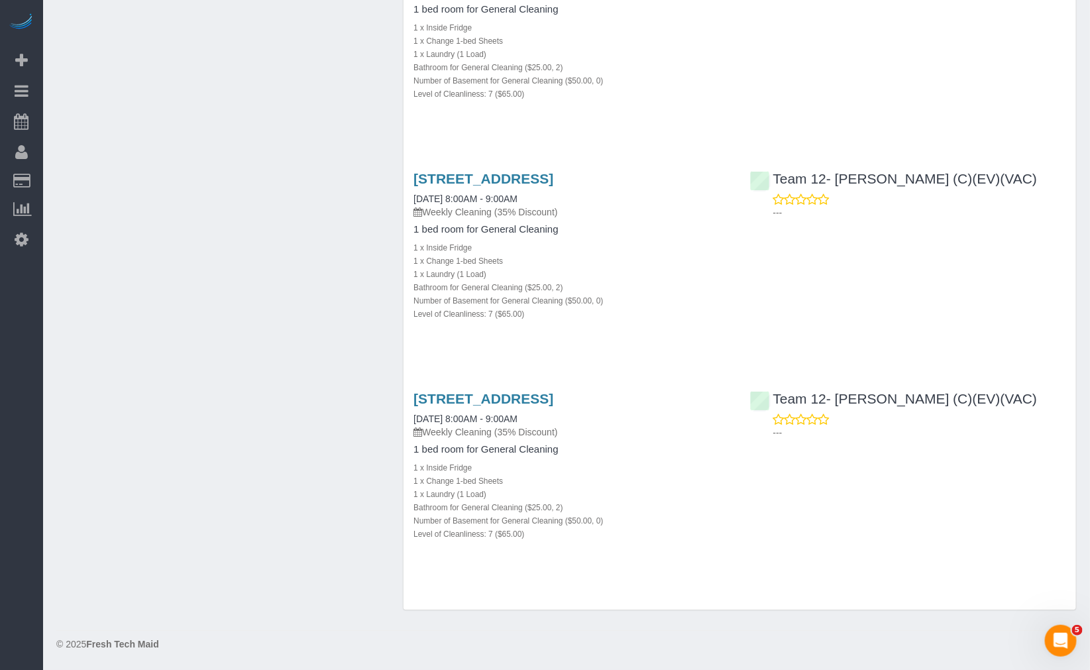
scroll to position [1885, 0]
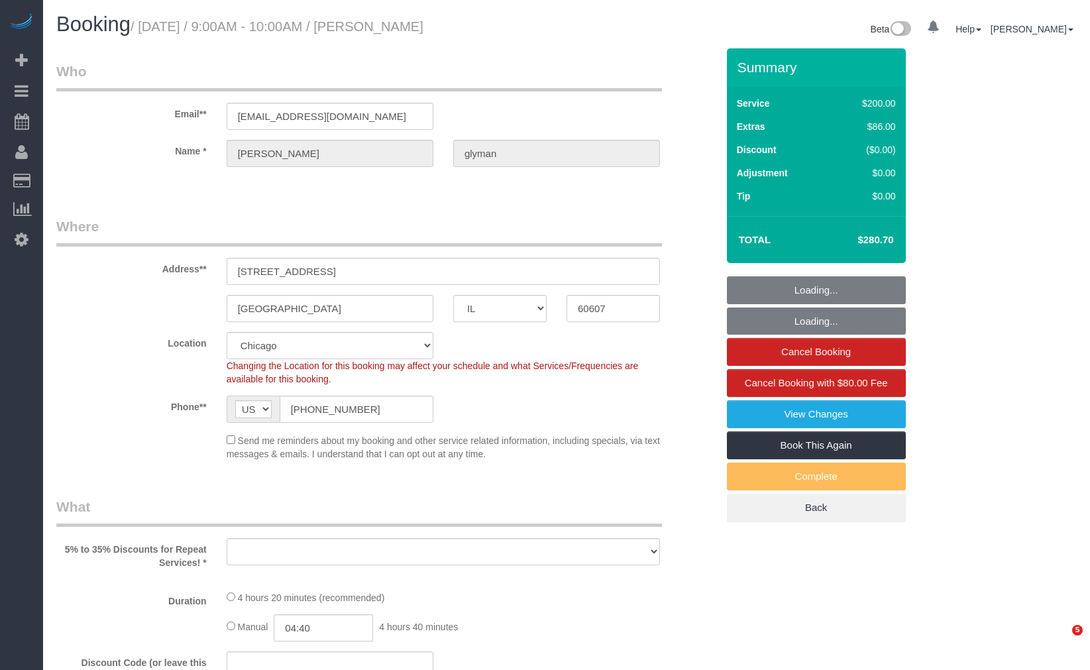
select select "IL"
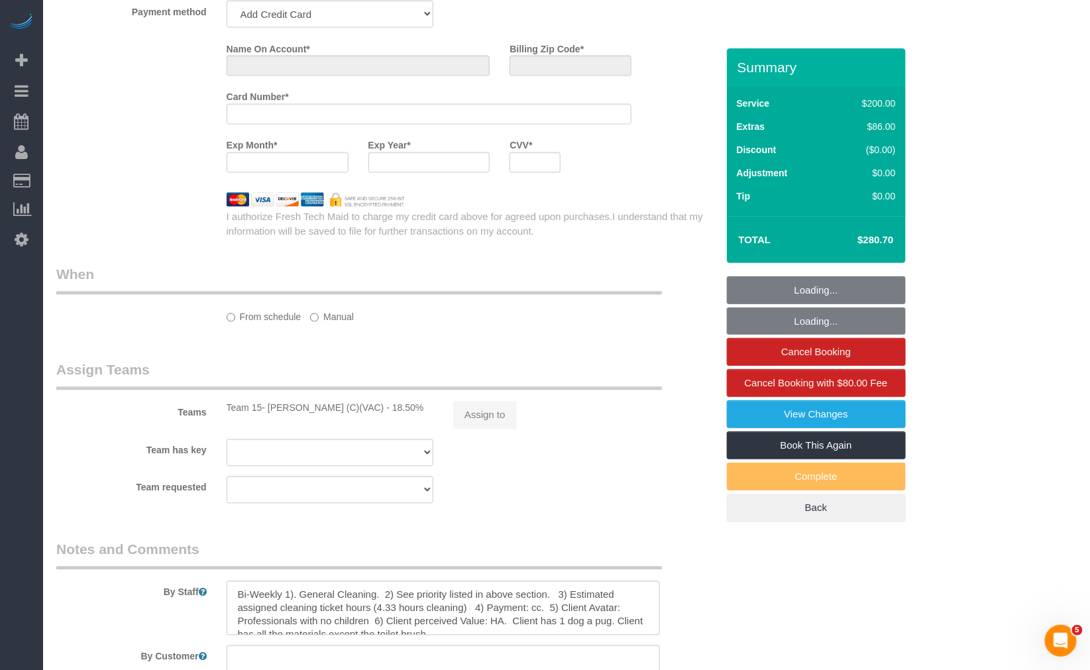
select select "object:812"
select select "string:fspay-18bdcf83-311a-4ef3-9947-ef372785bd94"
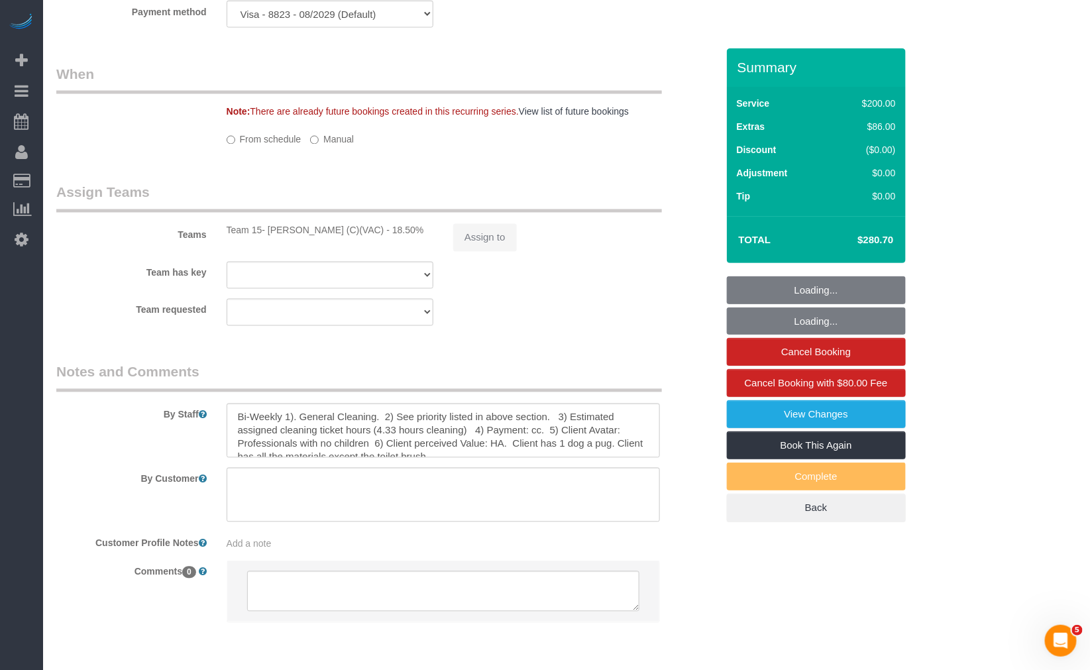
select select "512"
select select "2"
select select "7"
select select "number:1"
select select "number:69"
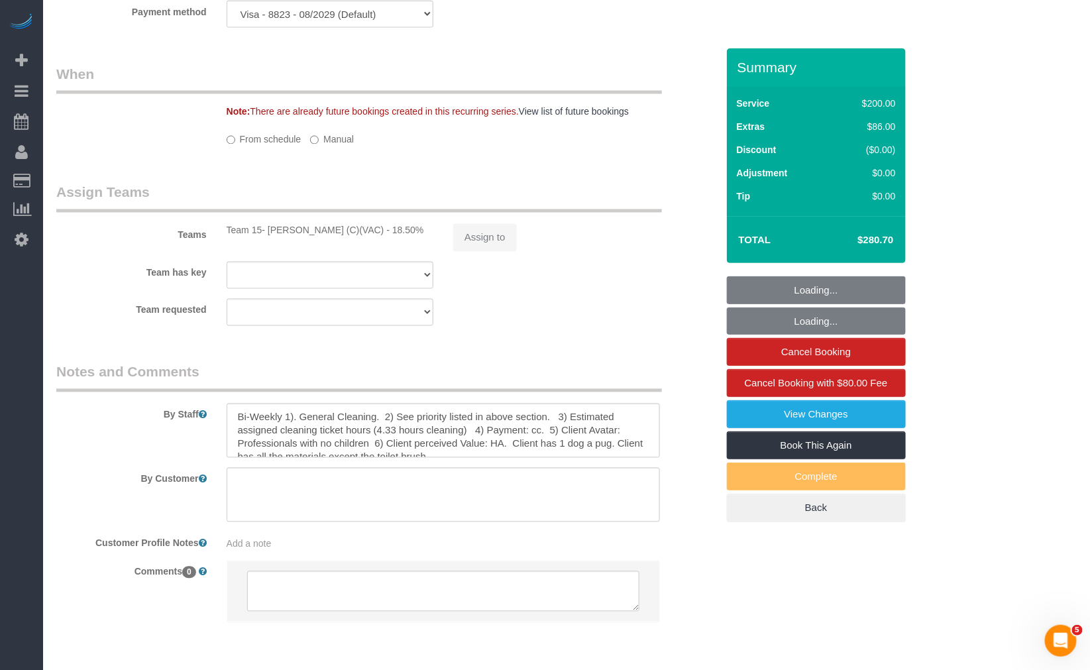
select select "number:139"
select select "number:106"
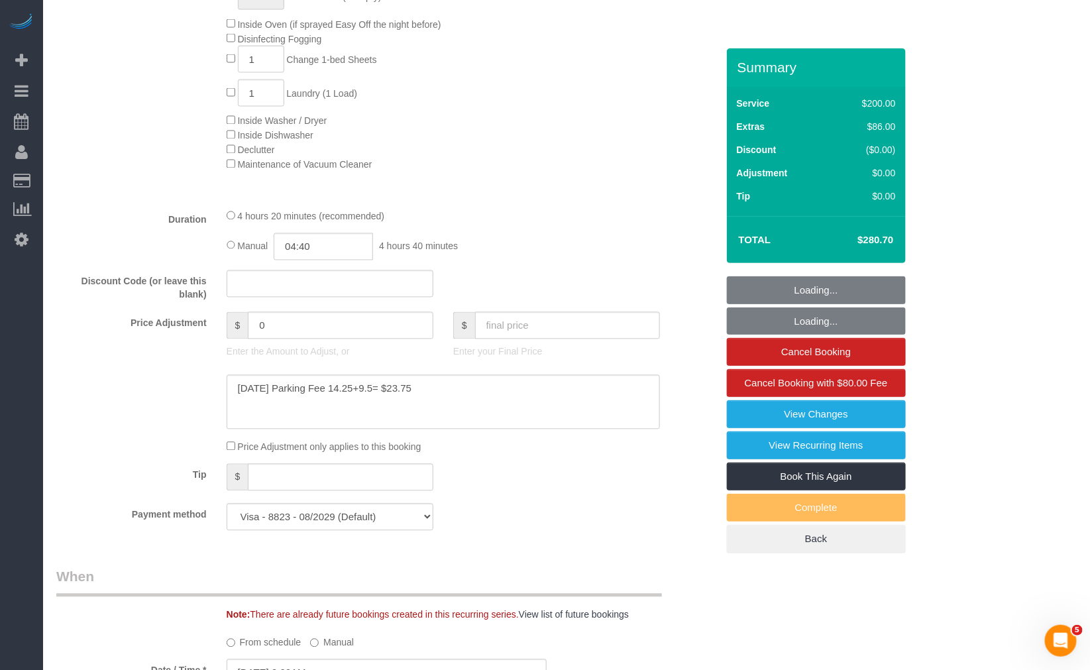
select select "object:1284"
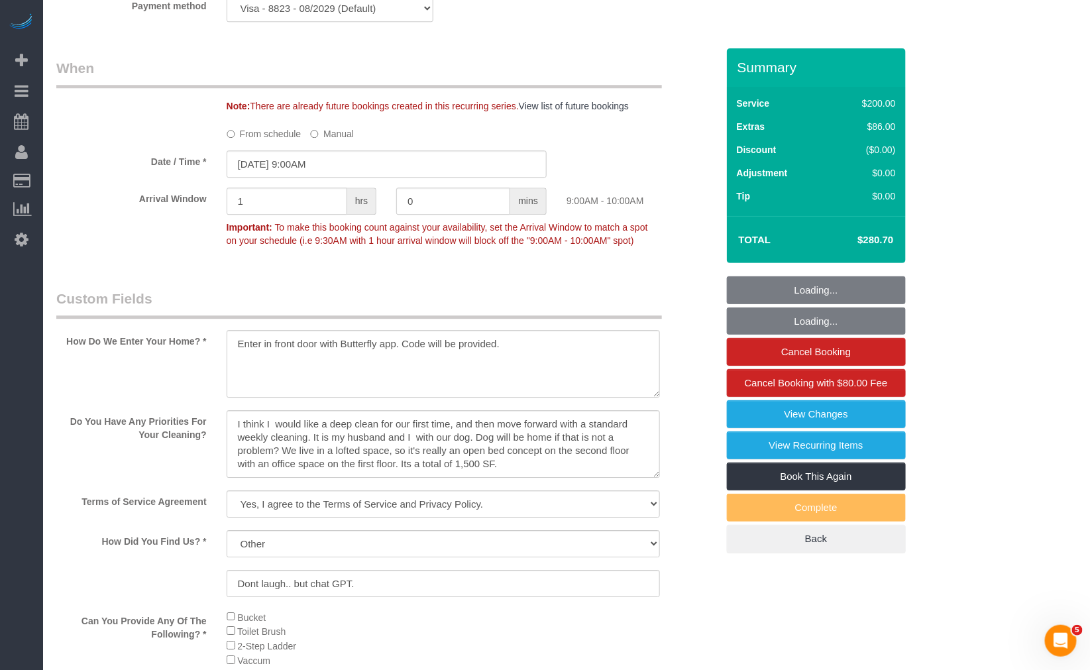
select select "2"
select select "7"
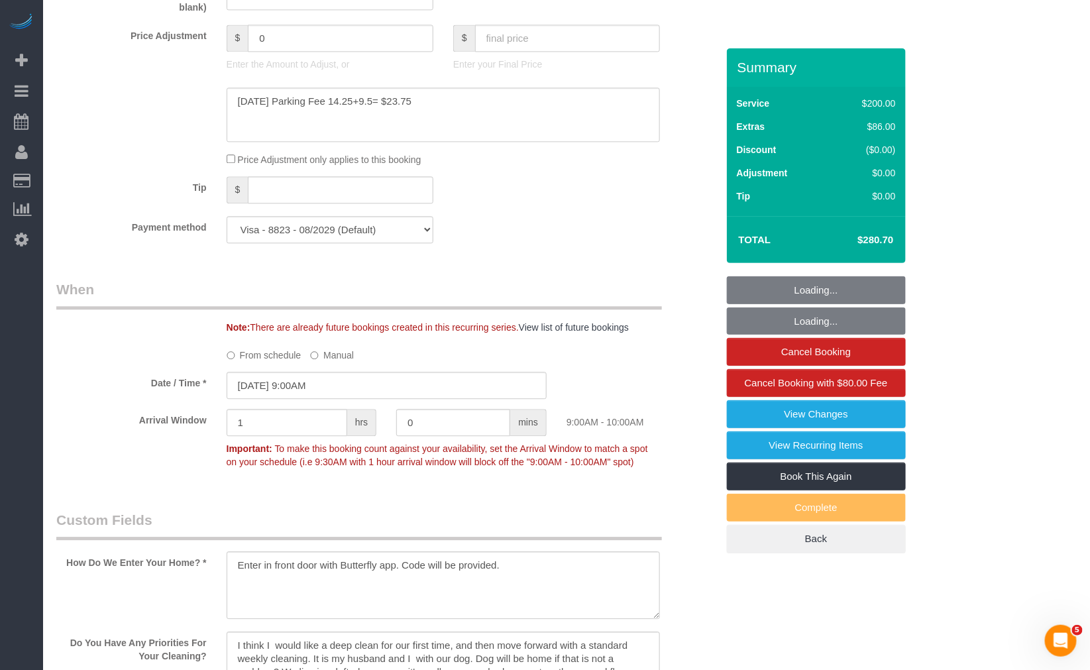
scroll to position [1097, 0]
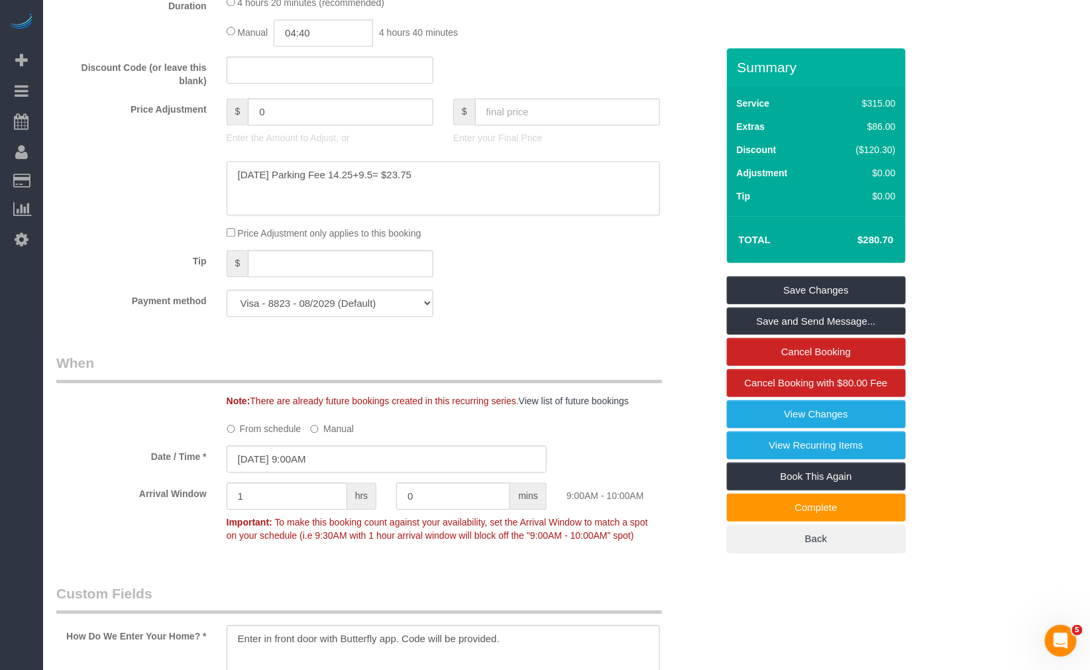
click at [237, 180] on textarea at bounding box center [444, 188] width 434 height 54
click at [273, 179] on textarea at bounding box center [444, 188] width 434 height 54
paste textarea "24.93"
click at [347, 173] on textarea at bounding box center [444, 188] width 434 height 54
drag, startPoint x: 386, startPoint y: 178, endPoint x: 353, endPoint y: 180, distance: 32.5
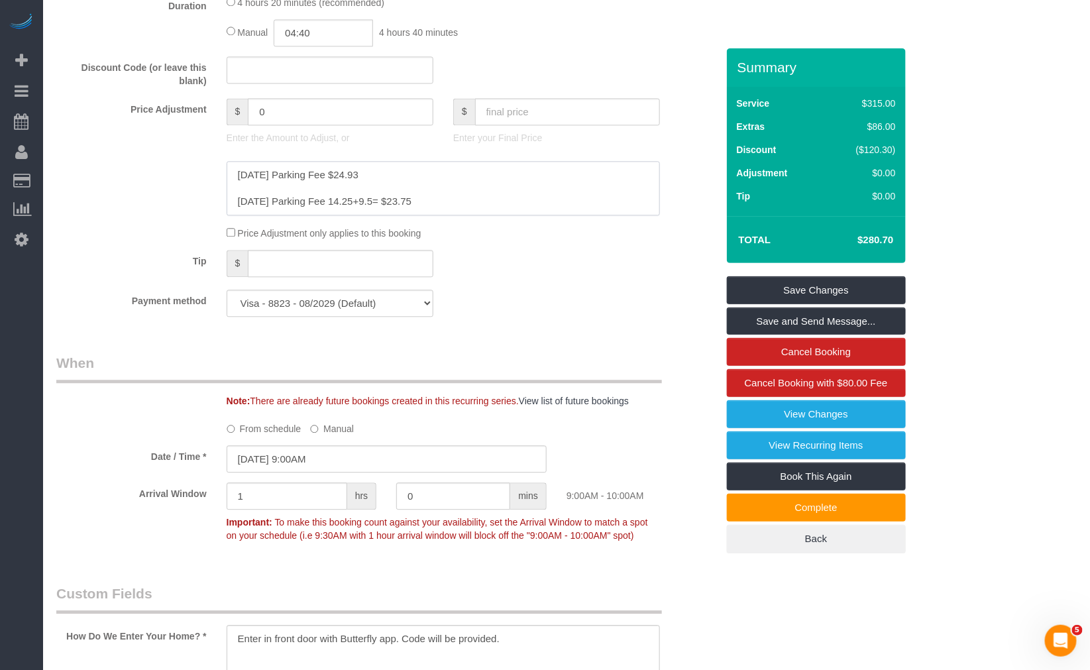
click at [353, 180] on textarea at bounding box center [444, 188] width 434 height 54
type textarea "10/9/2025 Parking Fee $24.93 9/25/2025 Parking Fee 14.25+9.5= $23.75"
click at [555, 300] on div "Payment method Visa - 8823 - 08/2029 (Default) Add Credit Card ─────────────── …" at bounding box center [386, 303] width 681 height 27
click at [314, 113] on input "0" at bounding box center [340, 111] width 185 height 27
drag, startPoint x: 306, startPoint y: 113, endPoint x: 190, endPoint y: 107, distance: 116.2
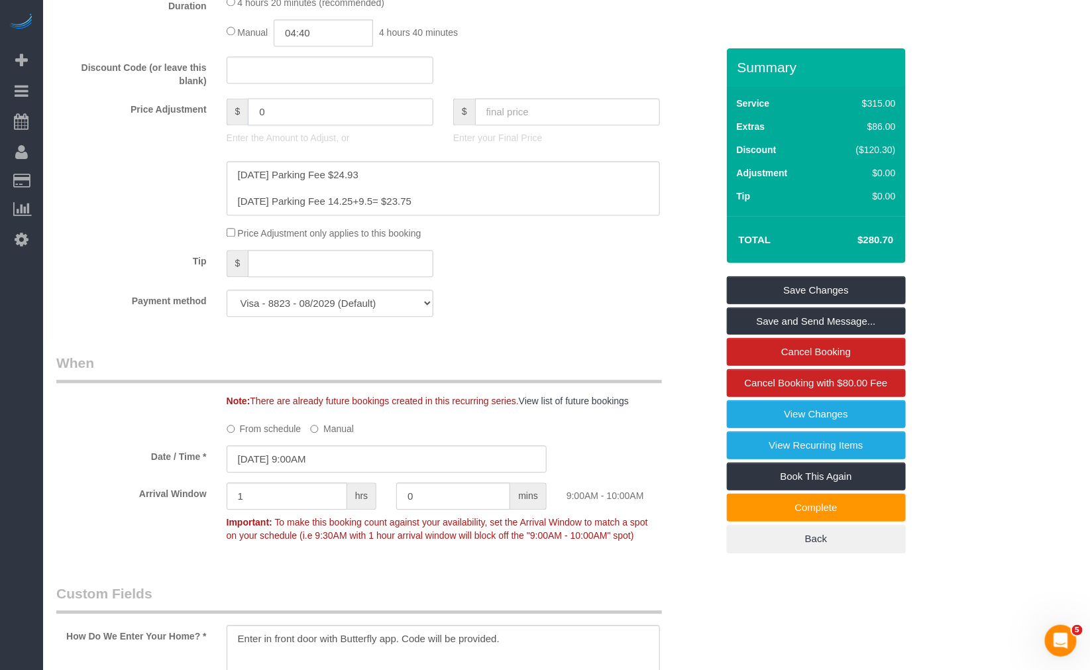
click at [198, 107] on div "Price Adjustment $ 0 Enter the Amount to Adjust, or $ Enter your Final Price" at bounding box center [386, 124] width 681 height 53
paste input "24.93"
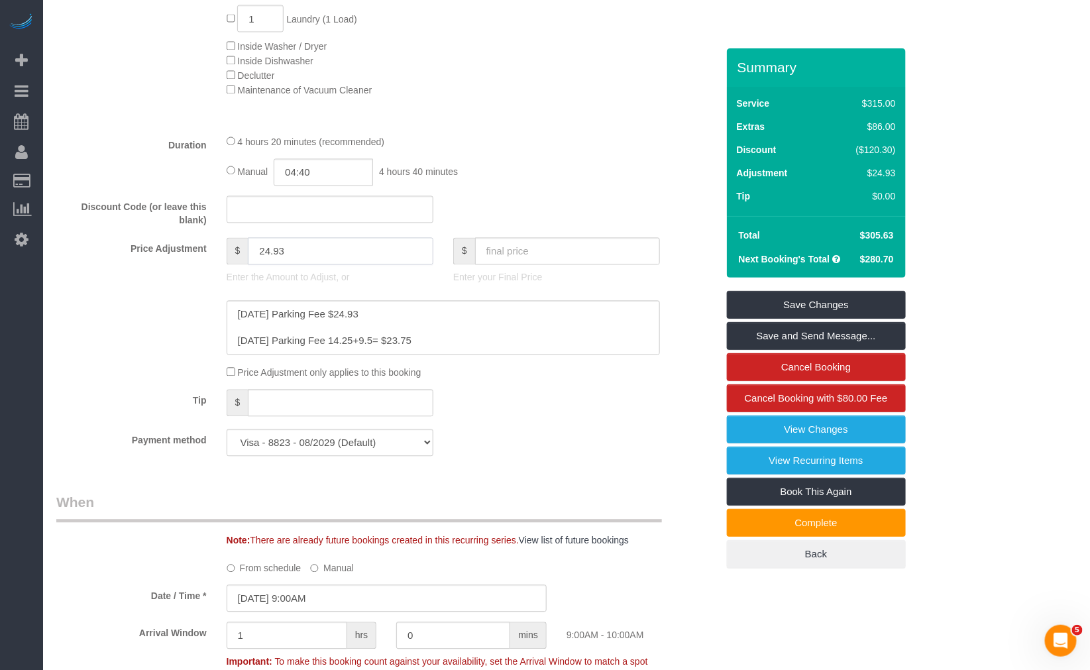
scroll to position [810, 0]
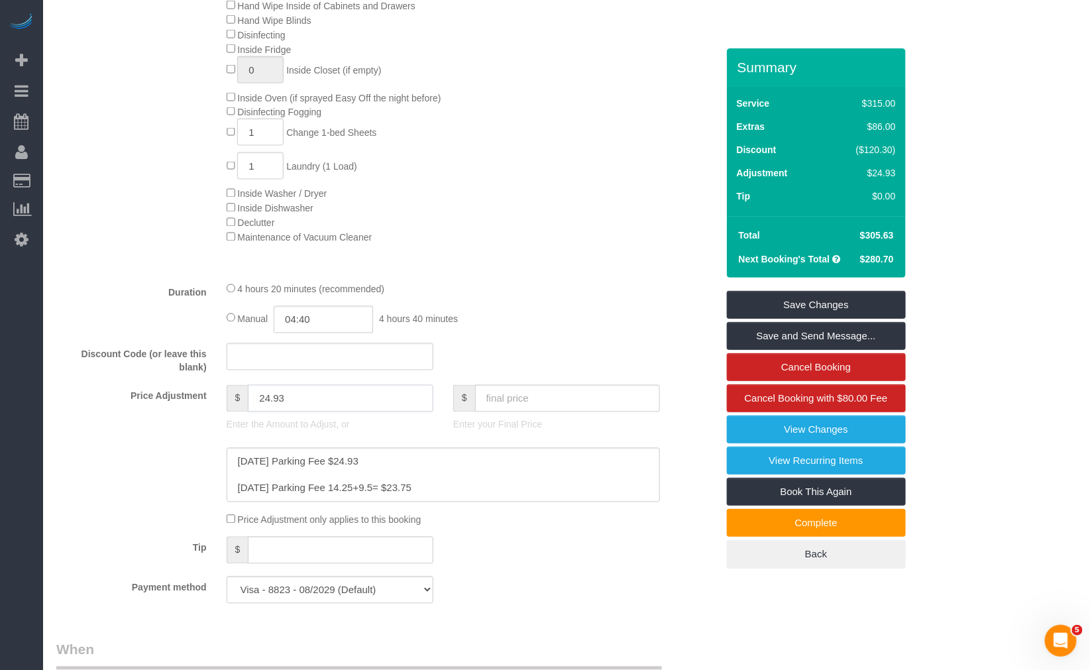
type input "24.93"
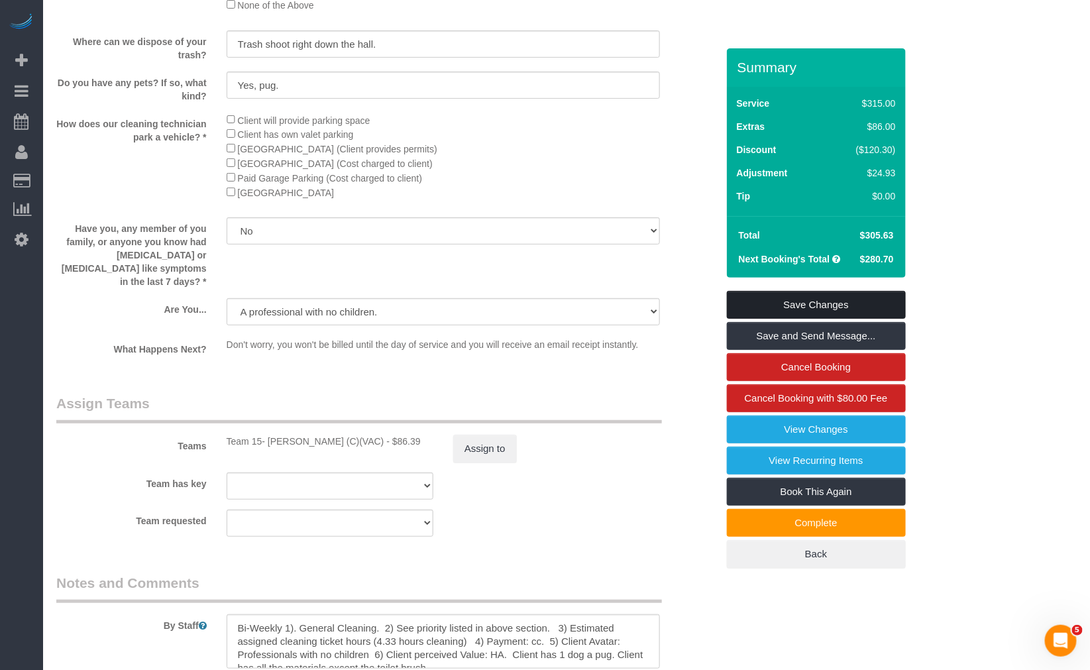
scroll to position [2209, 0]
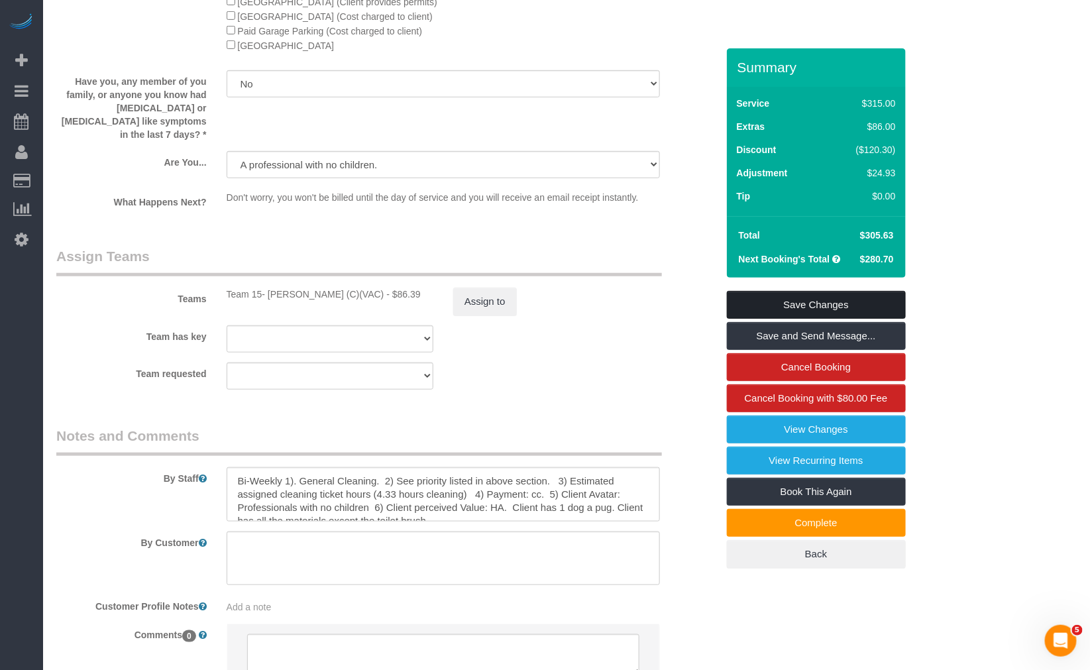
click at [867, 301] on link "Save Changes" at bounding box center [816, 305] width 179 height 28
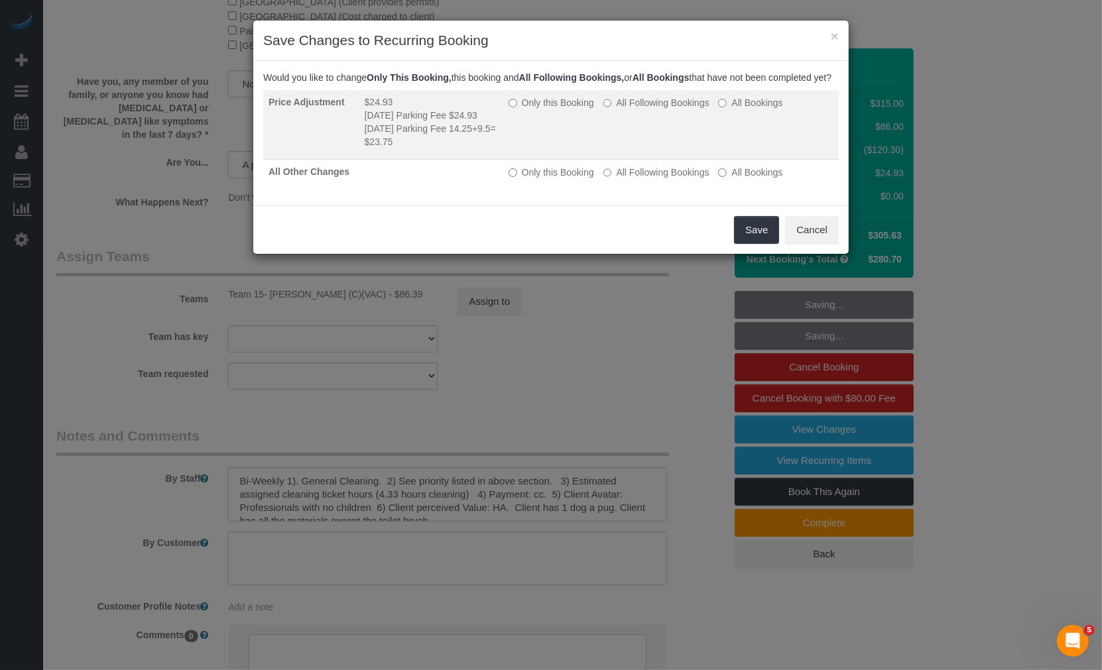
click at [660, 109] on label "All Following Bookings" at bounding box center [656, 102] width 106 height 13
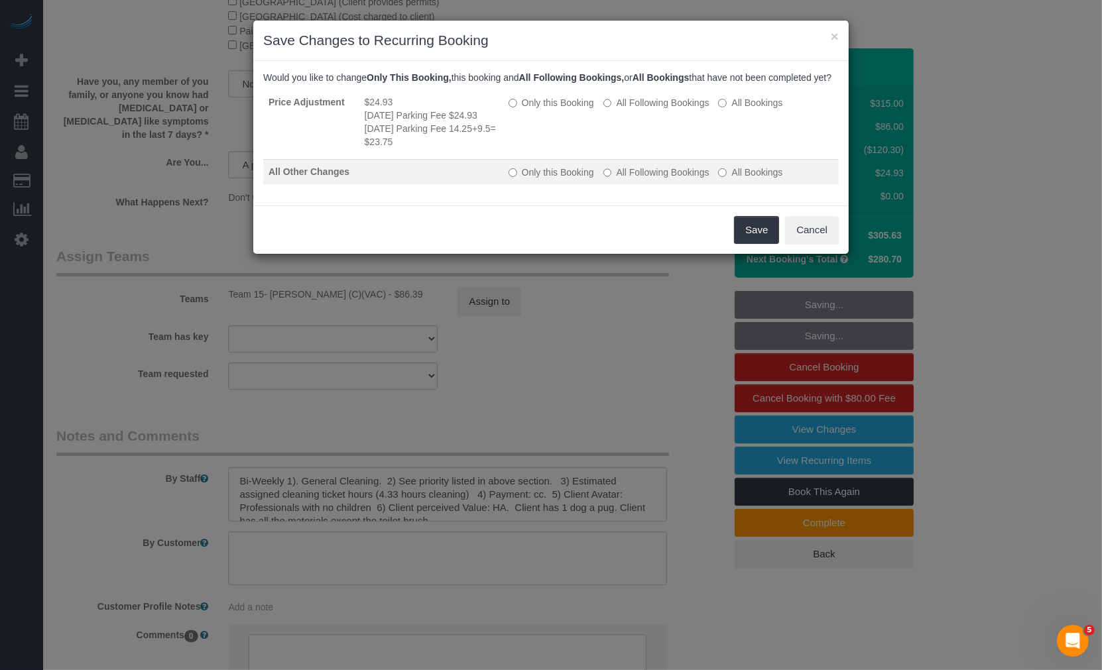
click at [633, 179] on label "All Following Bookings" at bounding box center [656, 172] width 106 height 13
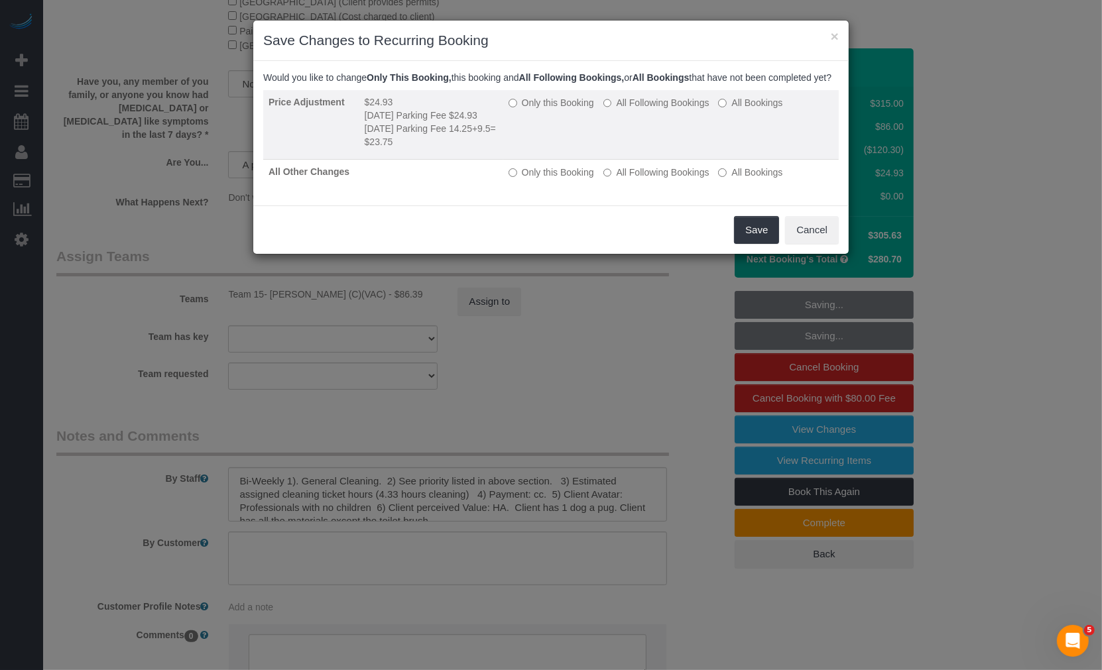
click at [560, 109] on label "Only this Booking" at bounding box center [551, 102] width 86 height 13
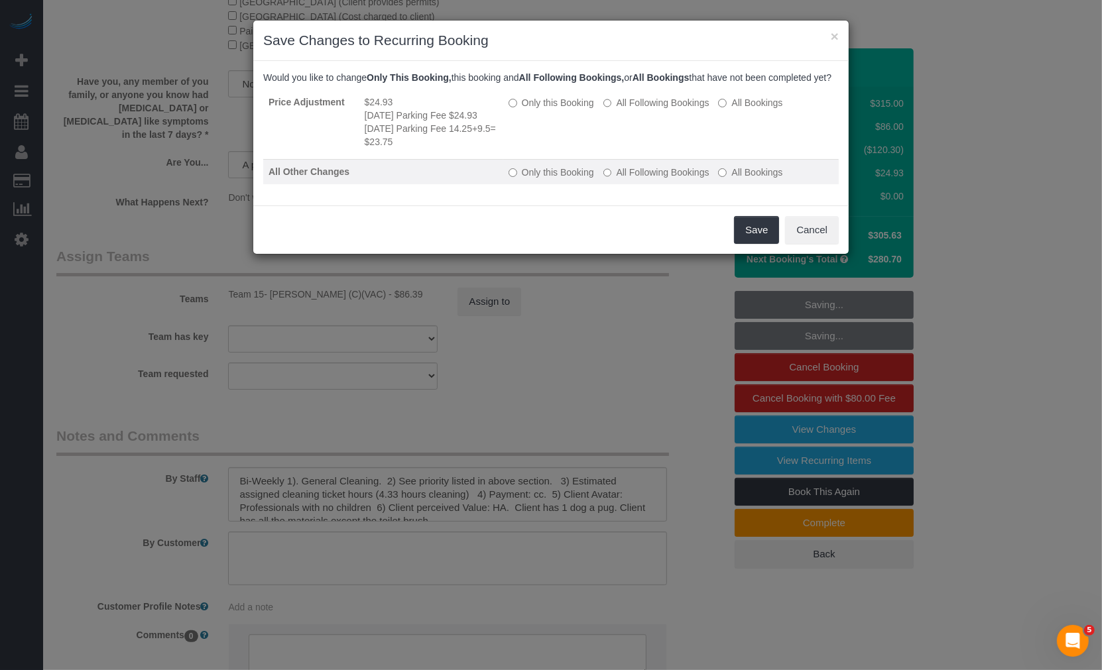
click at [559, 179] on label "Only this Booking" at bounding box center [551, 172] width 86 height 13
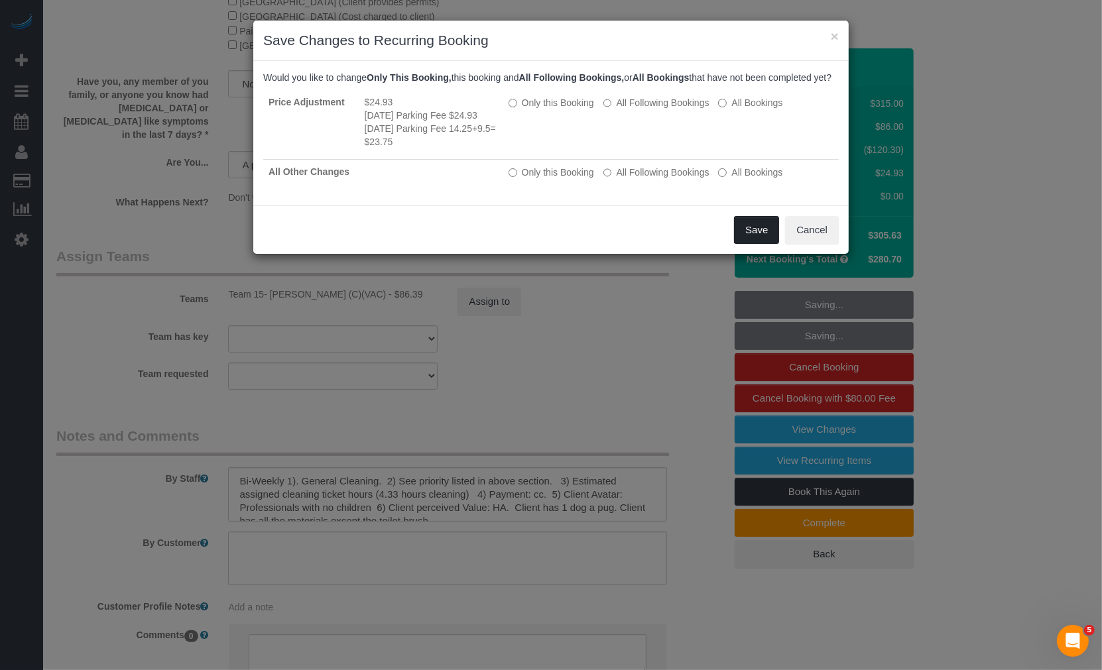
click at [752, 236] on button "Save" at bounding box center [756, 230] width 45 height 28
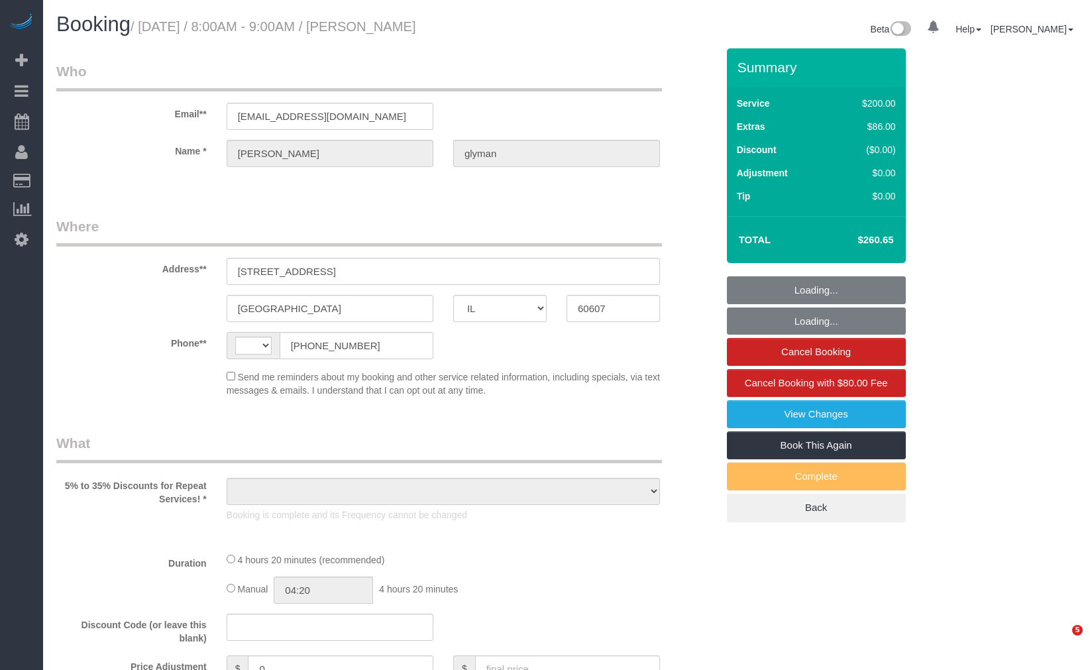
select select "IL"
select select "object:491"
select select "512"
select select "2"
select select "7"
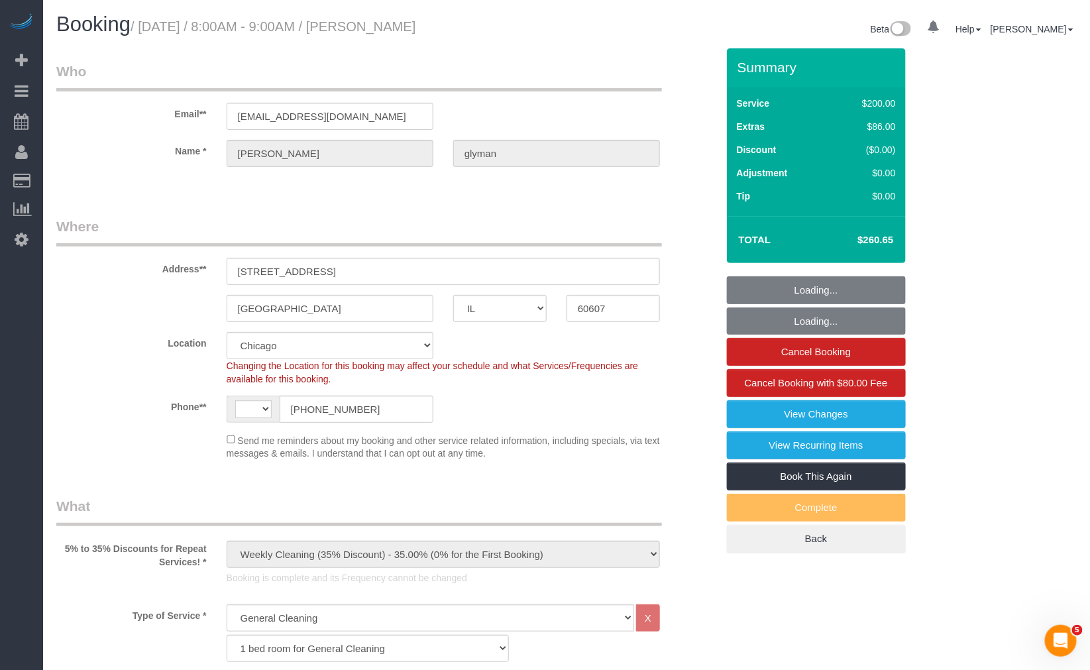
select select "string:US"
select select "number:1"
select select "number:69"
select select "number:139"
select select "number:106"
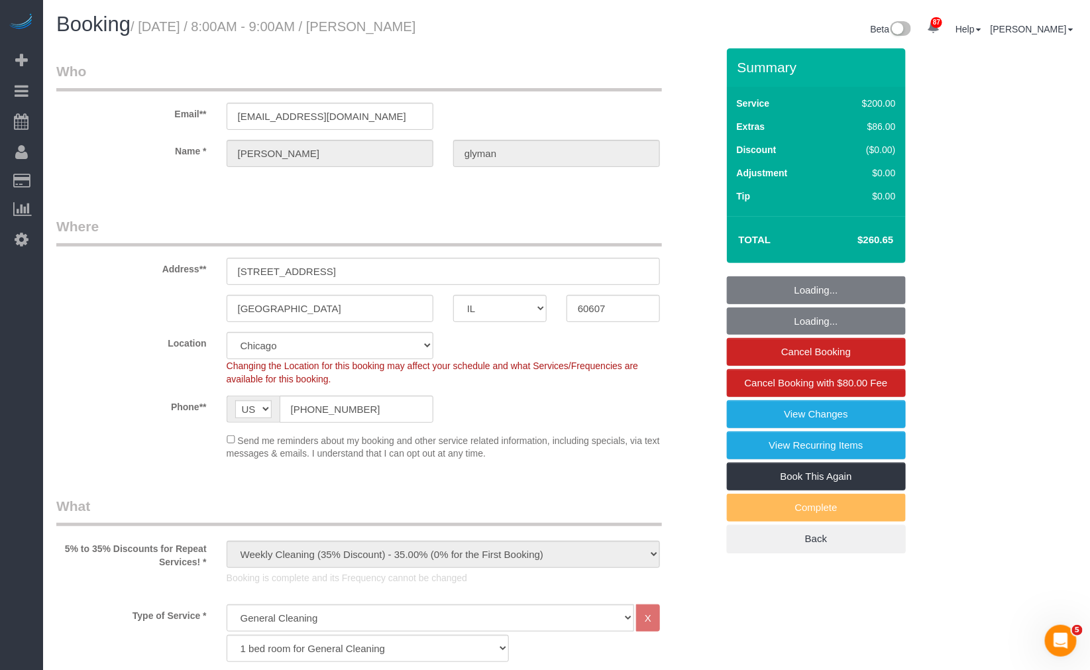
select select "spot1"
select select "object:1287"
select select "2"
select select "7"
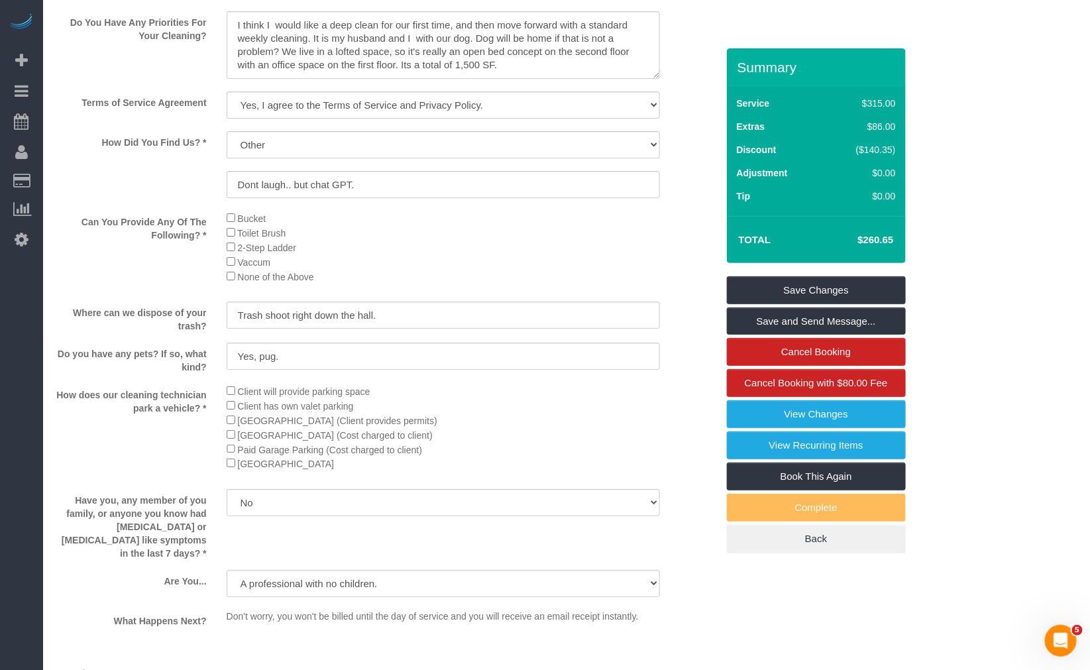
scroll to position [2209, 0]
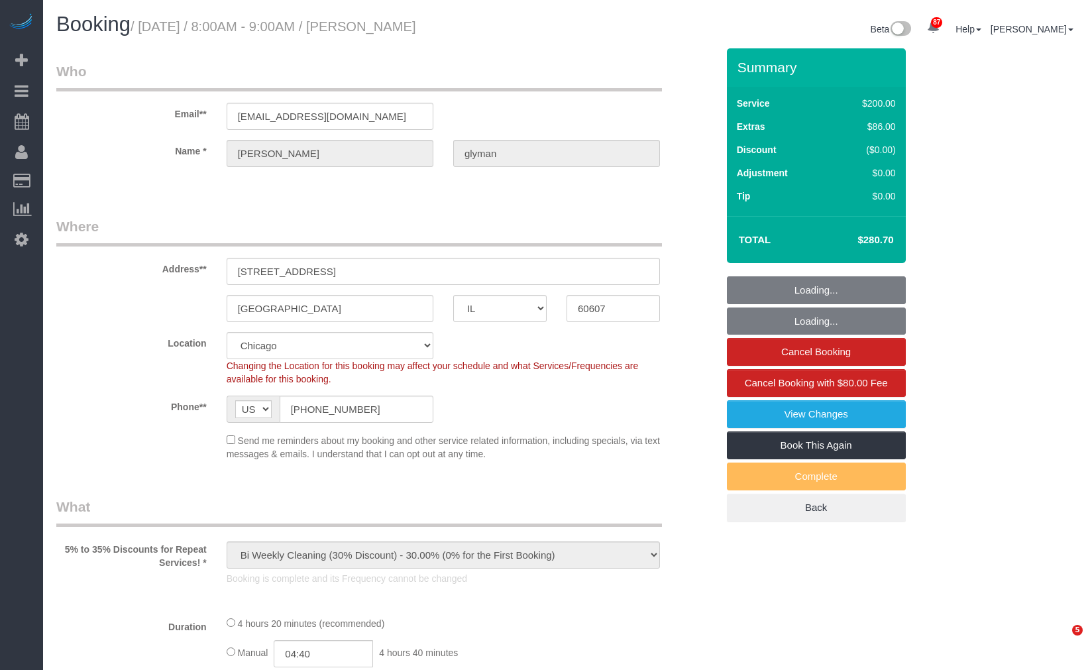
select select "IL"
select select "spot1"
select select "number:1"
select select "number:69"
select select "number:139"
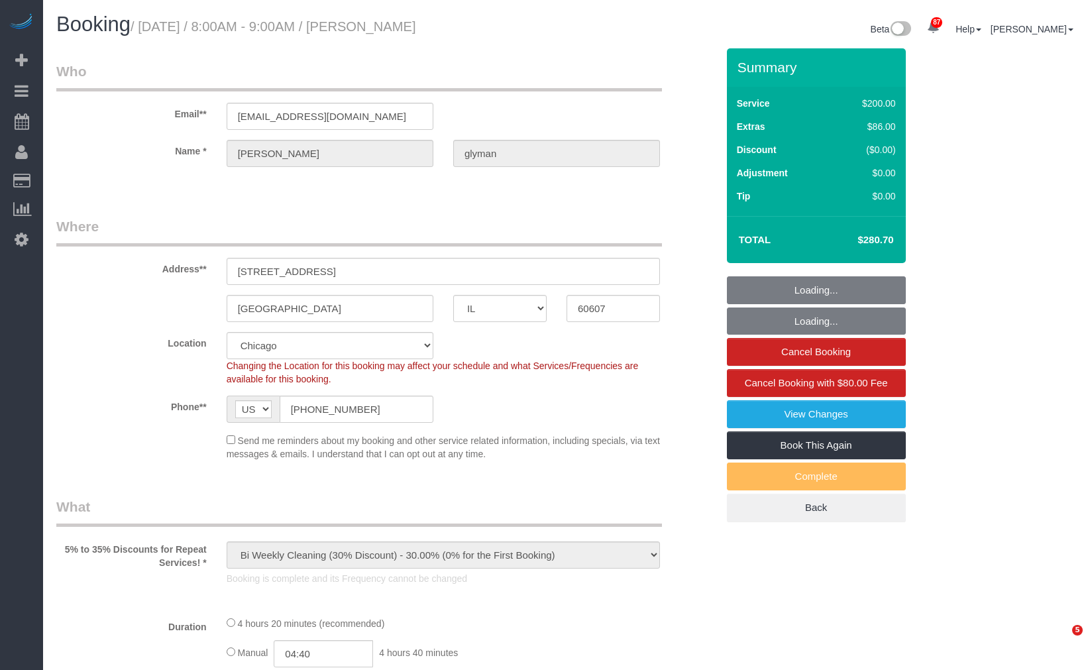
select select "number:106"
select select "512"
select select "2"
select select "7"
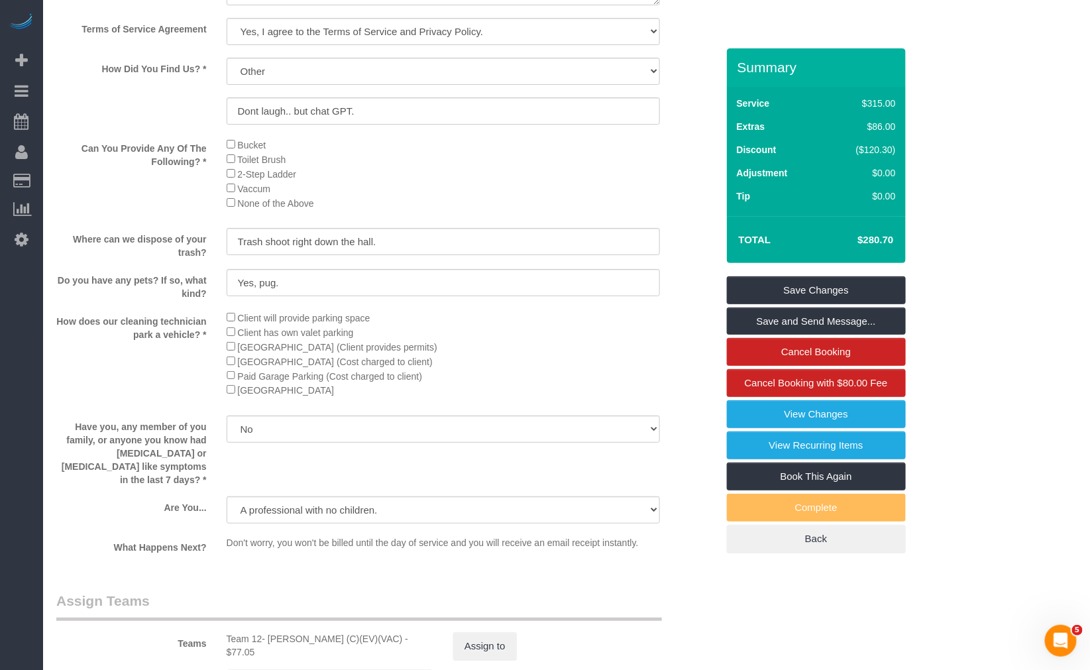
scroll to position [2295, 0]
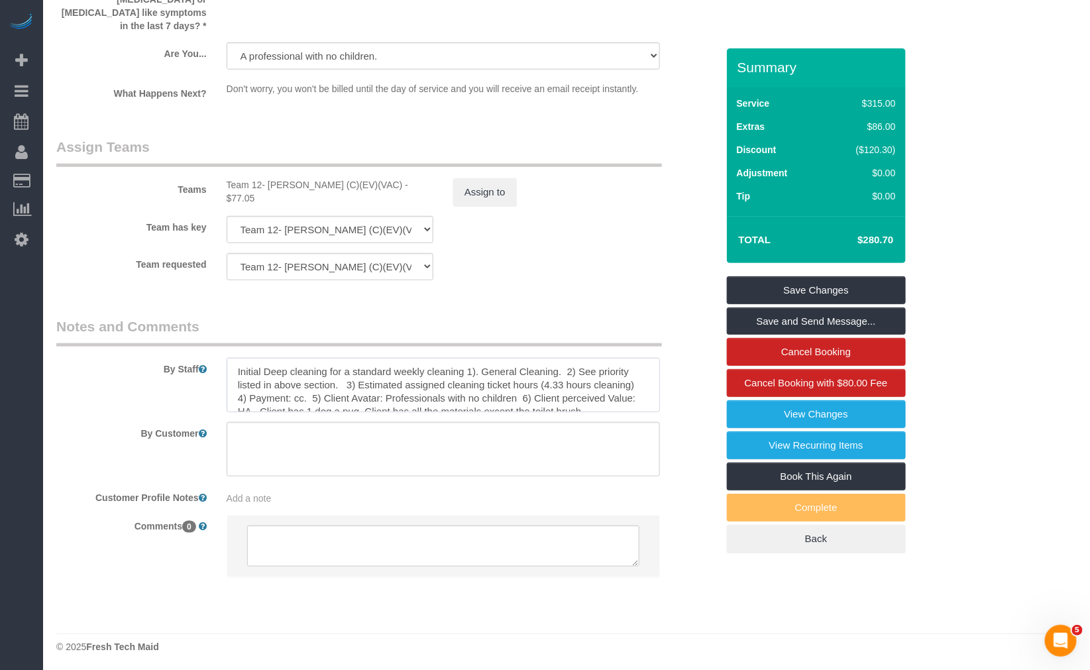
drag, startPoint x: 617, startPoint y: 380, endPoint x: 597, endPoint y: 382, distance: 20.6
click at [597, 382] on textarea at bounding box center [444, 385] width 434 height 54
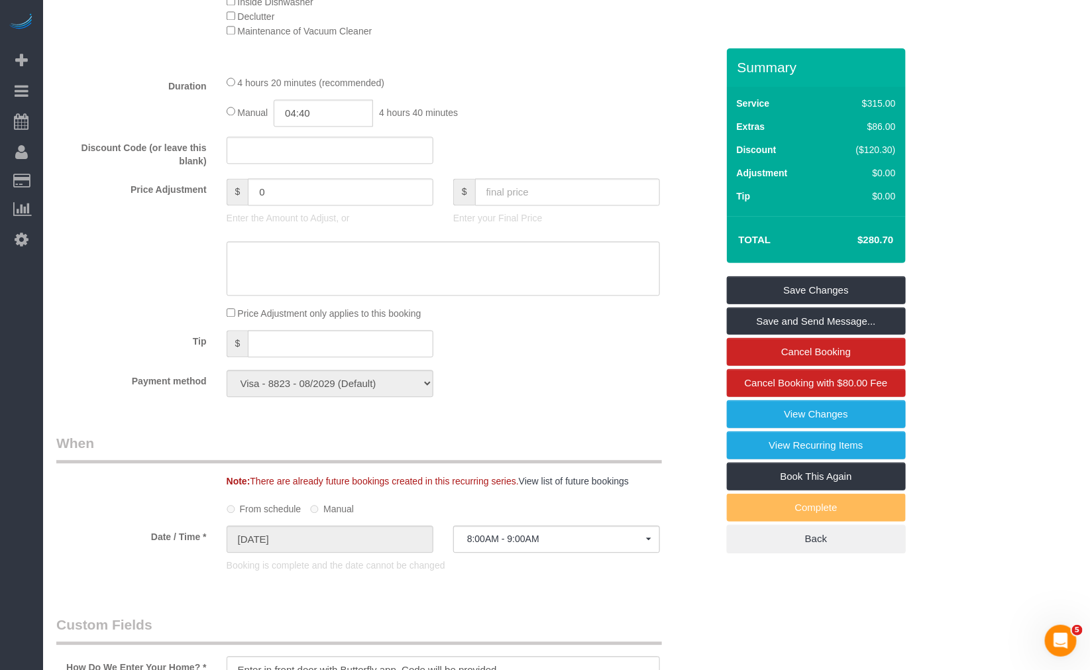
scroll to position [969, 0]
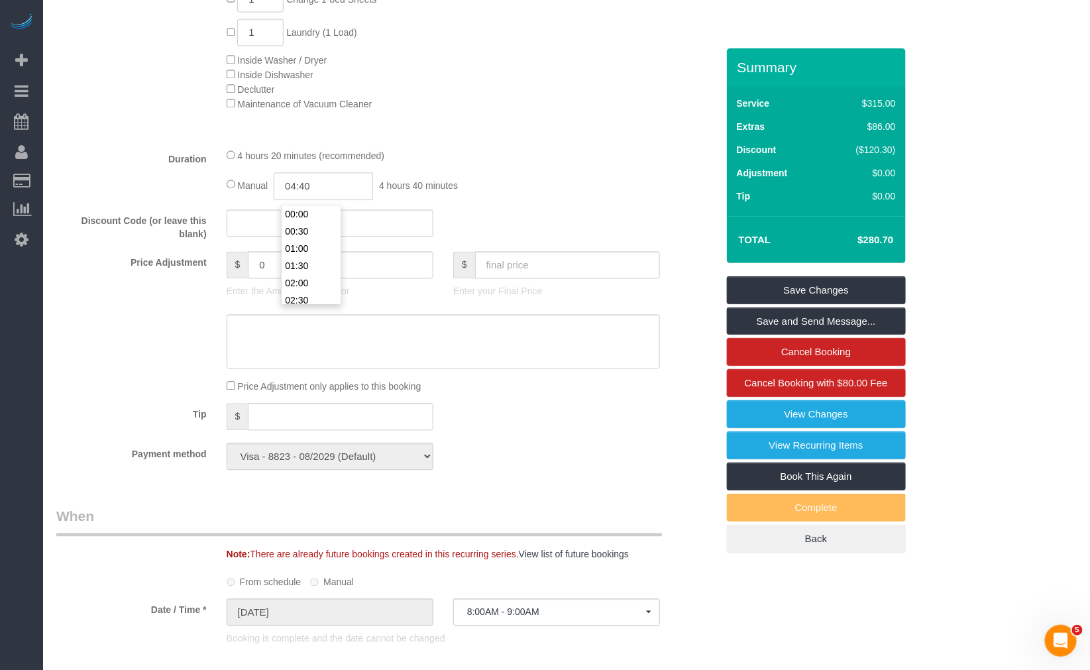
drag, startPoint x: 328, startPoint y: 188, endPoint x: 264, endPoint y: 186, distance: 64.3
click at [264, 186] on div "Manual 04:40 4 hours 40 minutes" at bounding box center [444, 186] width 434 height 27
type input "4:2"
select select "spot6"
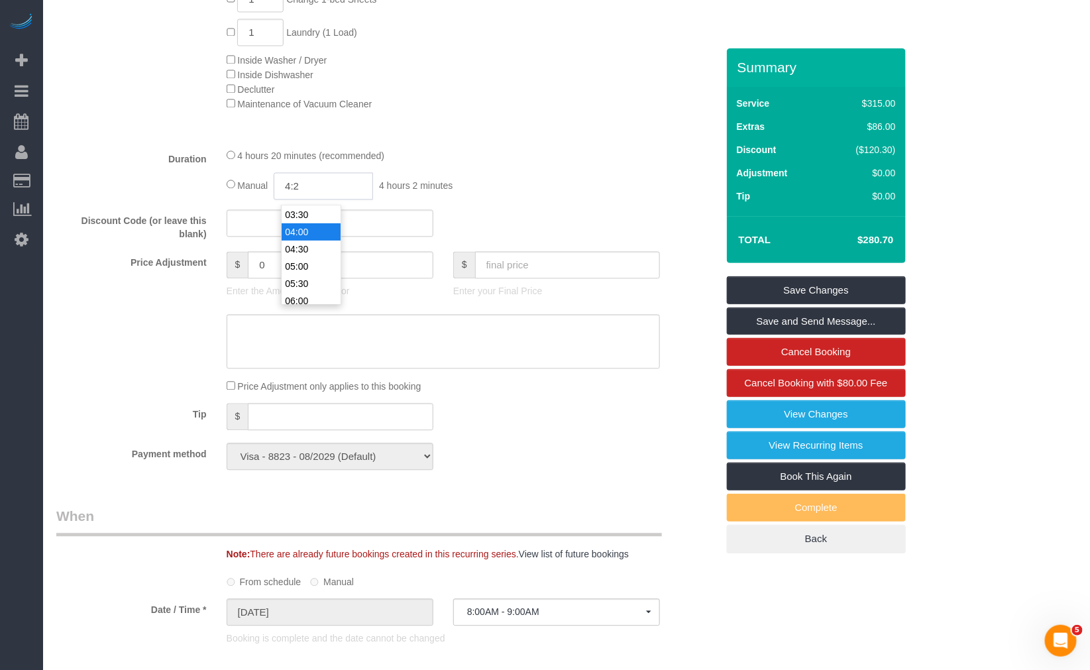
type input "4:20"
select select "spot11"
type input "04:20"
click at [603, 139] on div at bounding box center [443, 138] width 453 height 1
select select "spot16"
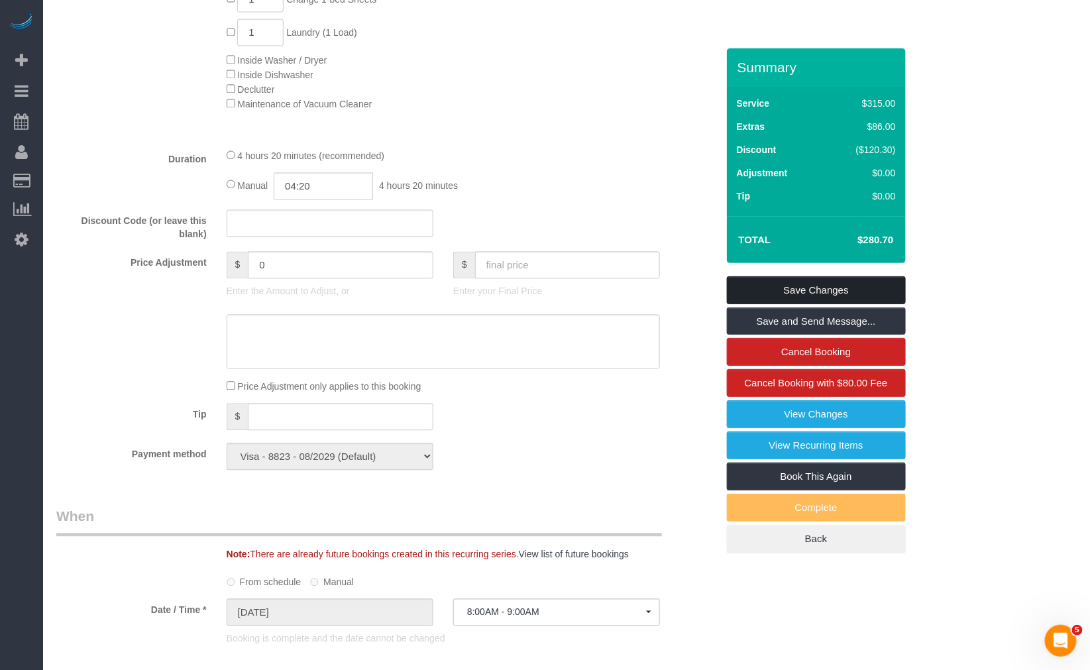
scroll to position [896, 0]
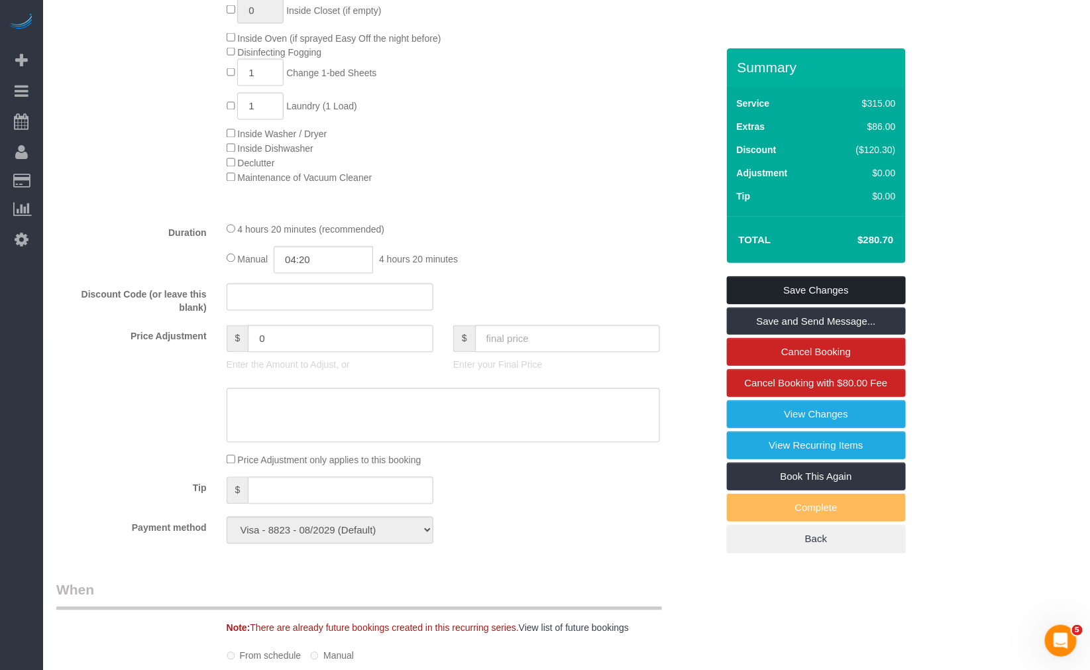
click at [794, 293] on link "Save Changes" at bounding box center [816, 290] width 179 height 28
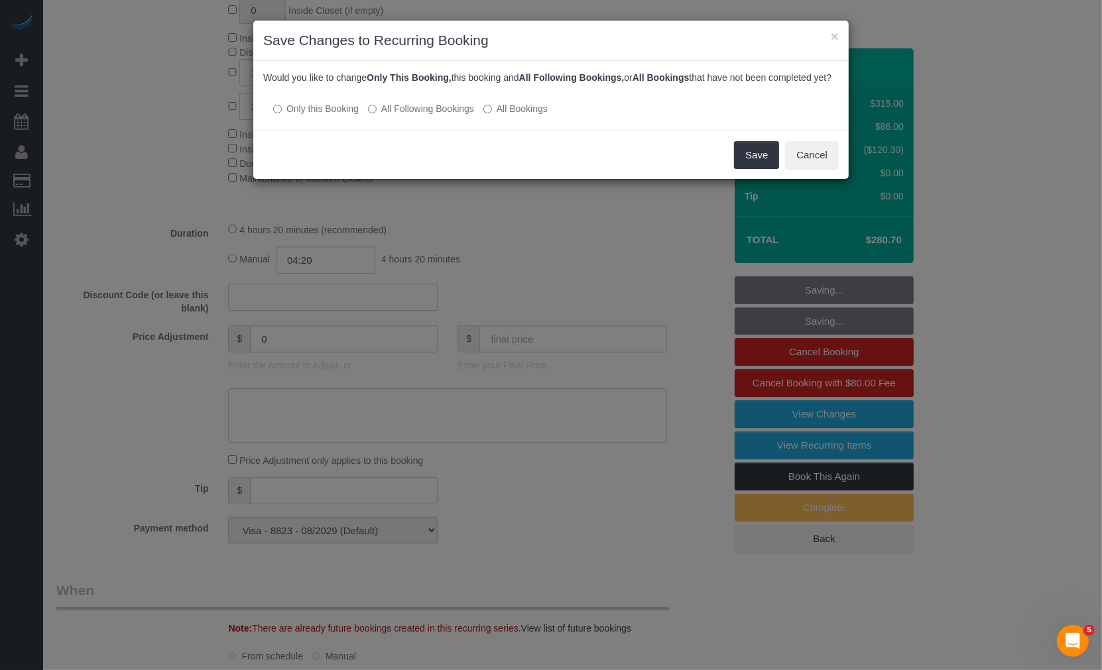
click at [432, 115] on label "All Following Bookings" at bounding box center [421, 108] width 106 height 13
click at [758, 169] on button "Save" at bounding box center [756, 155] width 45 height 28
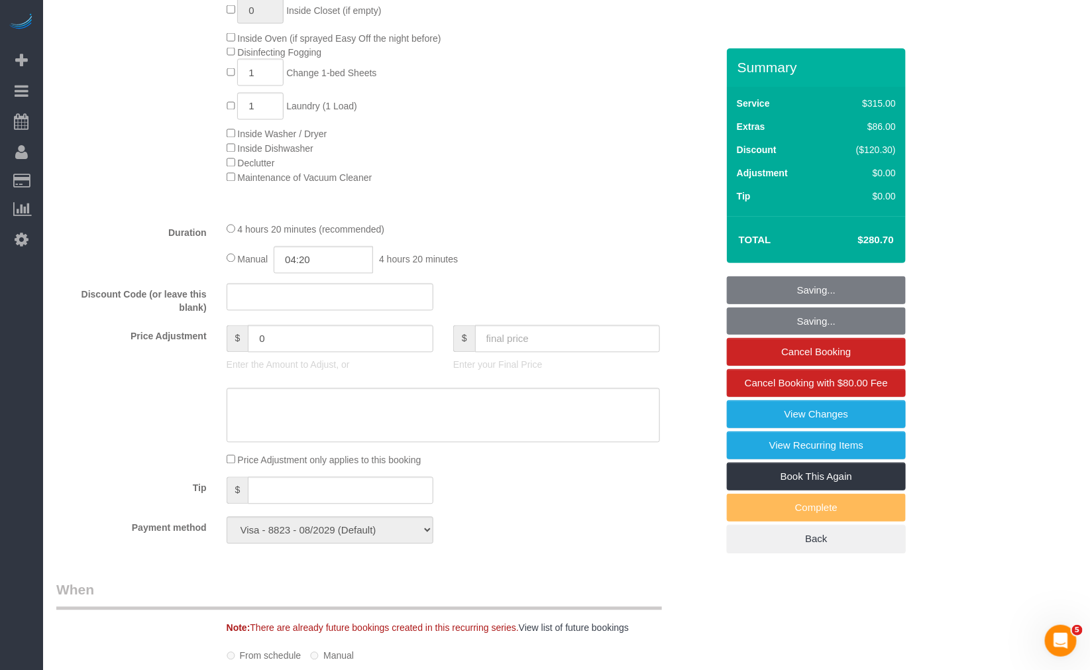
scroll to position [748, 0]
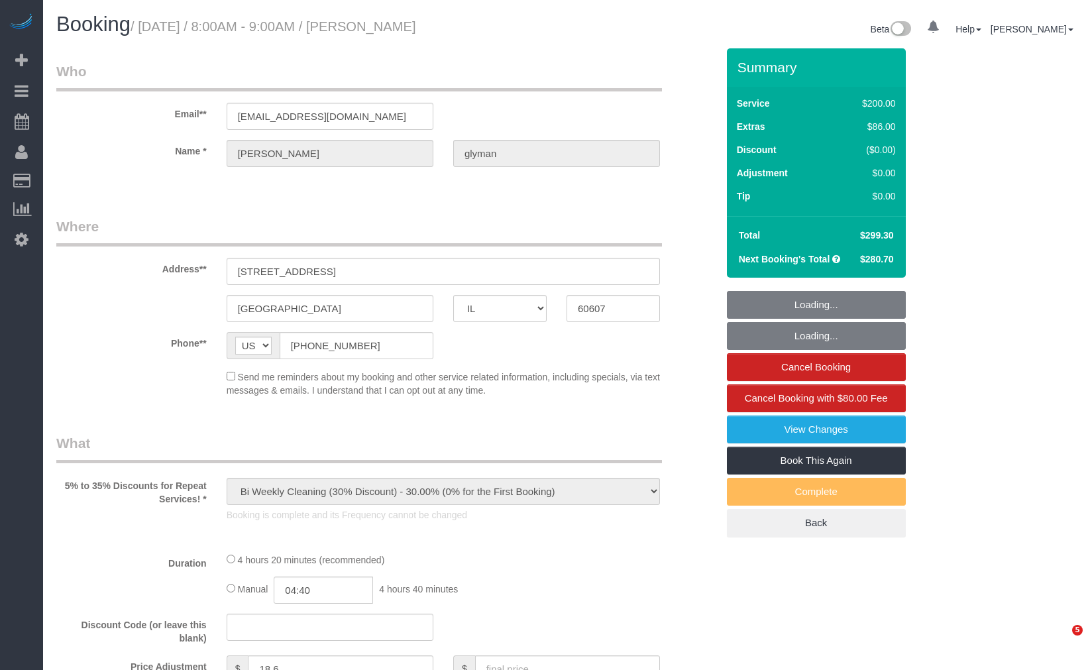
select select "IL"
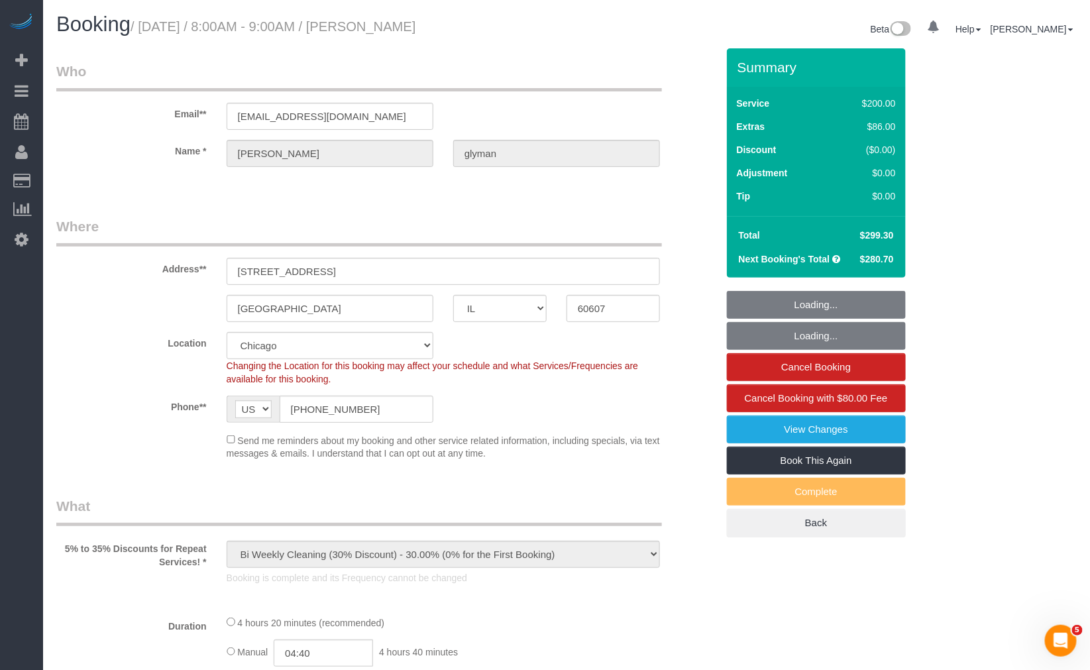
select select "spot1"
select select "number:1"
select select "number:69"
select select "number:139"
select select "number:106"
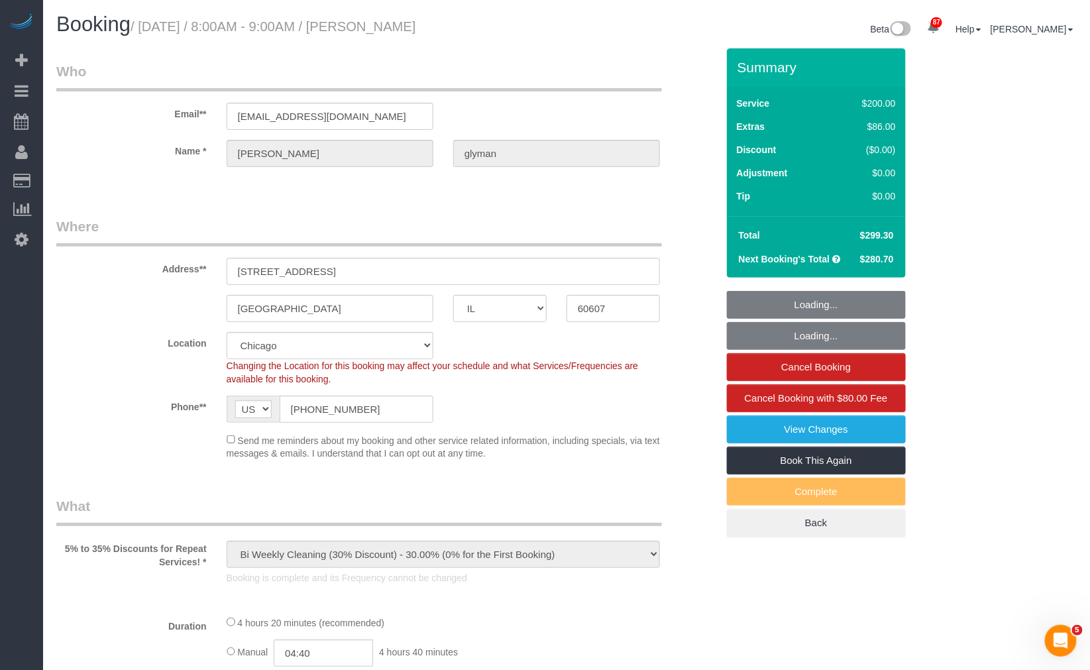
select select "object:1290"
select select "string:fspay-18bdcf83-311a-4ef3-9947-ef372785bd94"
select select "512"
select select "2"
select select "7"
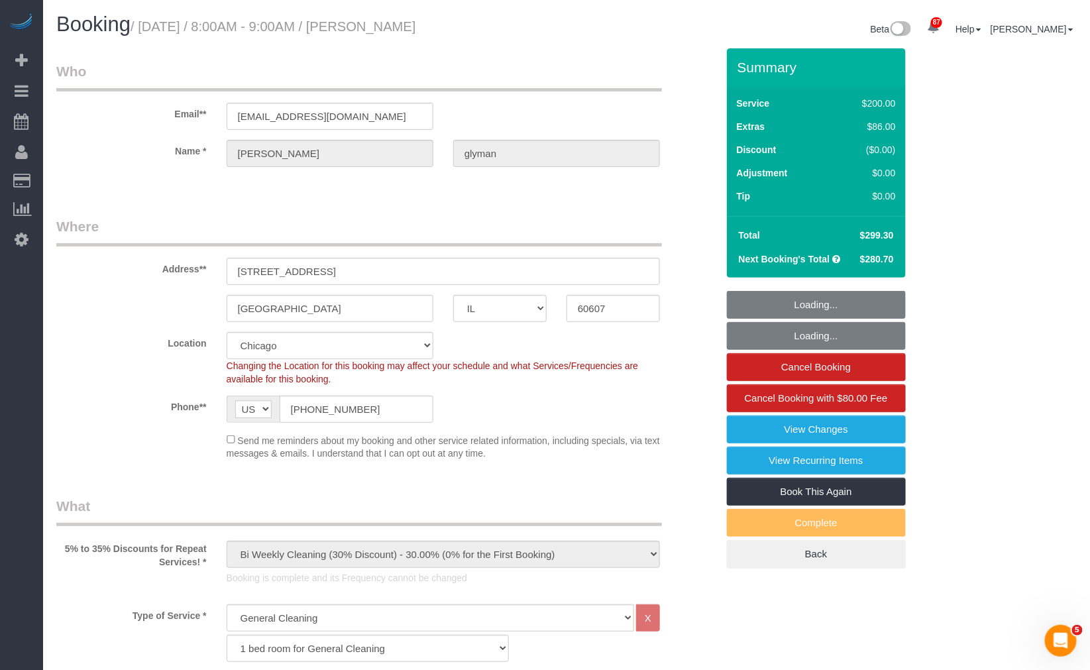
select select "2"
select select "7"
select select "IL"
select select "512"
select select "2"
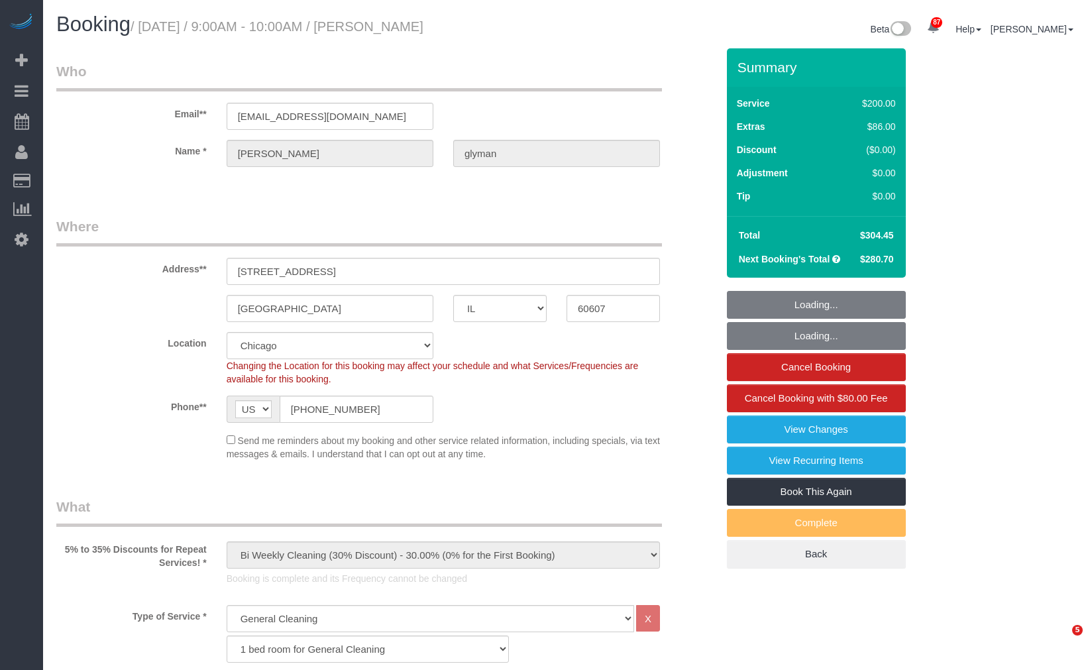
select select "7"
select select "number:1"
select select "number:69"
select select "number:139"
select select "number:106"
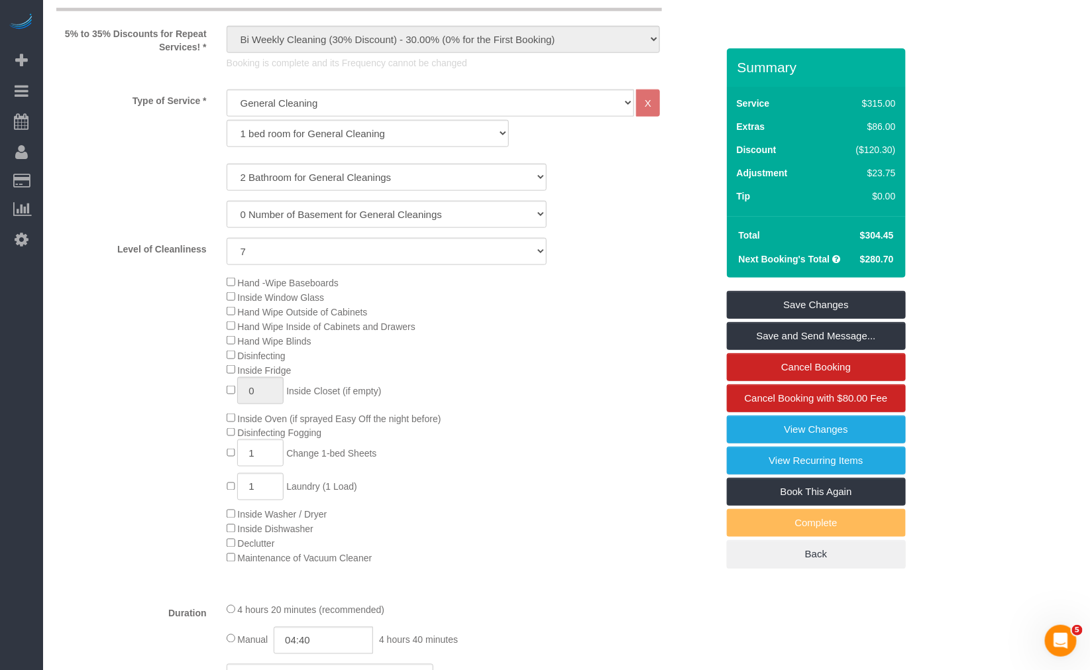
scroll to position [221, 0]
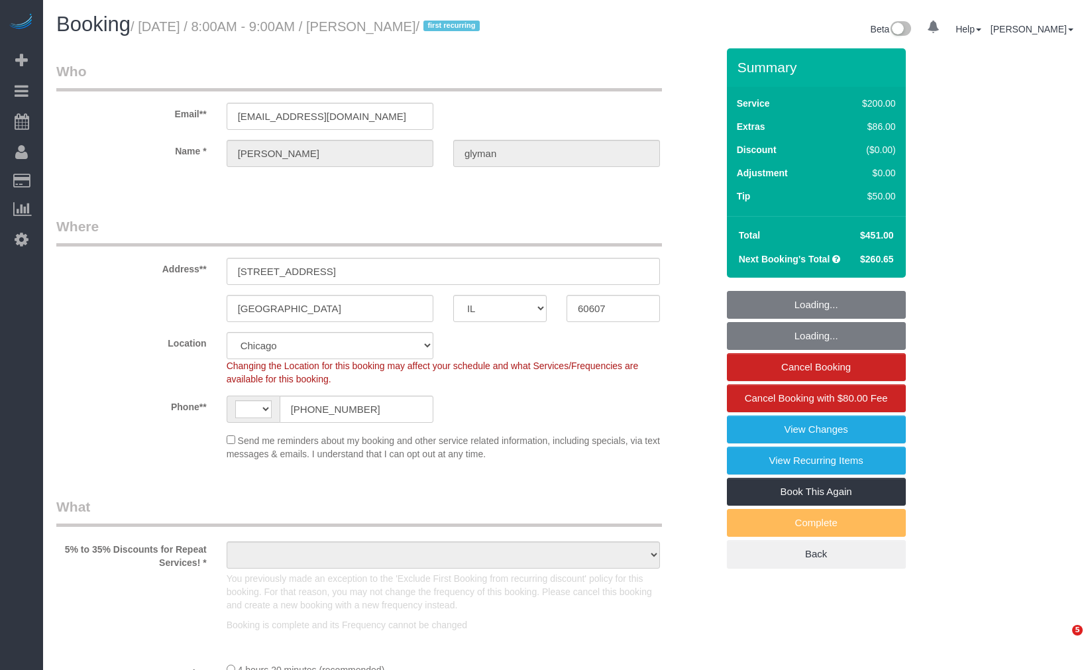
select select "IL"
select select "number:1"
select select "number:69"
select select "number:139"
select select "number:106"
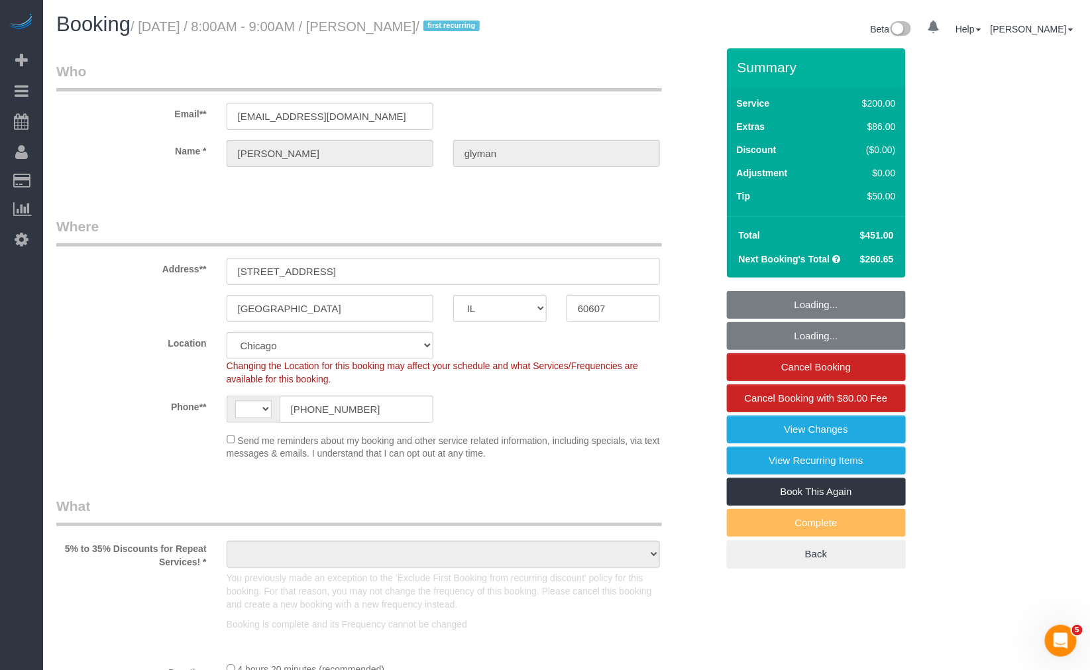
select select "string:[GEOGRAPHIC_DATA]"
select select "object:1052"
select select "spot1"
select select "object:1296"
select select "512"
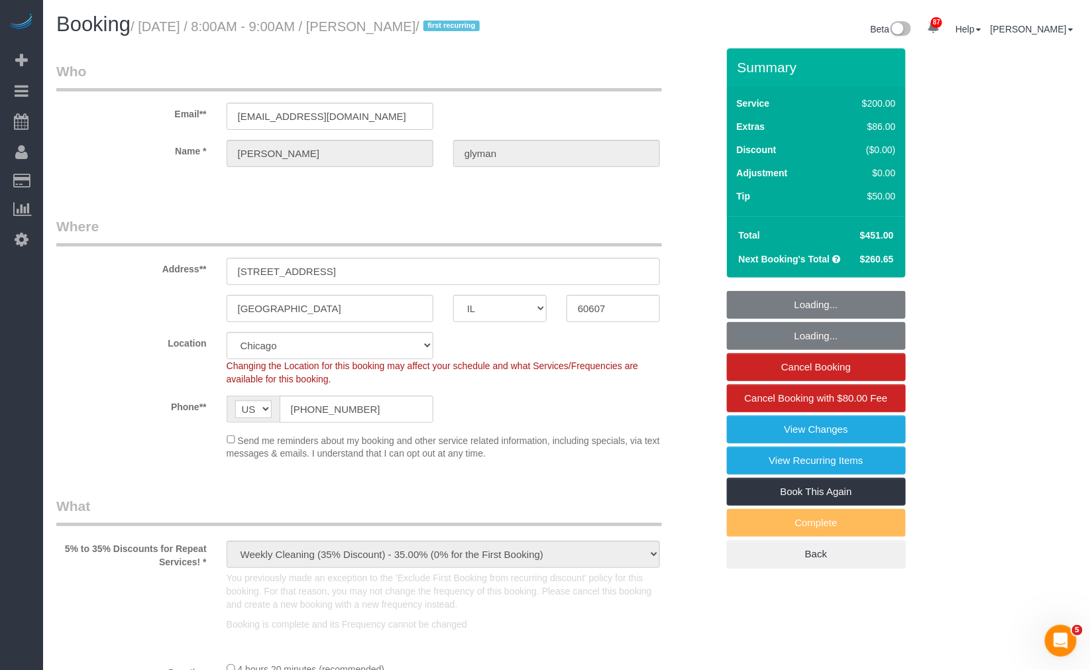
select select "2"
select select "7"
select select "2"
select select "7"
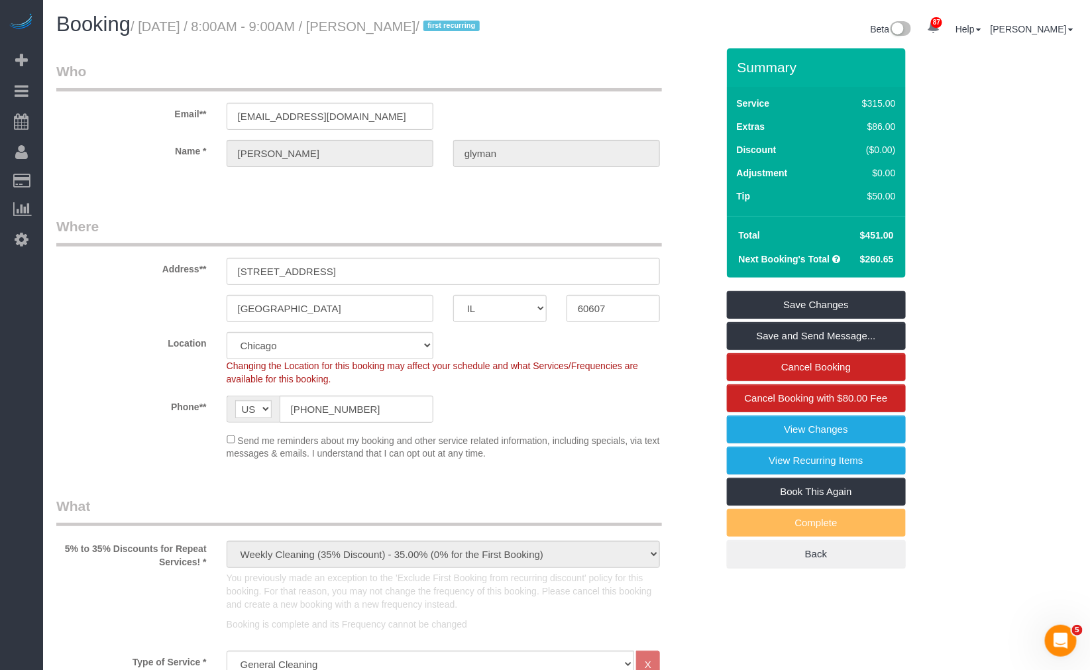
drag, startPoint x: 350, startPoint y: 28, endPoint x: 440, endPoint y: 25, distance: 90.2
click at [449, 27] on small "/ [DATE] / 8:00AM - 9:00AM / [PERSON_NAME] / first recurring" at bounding box center [307, 26] width 353 height 15
copy small "alexandra glyman"
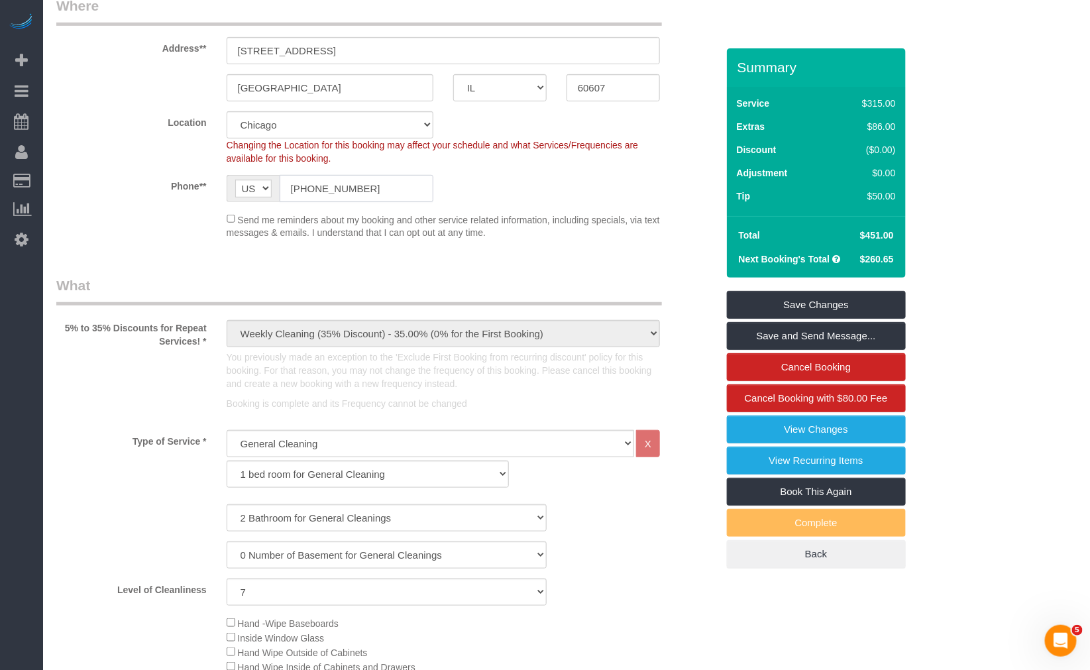
drag, startPoint x: 395, startPoint y: 182, endPoint x: 245, endPoint y: 170, distance: 150.2
click at [245, 170] on sui-booking-location "Location Chicago Evanston Skokie Northwest Western Changing the Location for th…" at bounding box center [386, 175] width 661 height 129
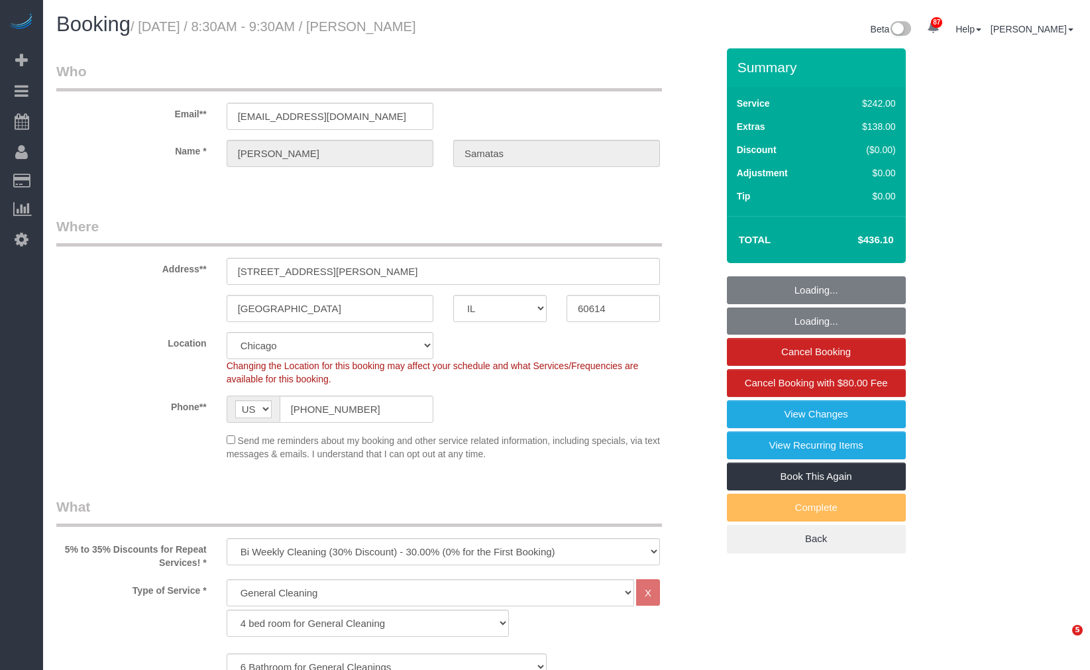
select select "IL"
select select "512"
select select "6"
select select "1"
select select "5"
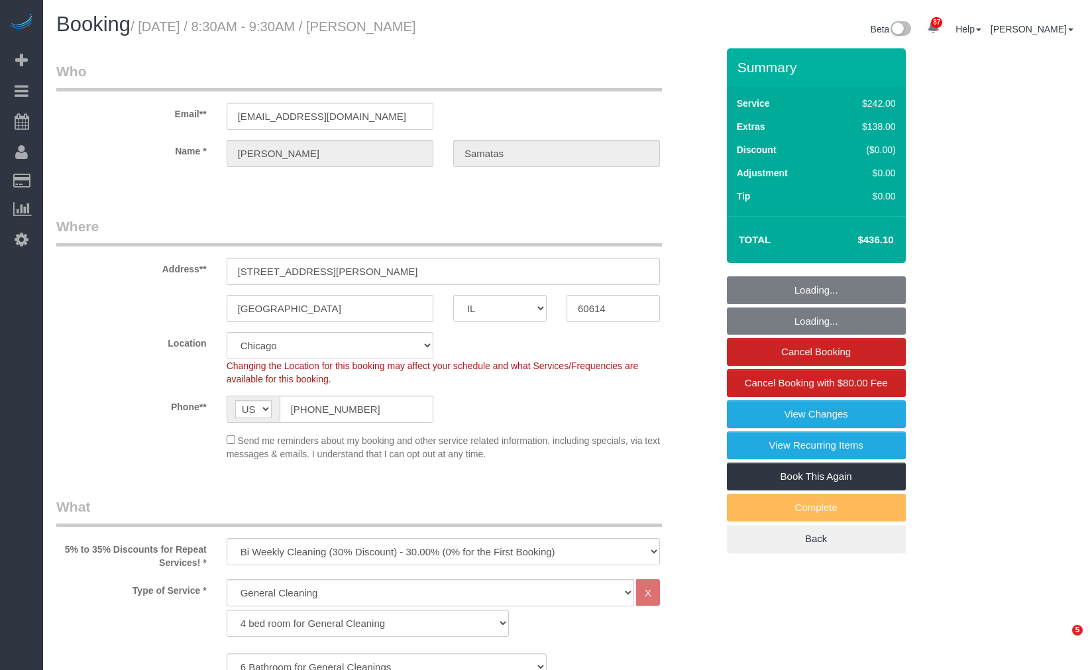
select select "number:1"
select select "number:58"
select select "number:139"
select select "number:104"
